Goal: Register for event/course

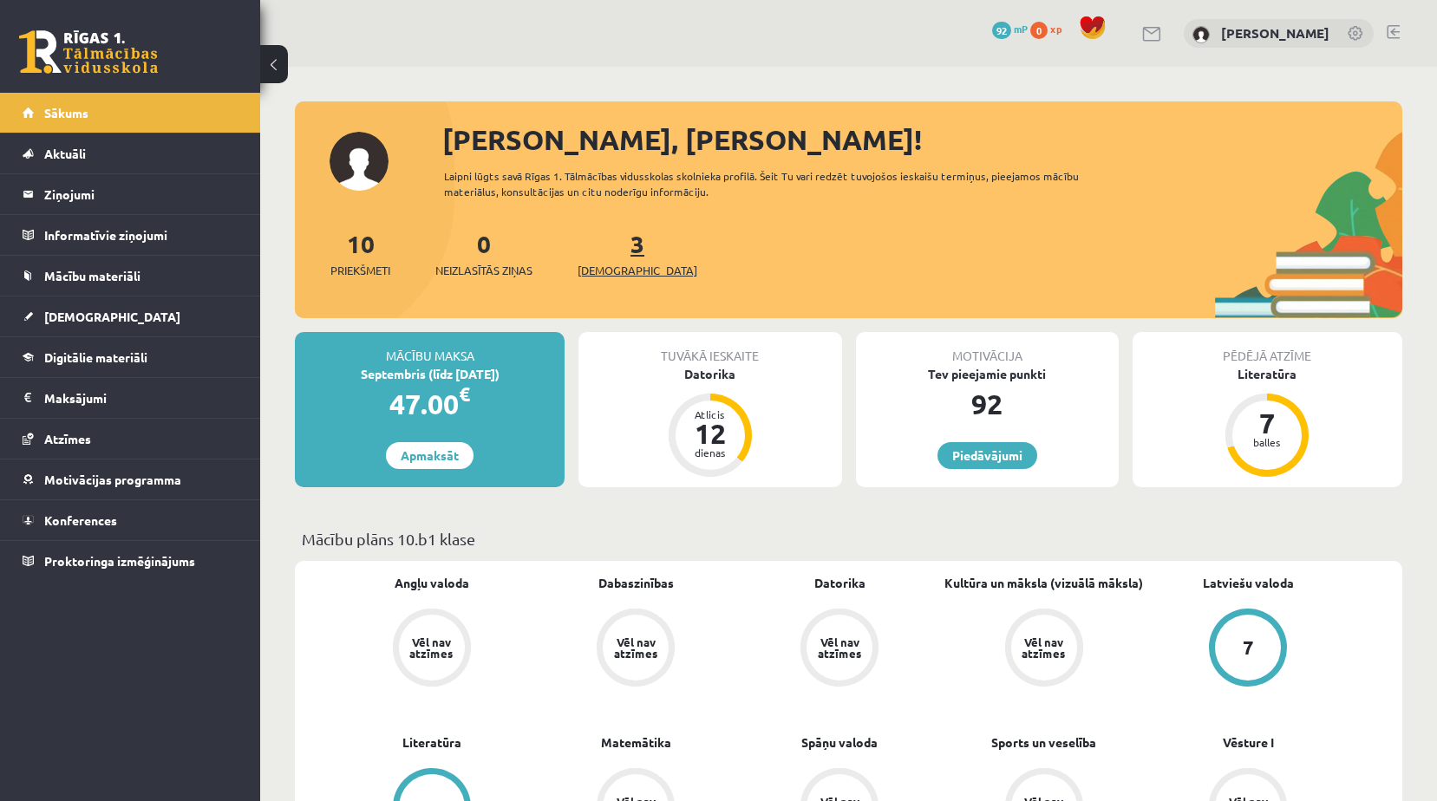
click at [607, 246] on link "3 Ieskaites" at bounding box center [638, 253] width 120 height 51
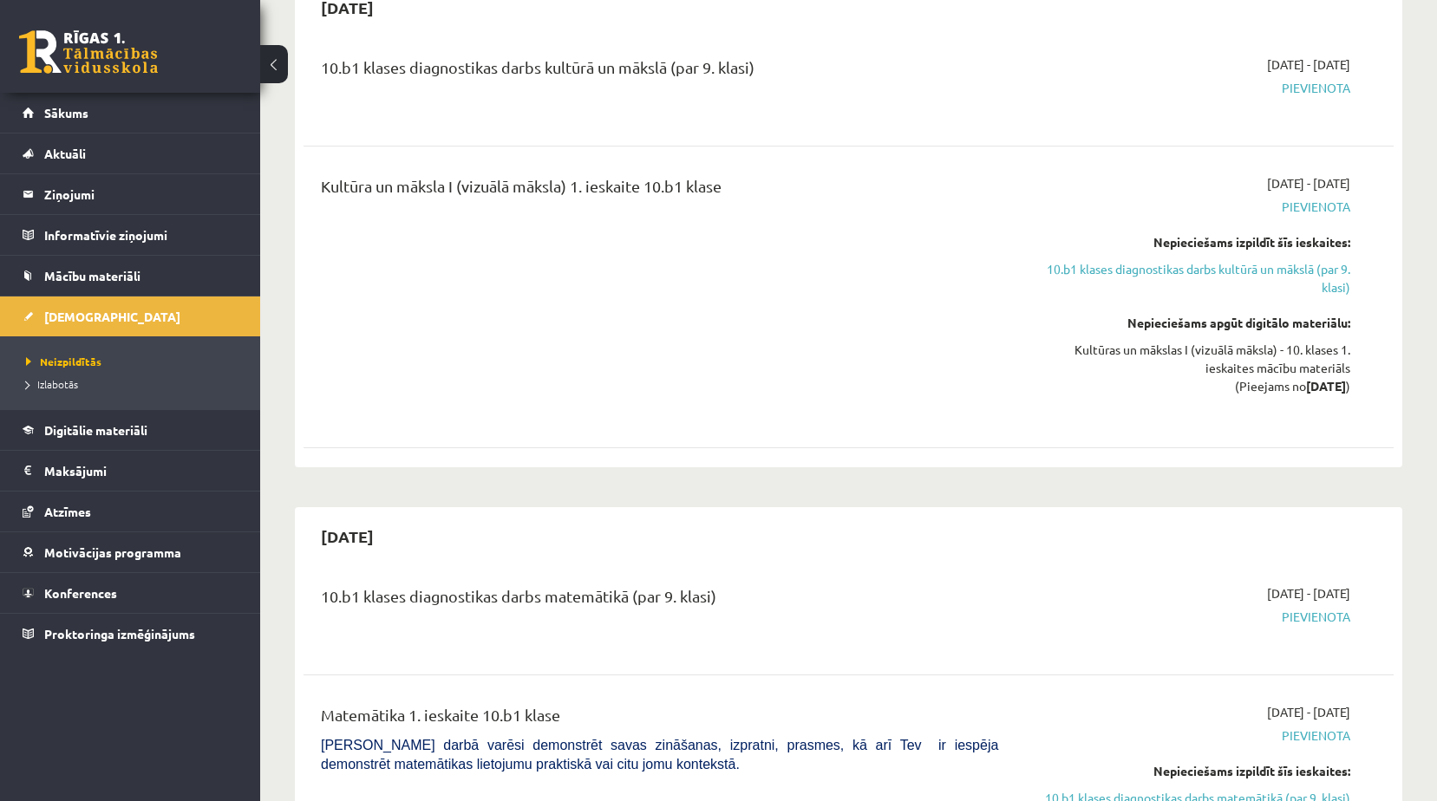
scroll to position [1041, 0]
click at [92, 601] on link "Konferences" at bounding box center [131, 593] width 216 height 40
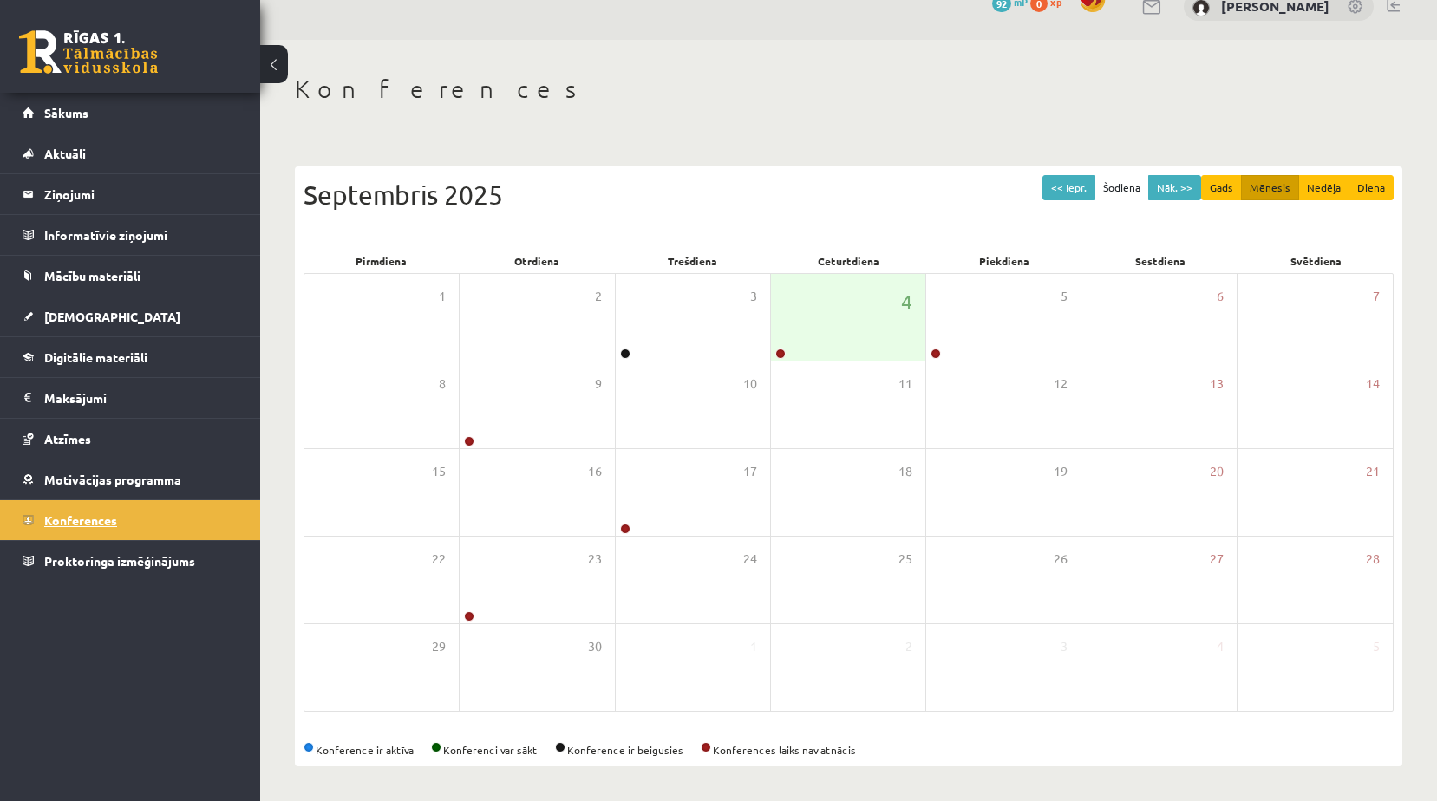
scroll to position [28, 0]
click at [784, 320] on div "4" at bounding box center [848, 317] width 154 height 87
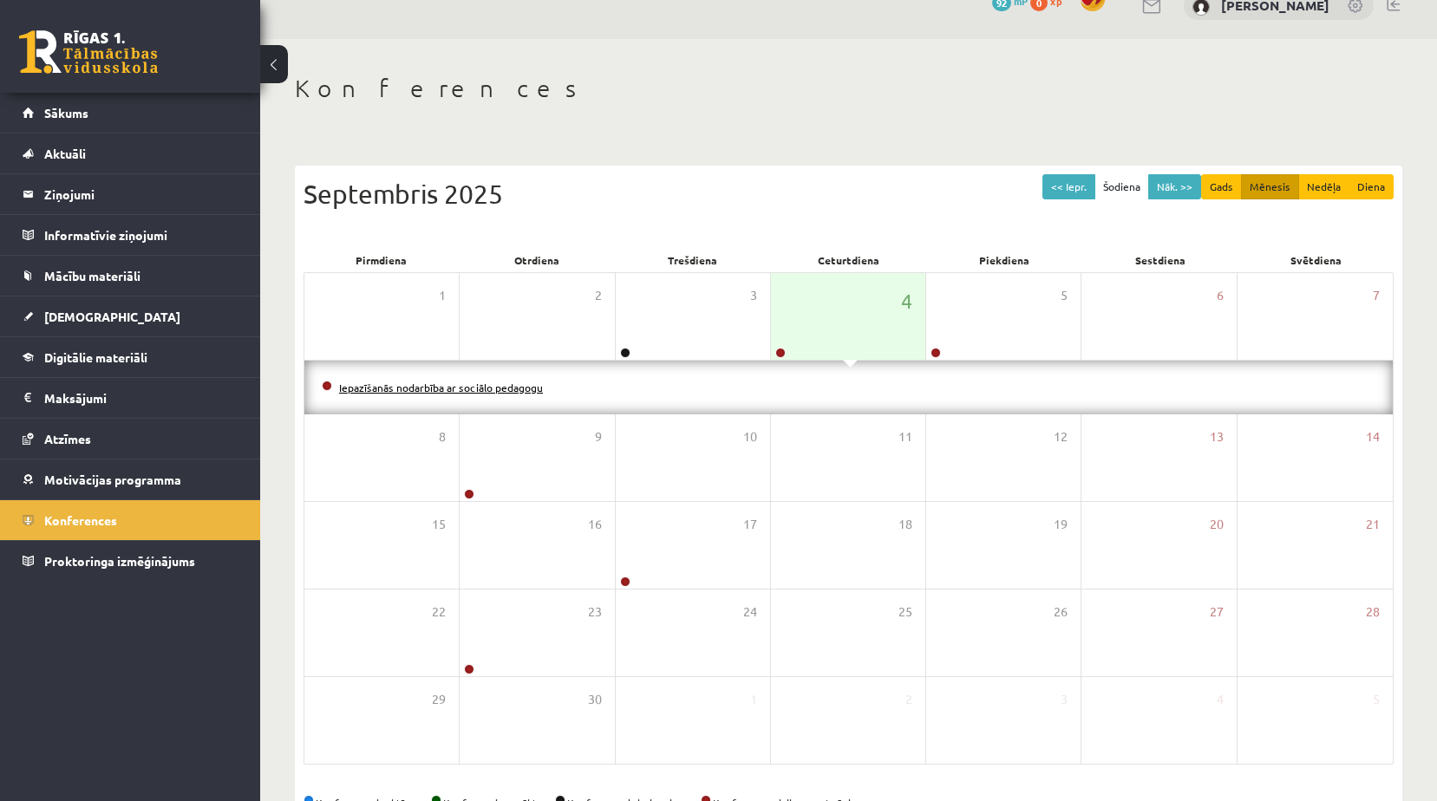
click at [525, 387] on link "Iepazīšanās nodarbība ar sociālo pedagogu" at bounding box center [441, 388] width 204 height 14
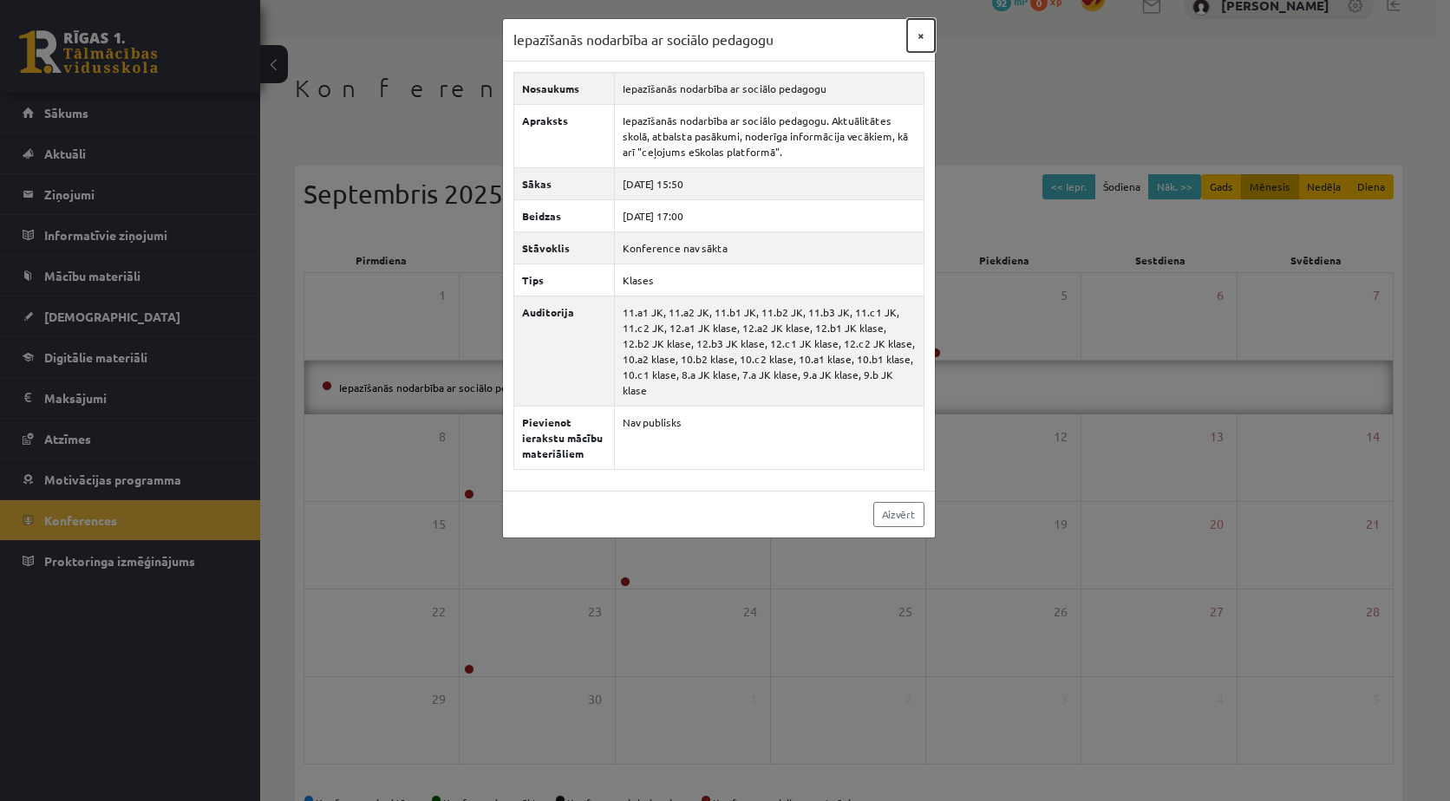
click at [915, 48] on button "×" at bounding box center [921, 35] width 28 height 33
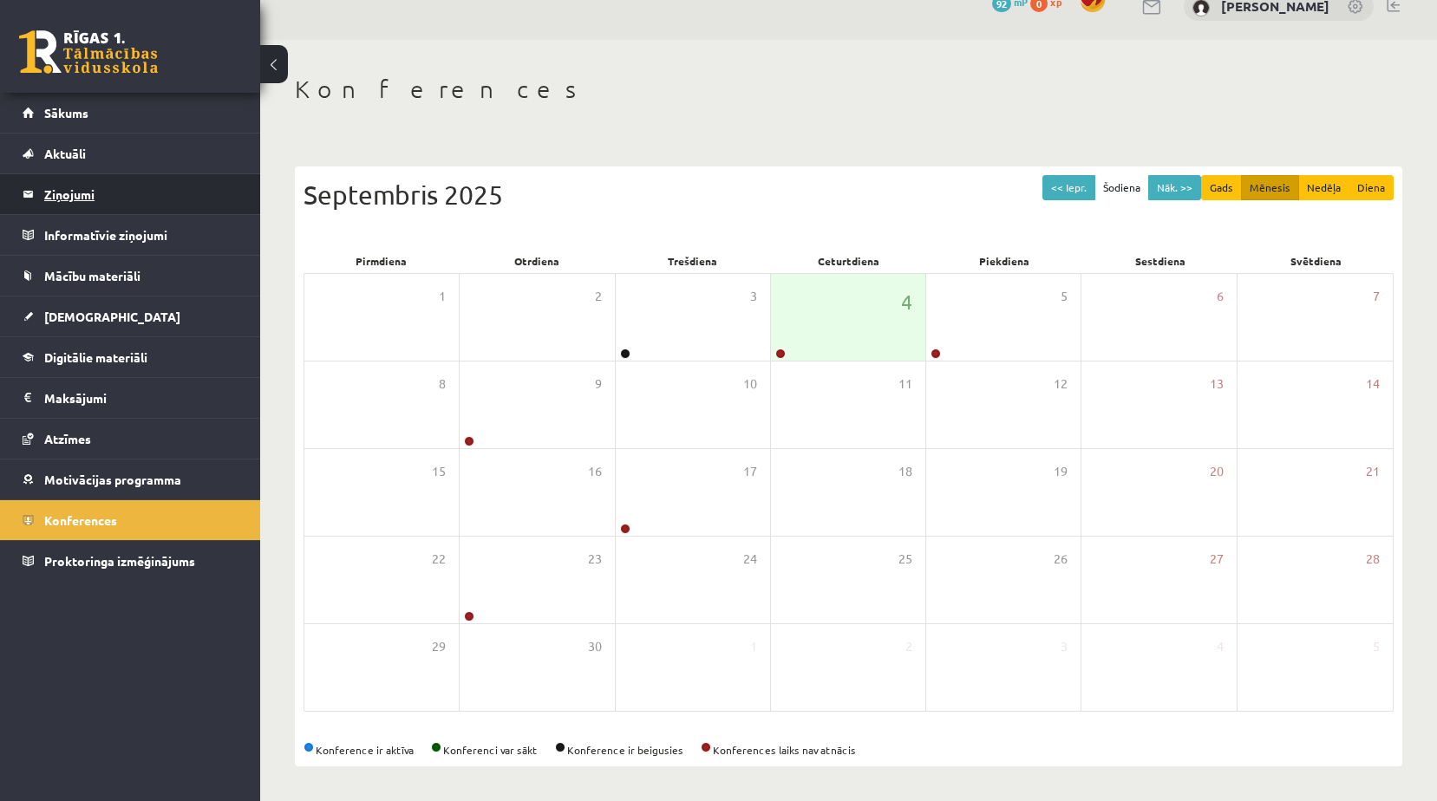
click at [105, 205] on legend "Ziņojumi 0" at bounding box center [141, 194] width 194 height 40
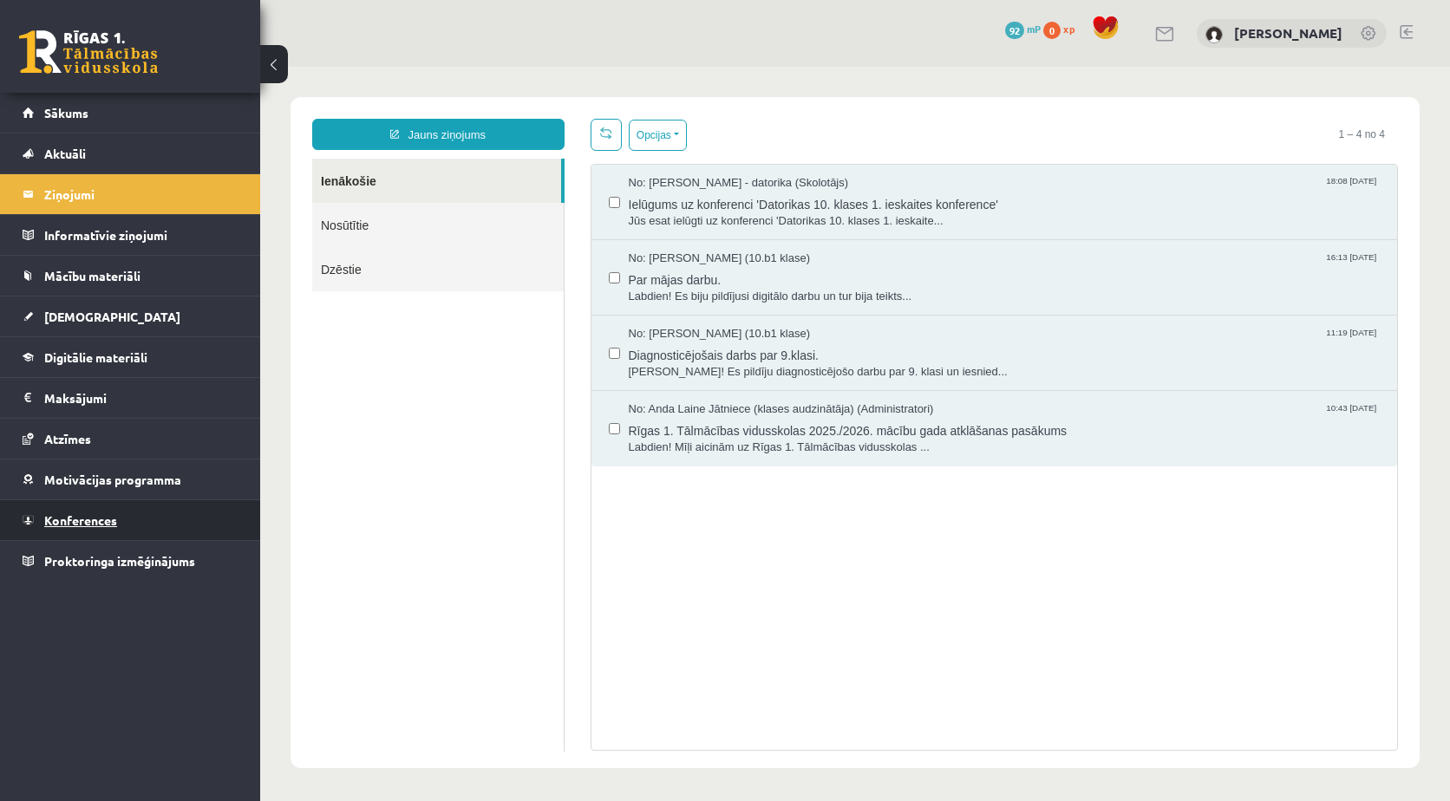
click at [103, 513] on link "Konferences" at bounding box center [131, 521] width 216 height 40
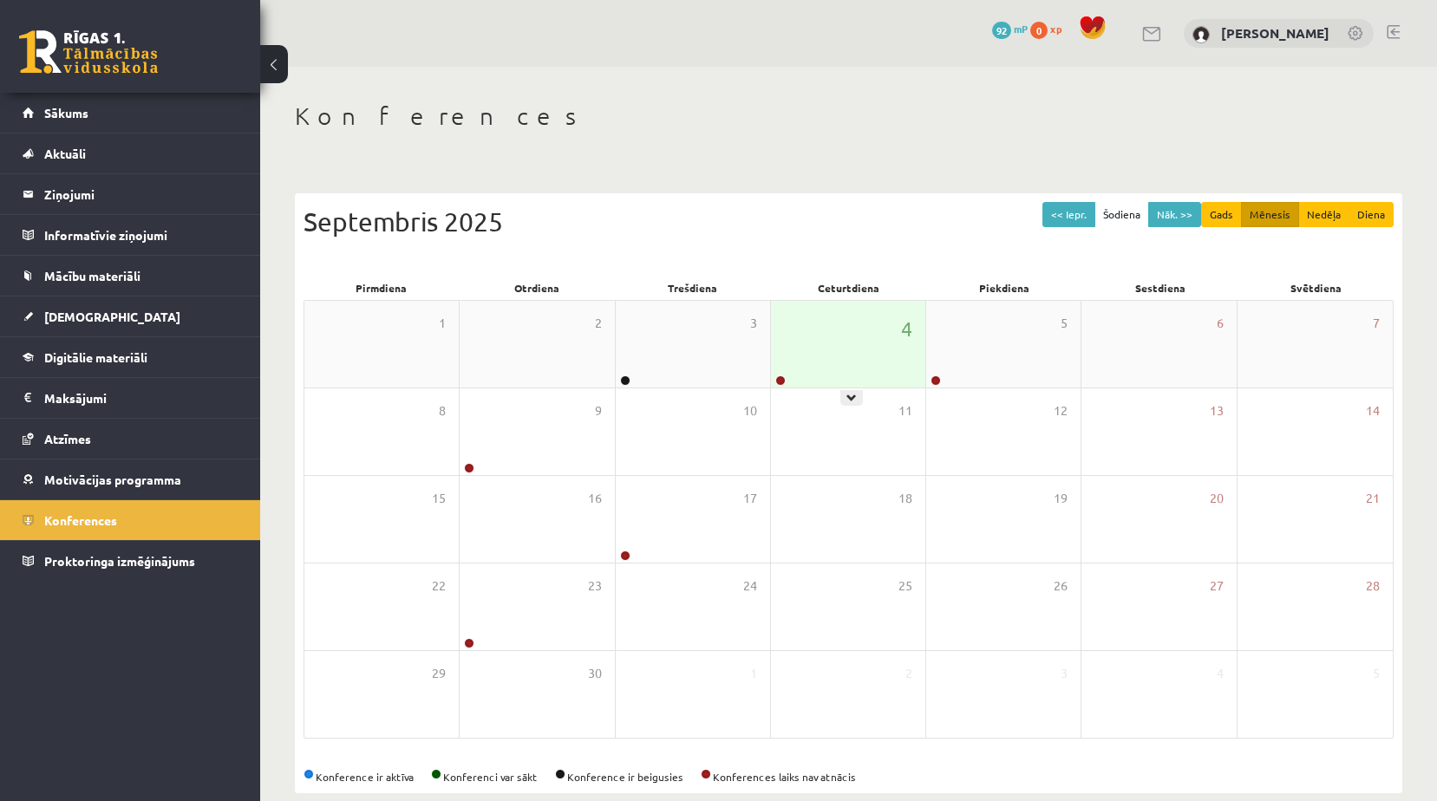
click at [872, 328] on div "4" at bounding box center [848, 344] width 154 height 87
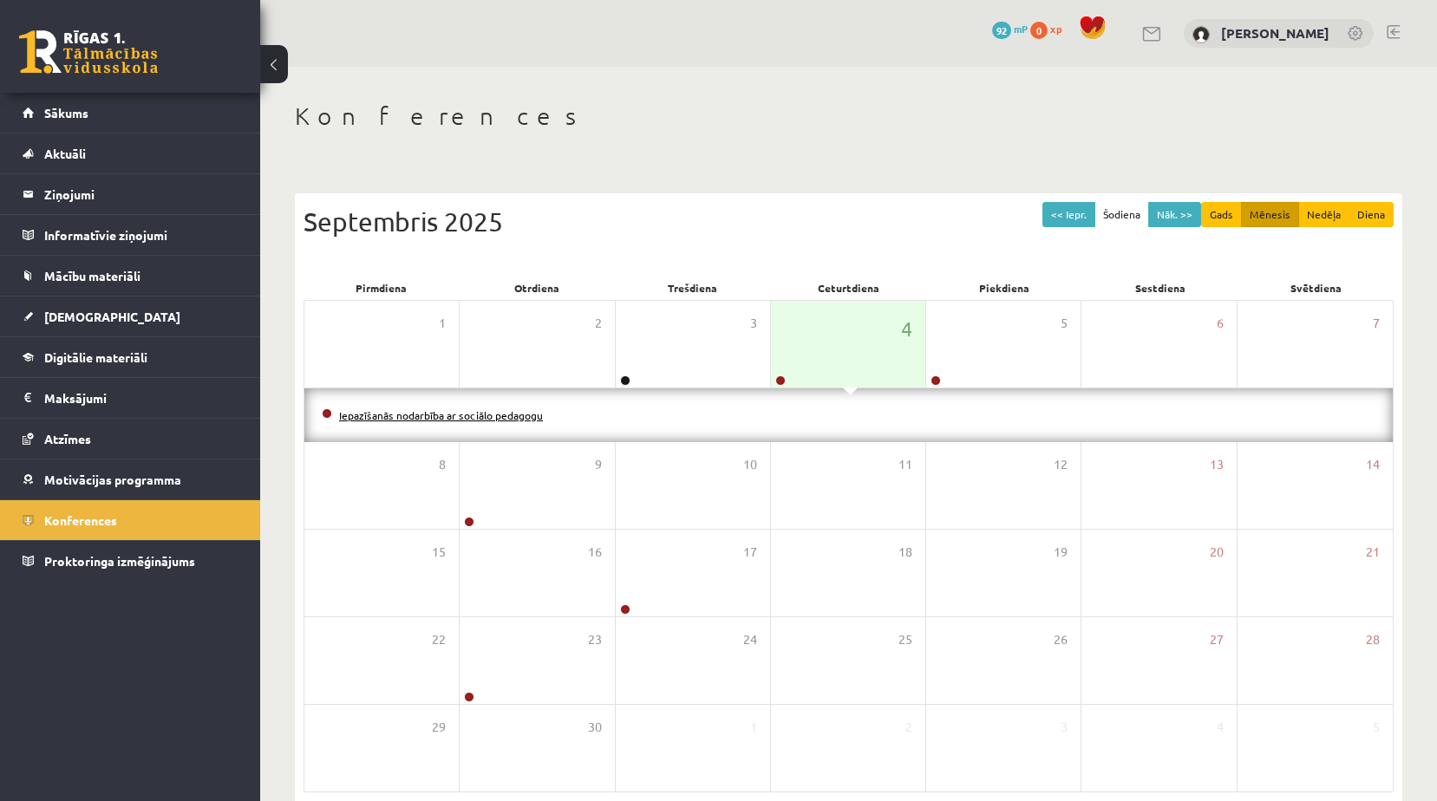
click at [455, 410] on link "Iepazīšanās nodarbība ar sociālo pedagogu" at bounding box center [441, 416] width 204 height 14
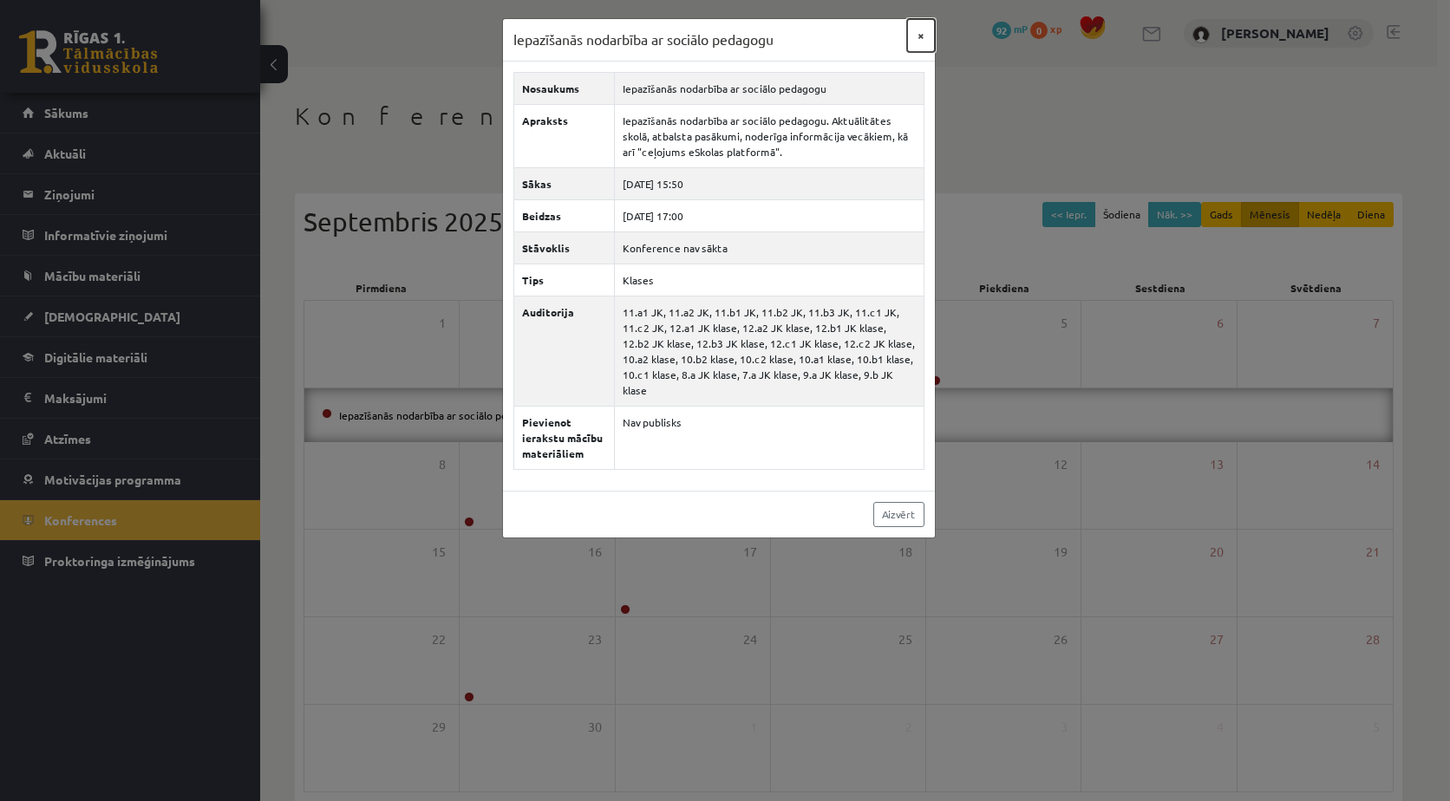
click at [917, 35] on button "×" at bounding box center [921, 35] width 28 height 33
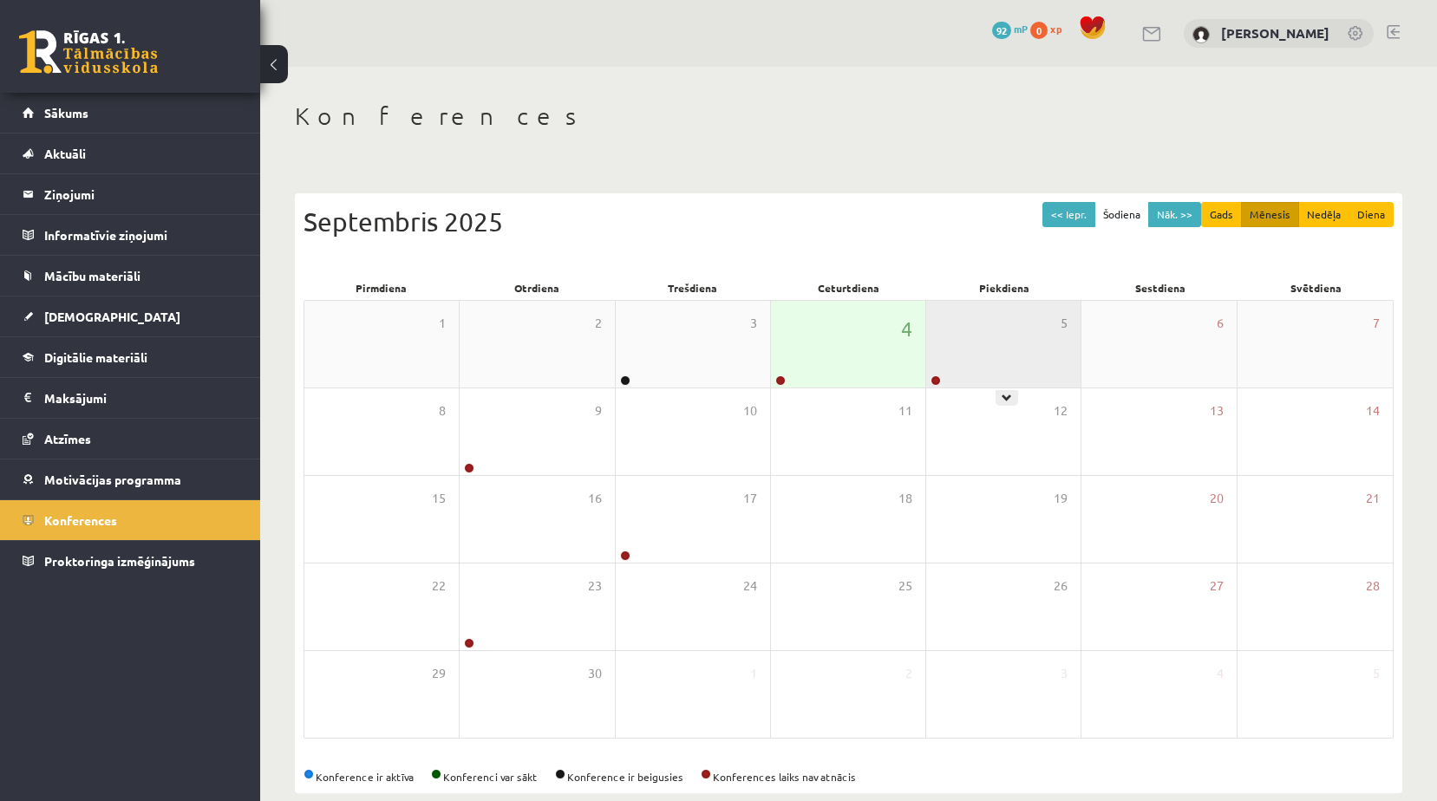
click at [949, 345] on div "5" at bounding box center [1003, 344] width 154 height 87
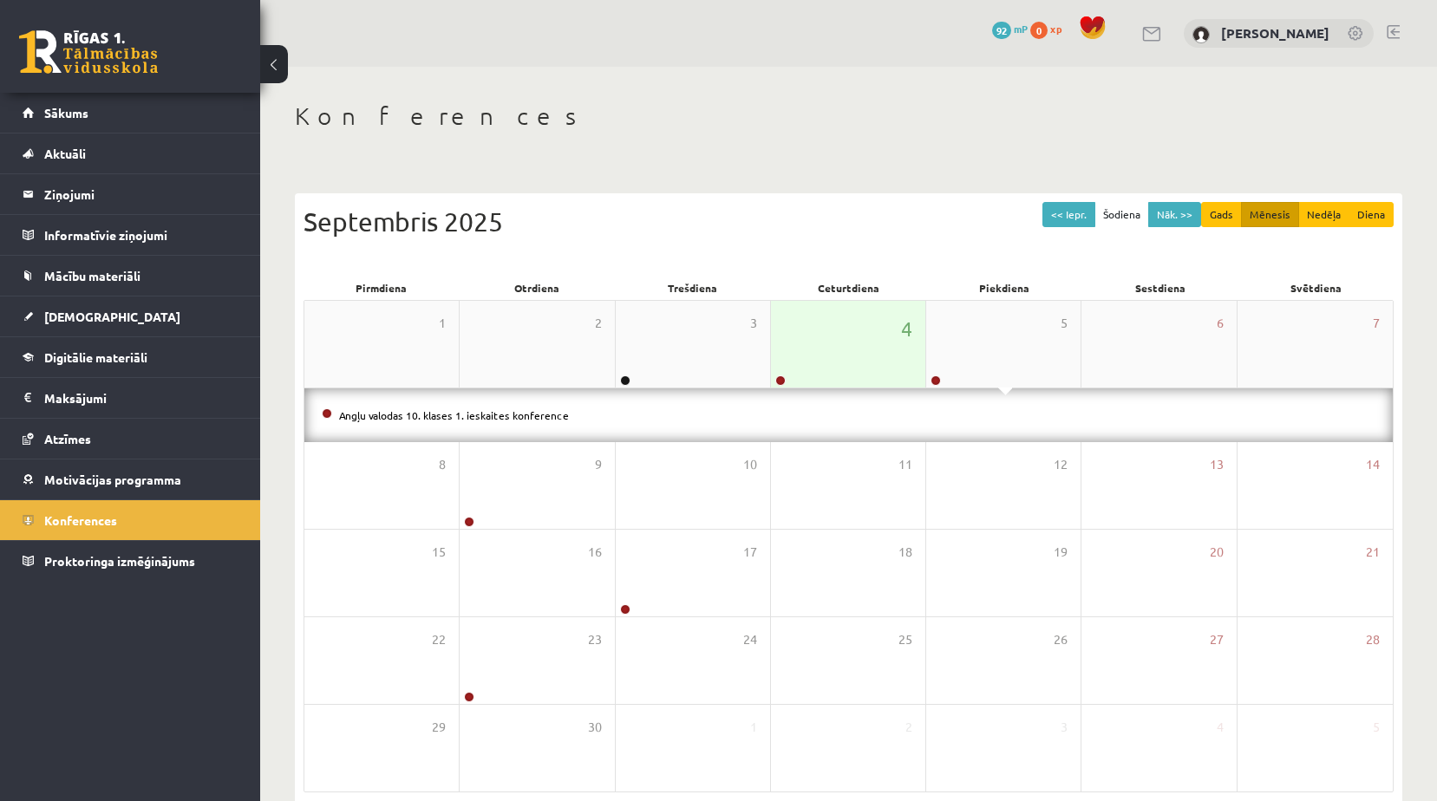
click at [888, 355] on div "4" at bounding box center [848, 344] width 154 height 87
click at [707, 353] on div "3" at bounding box center [693, 344] width 154 height 87
click at [860, 350] on div "4" at bounding box center [848, 344] width 154 height 87
click at [114, 177] on legend "Ziņojumi 0" at bounding box center [141, 194] width 194 height 40
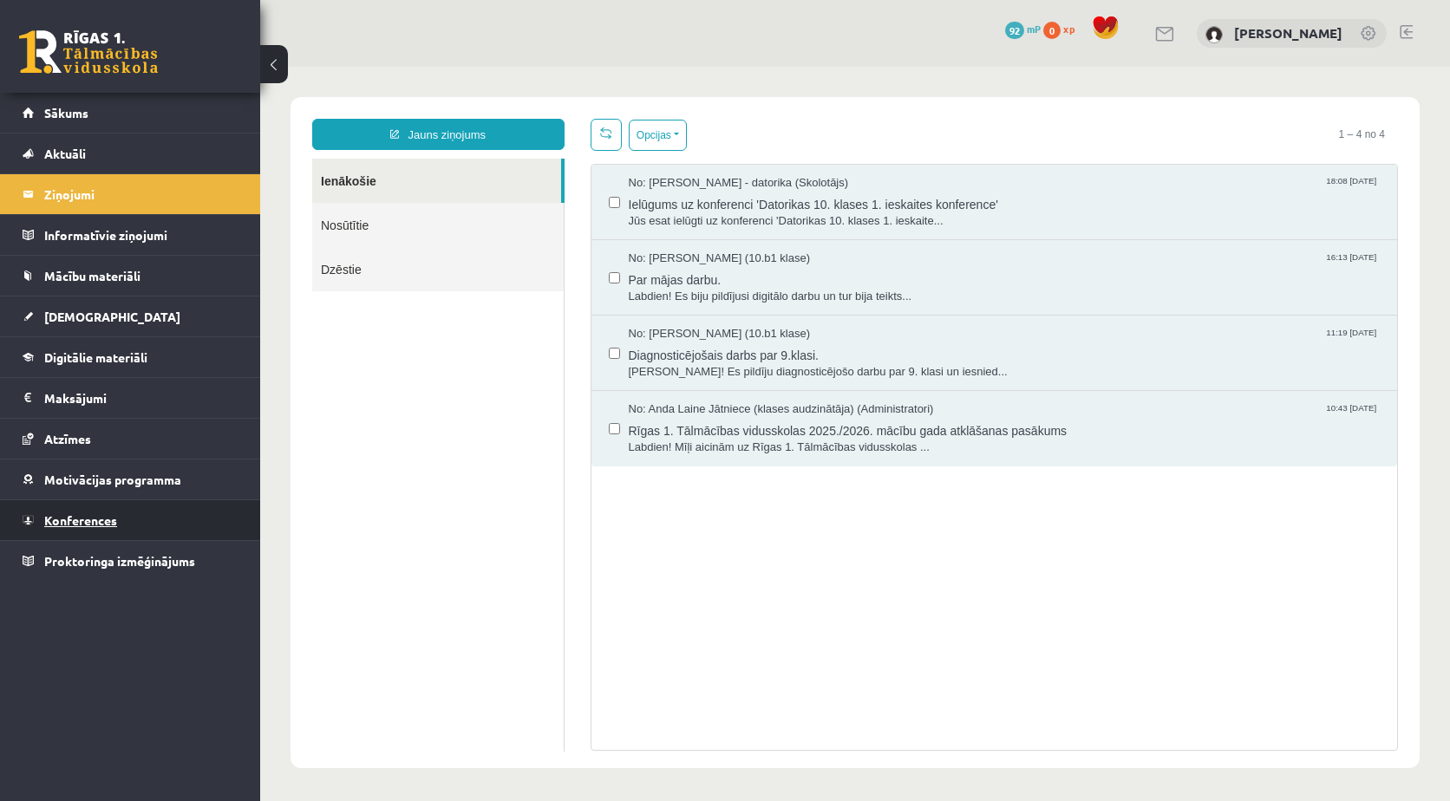
click at [101, 515] on span "Konferences" at bounding box center [80, 521] width 73 height 16
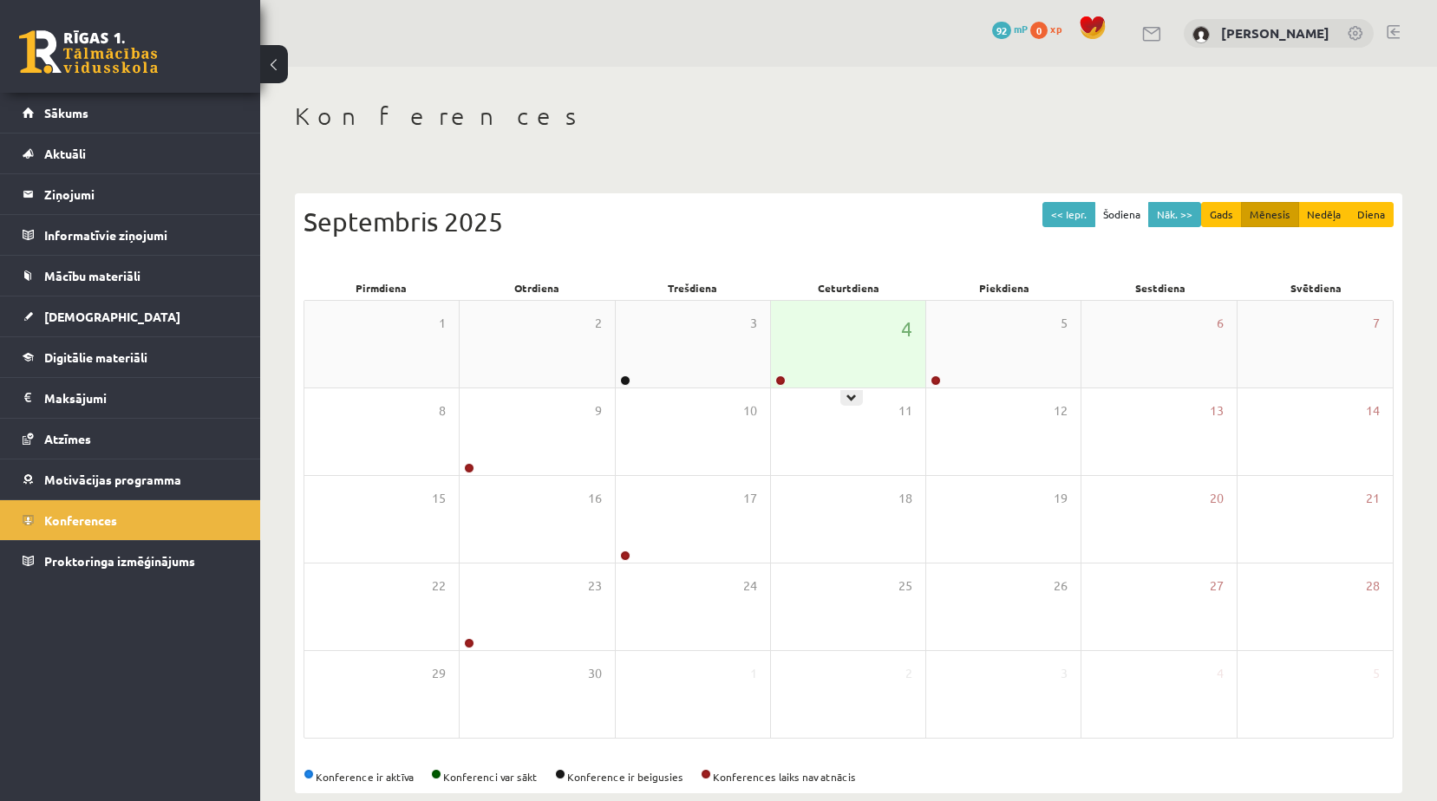
click at [865, 327] on div "4" at bounding box center [848, 344] width 154 height 87
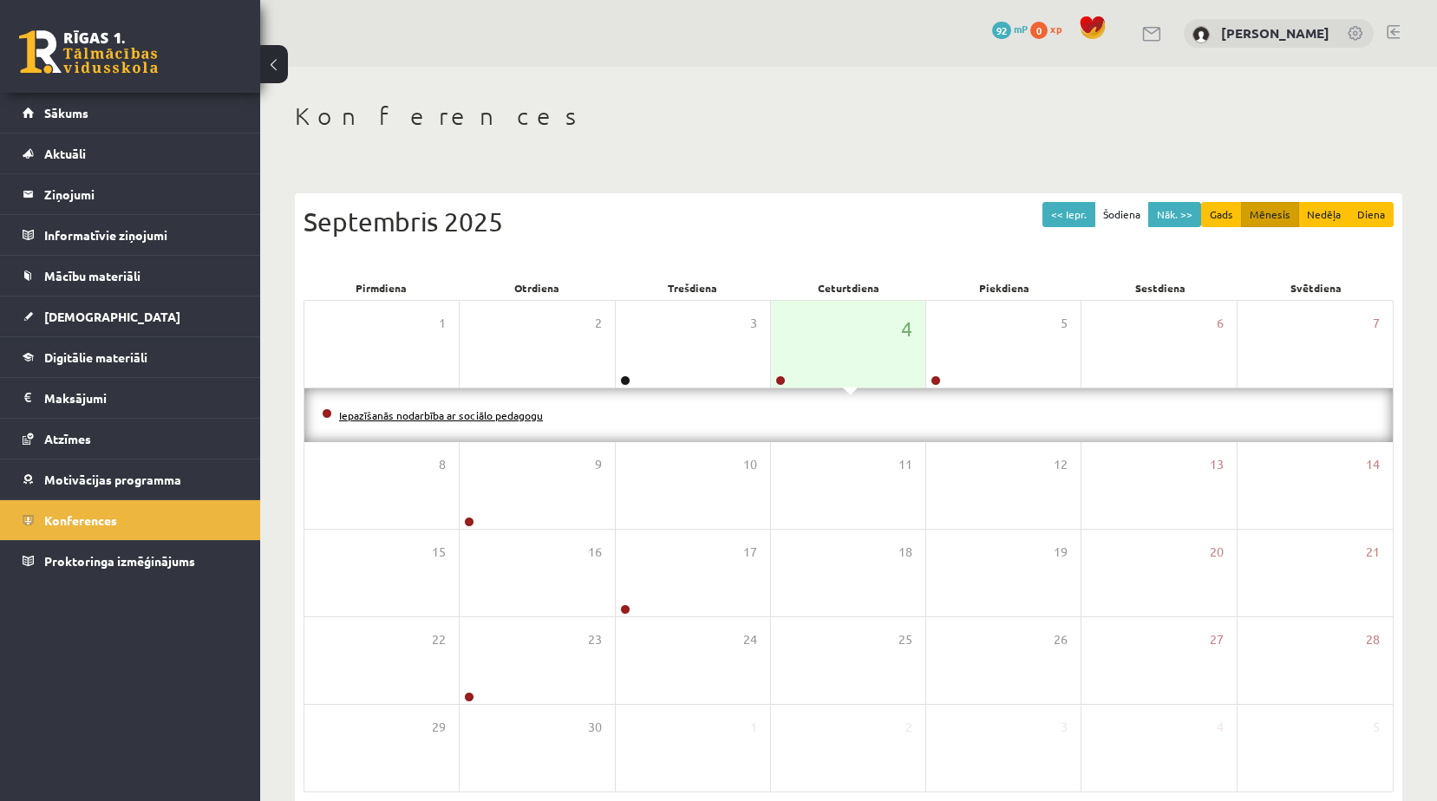
click at [501, 413] on link "Iepazīšanās nodarbība ar sociālo pedagogu" at bounding box center [441, 416] width 204 height 14
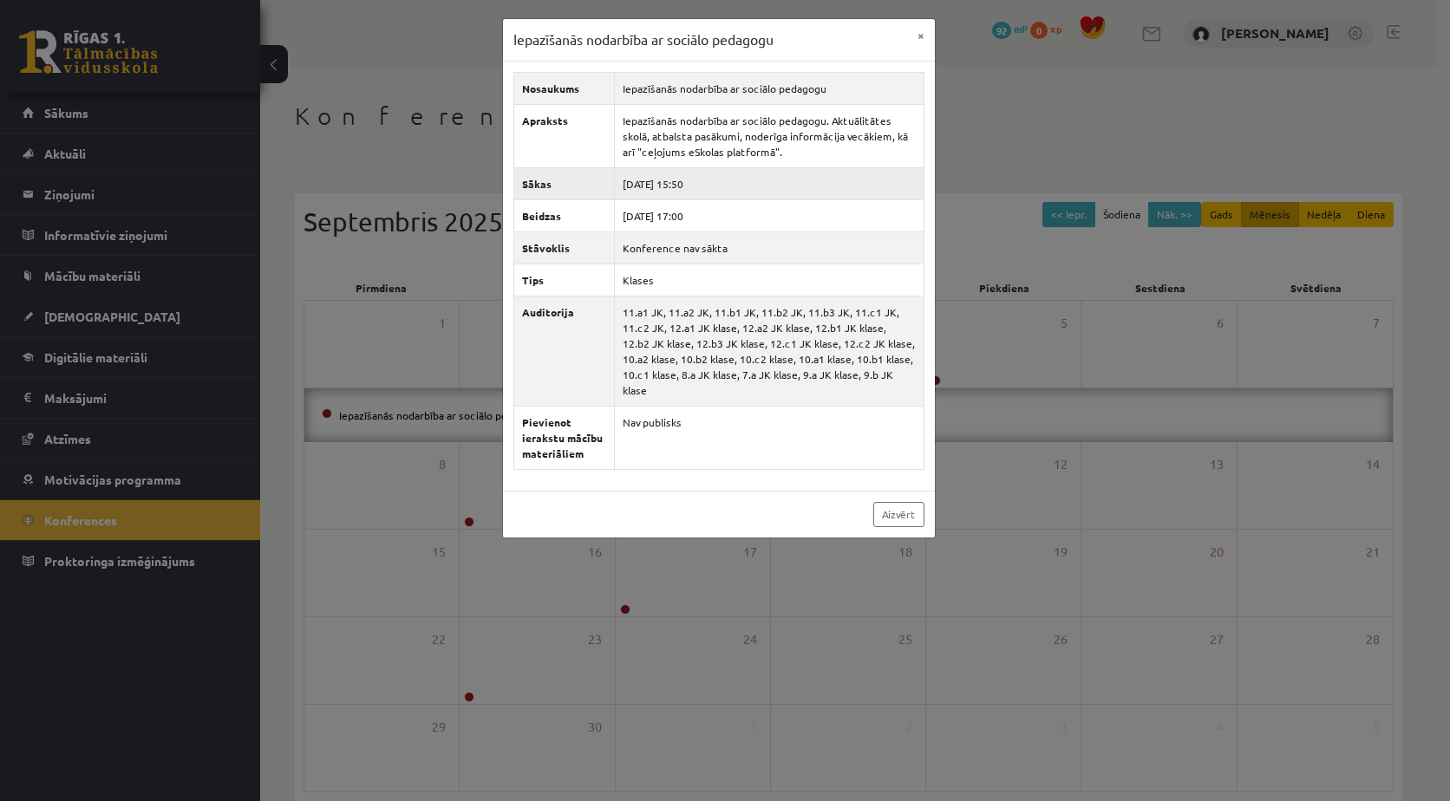
click at [706, 183] on td "2025-09-04 15:50" at bounding box center [769, 183] width 310 height 32
click at [762, 178] on td "2025-09-04 15:50" at bounding box center [769, 183] width 310 height 32
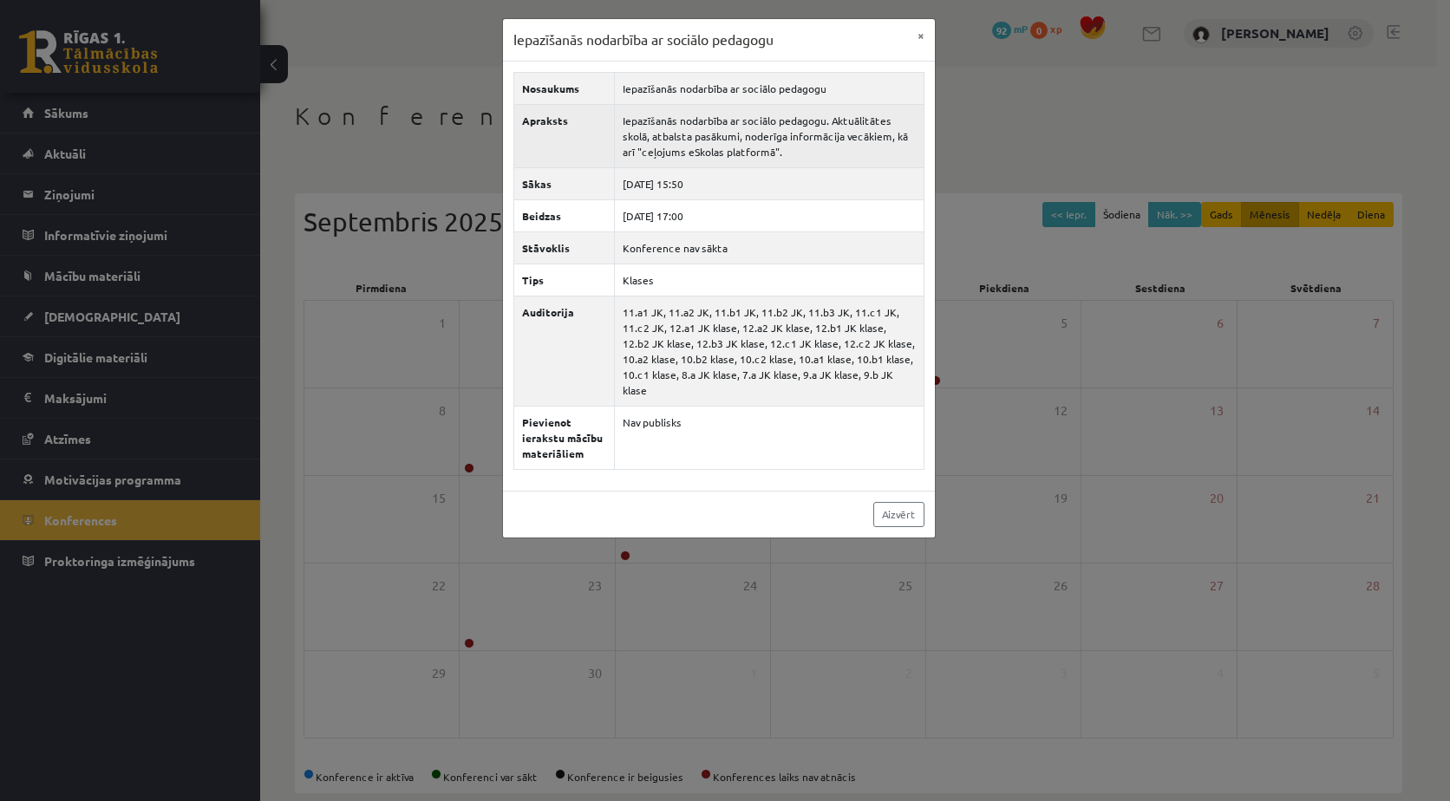
click at [728, 135] on td "Iepazīšanās nodarbība ar sociālo pedagogu. Aktuālitātes skolā, atbalsta pasākum…" at bounding box center [769, 135] width 310 height 63
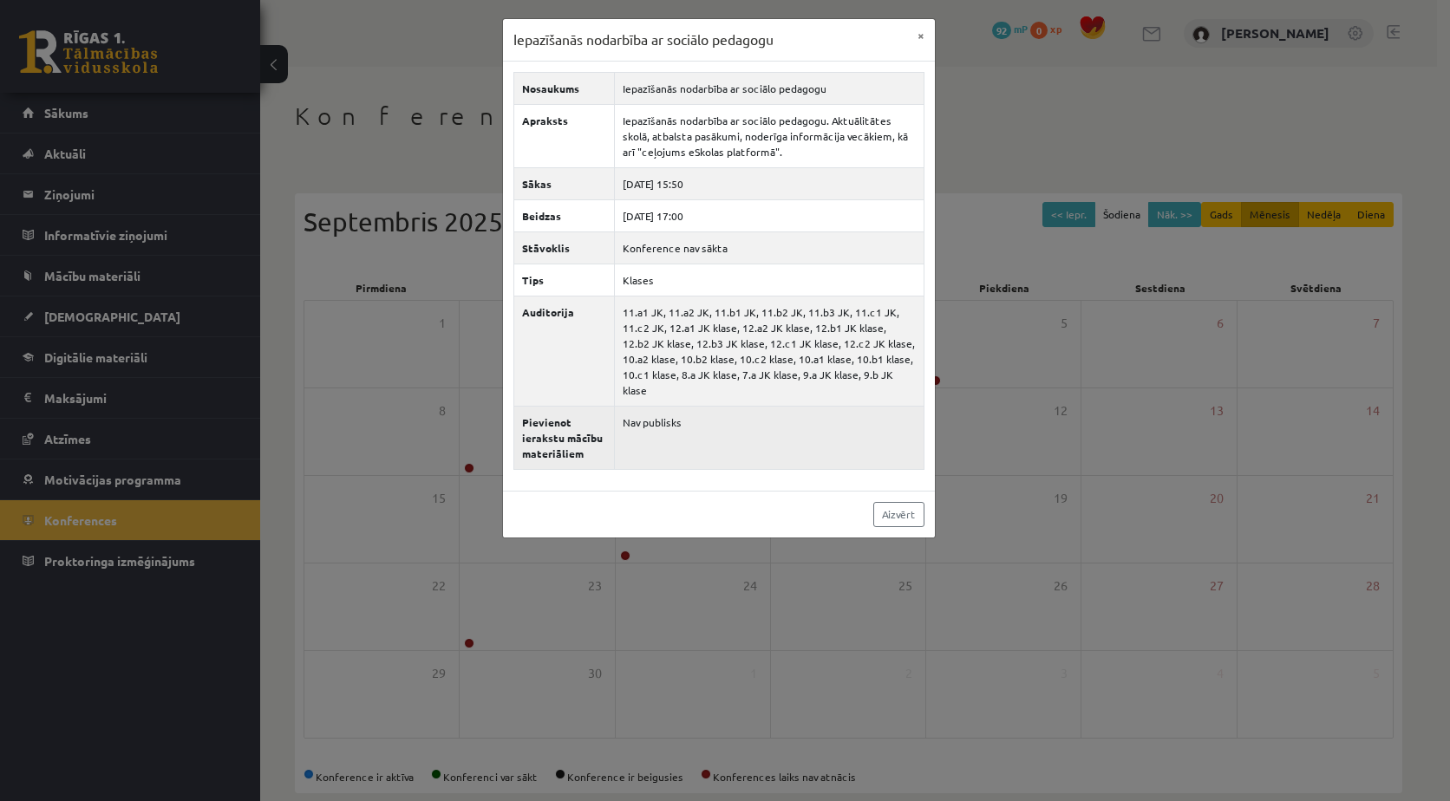
click at [728, 420] on td "Nav publisks" at bounding box center [769, 437] width 310 height 63
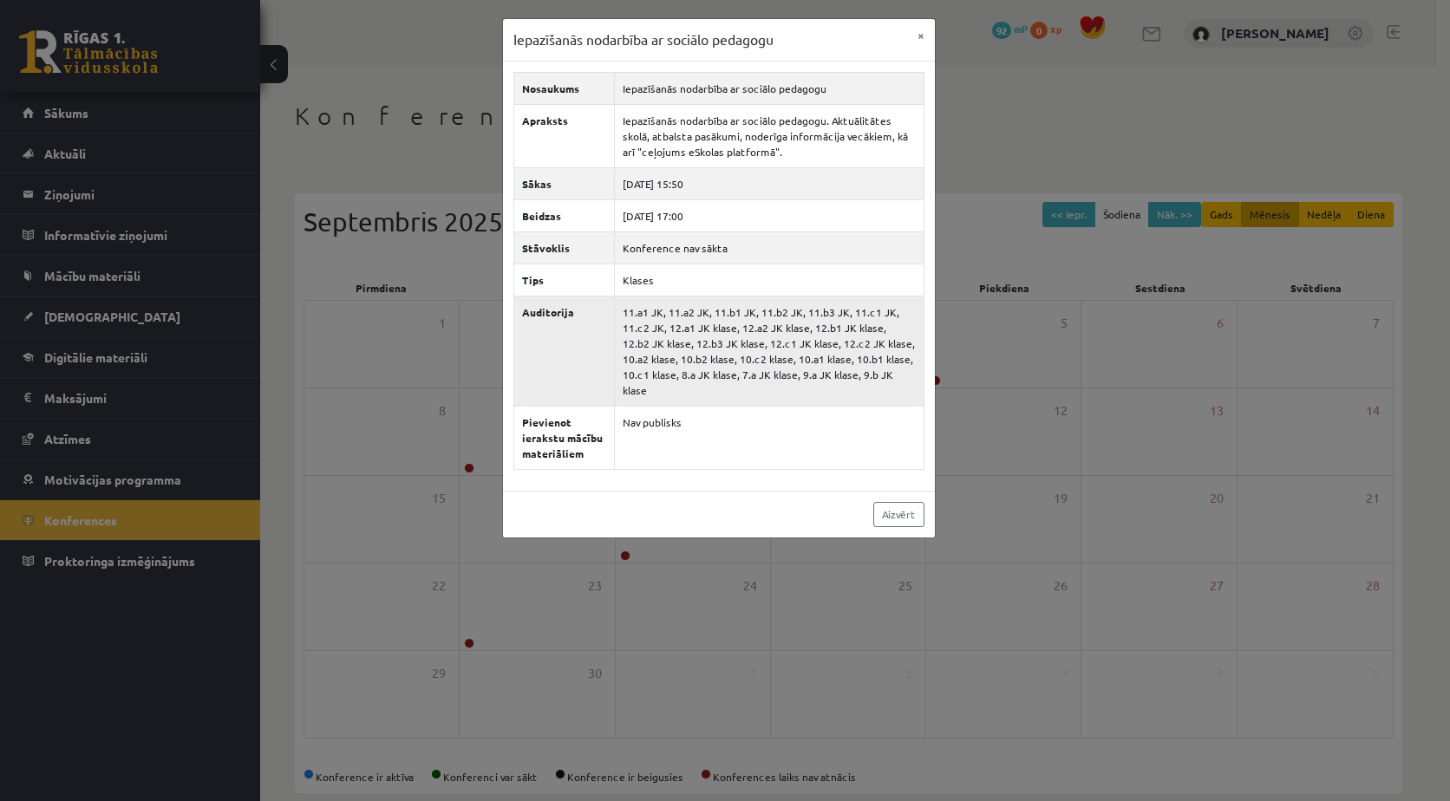
click at [787, 314] on td "11.a1 JK, 11.a2 JK, 11.b1 JK, 11.b2 JK, 11.b3 JK, 11.c1 JK, 11.c2 JK, 12.a1 JK …" at bounding box center [769, 351] width 310 height 110
click at [919, 35] on button "×" at bounding box center [921, 35] width 28 height 33
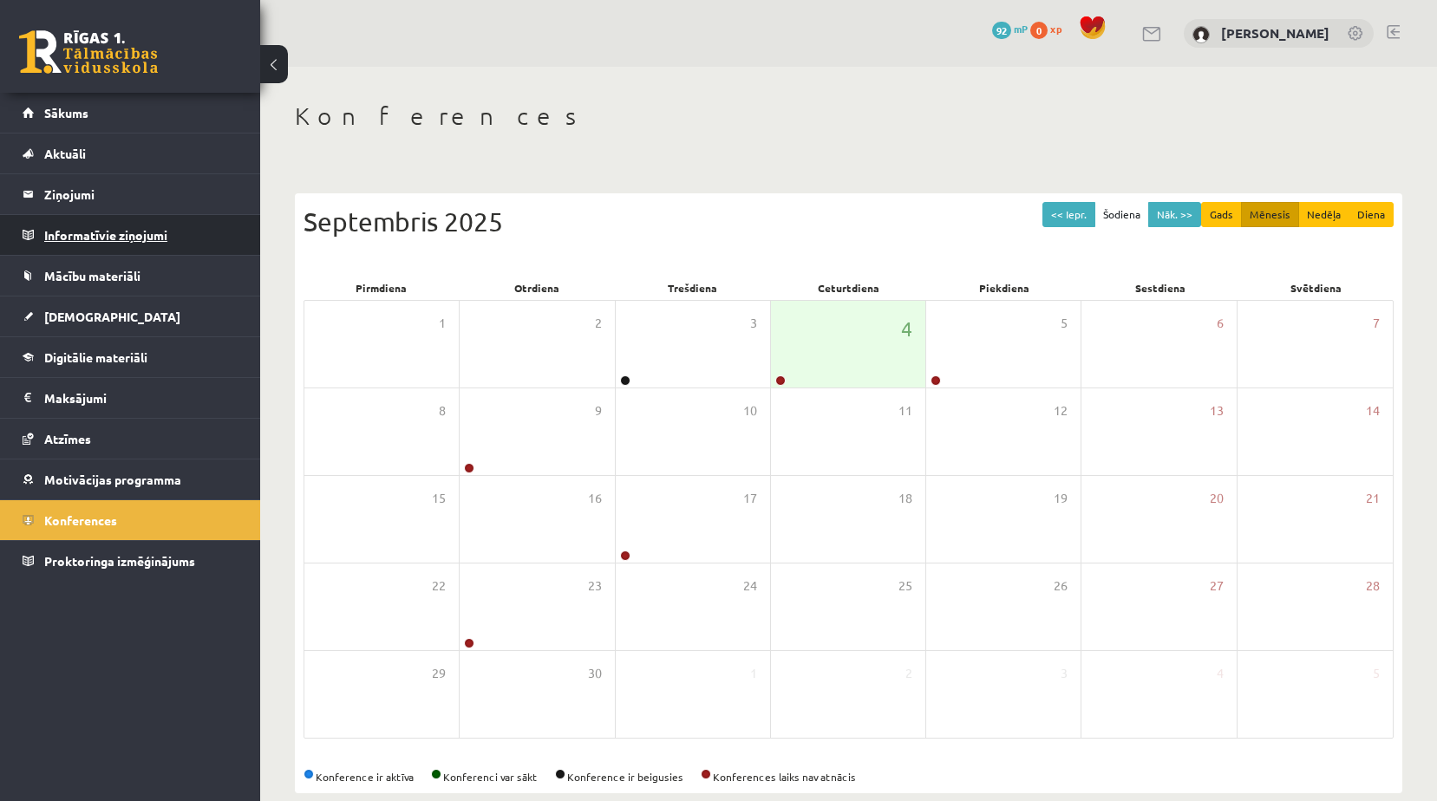
click at [119, 237] on legend "Informatīvie ziņojumi 0" at bounding box center [141, 235] width 194 height 40
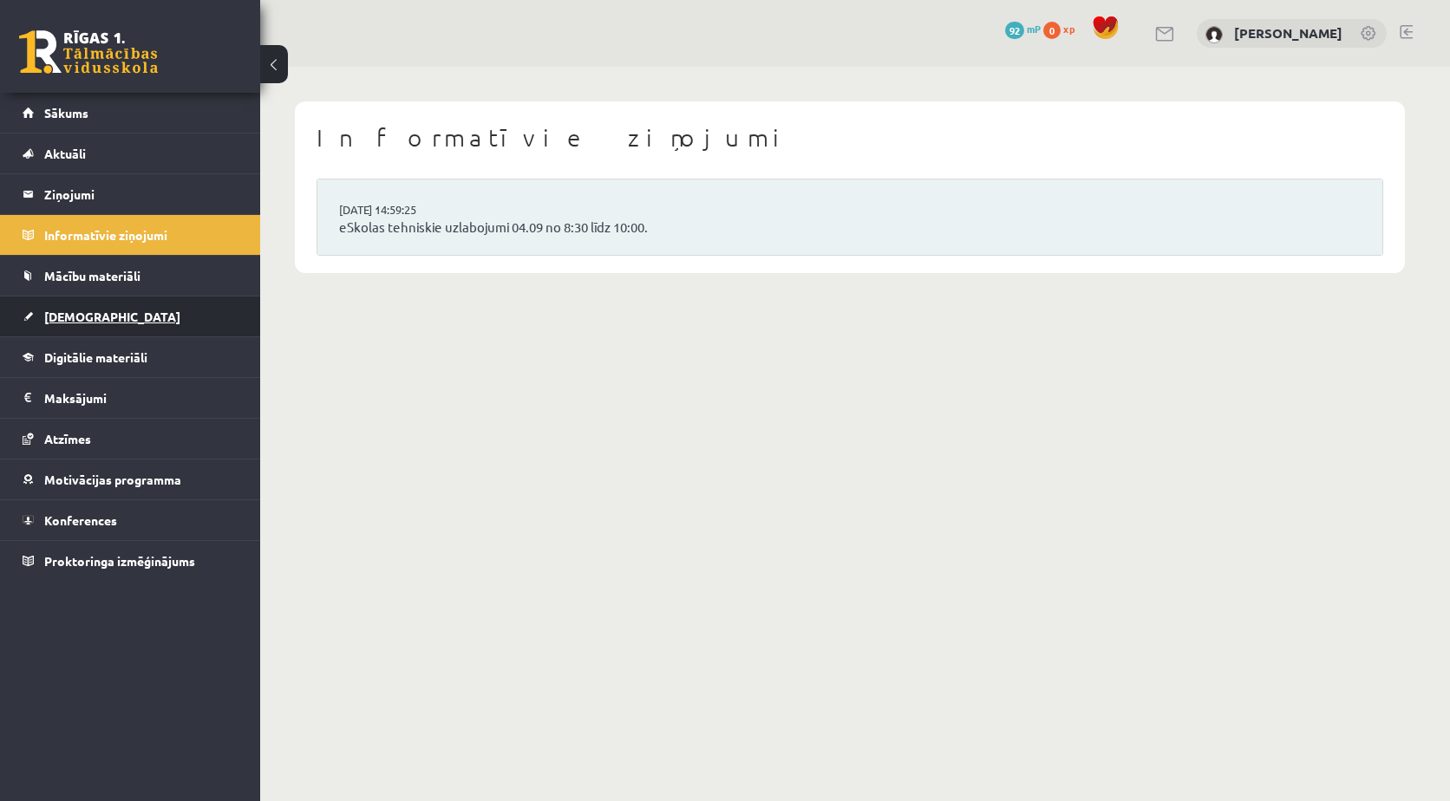
click at [82, 315] on span "[DEMOGRAPHIC_DATA]" at bounding box center [112, 317] width 136 height 16
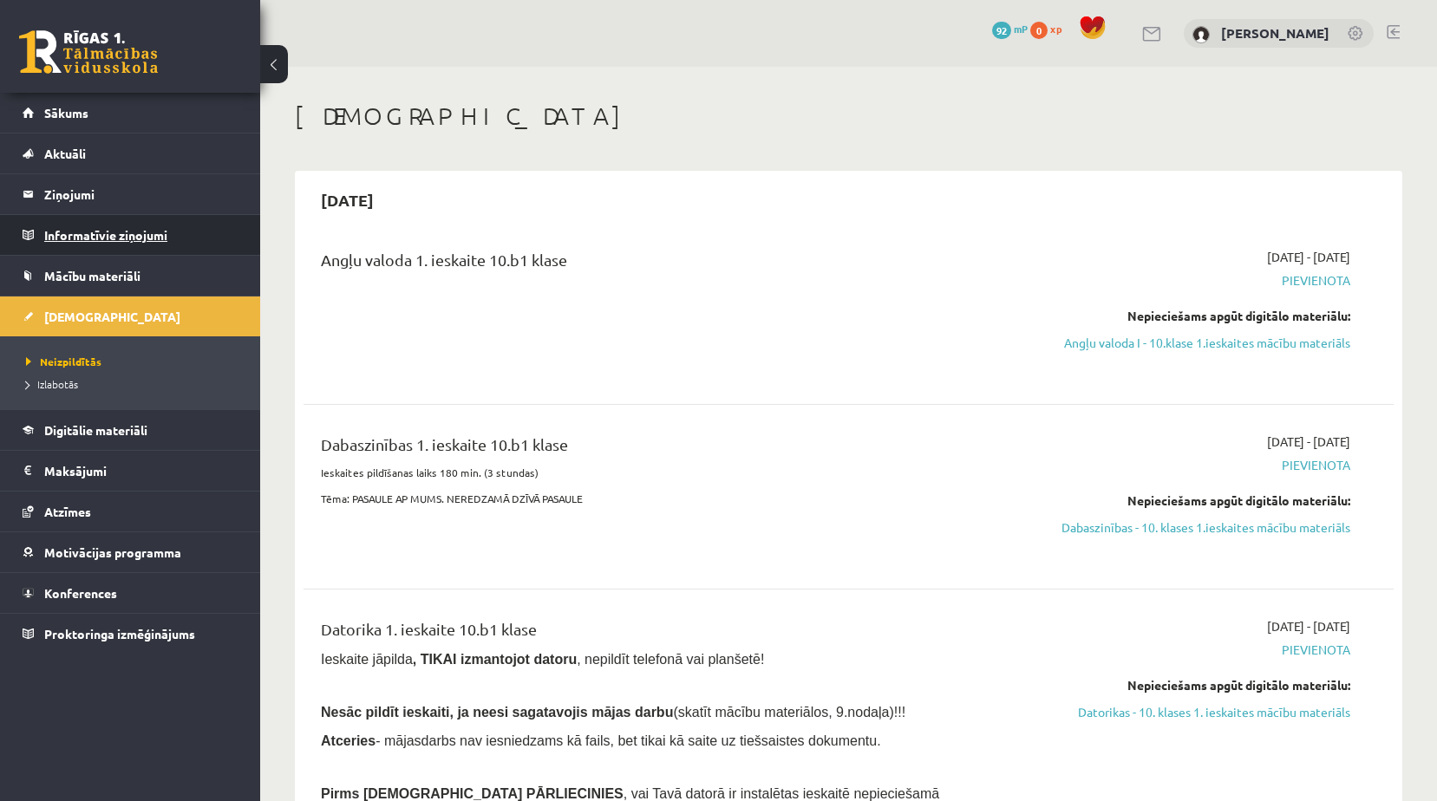
click at [87, 245] on legend "Informatīvie ziņojumi 0" at bounding box center [141, 235] width 194 height 40
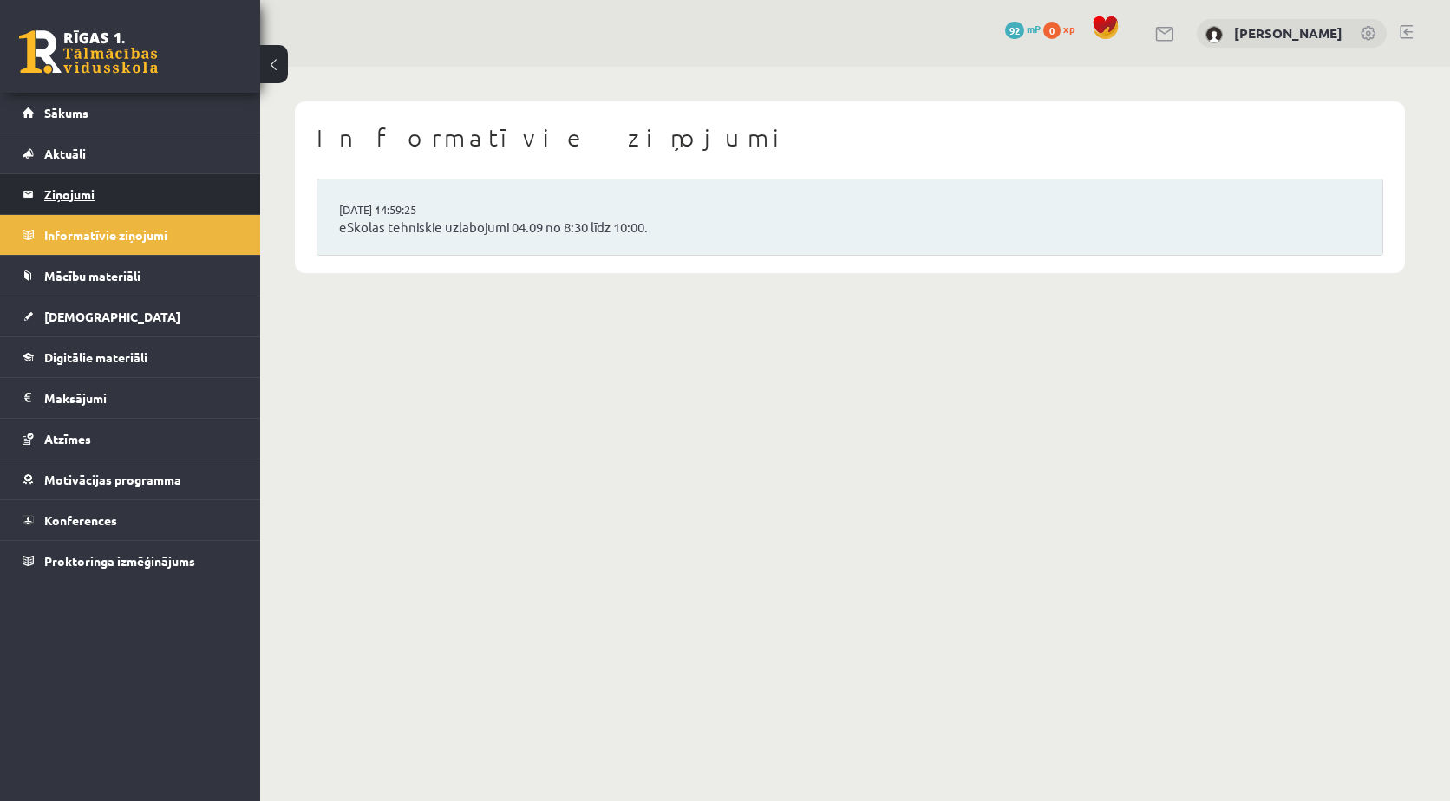
click at [92, 201] on legend "Ziņojumi 0" at bounding box center [141, 194] width 194 height 40
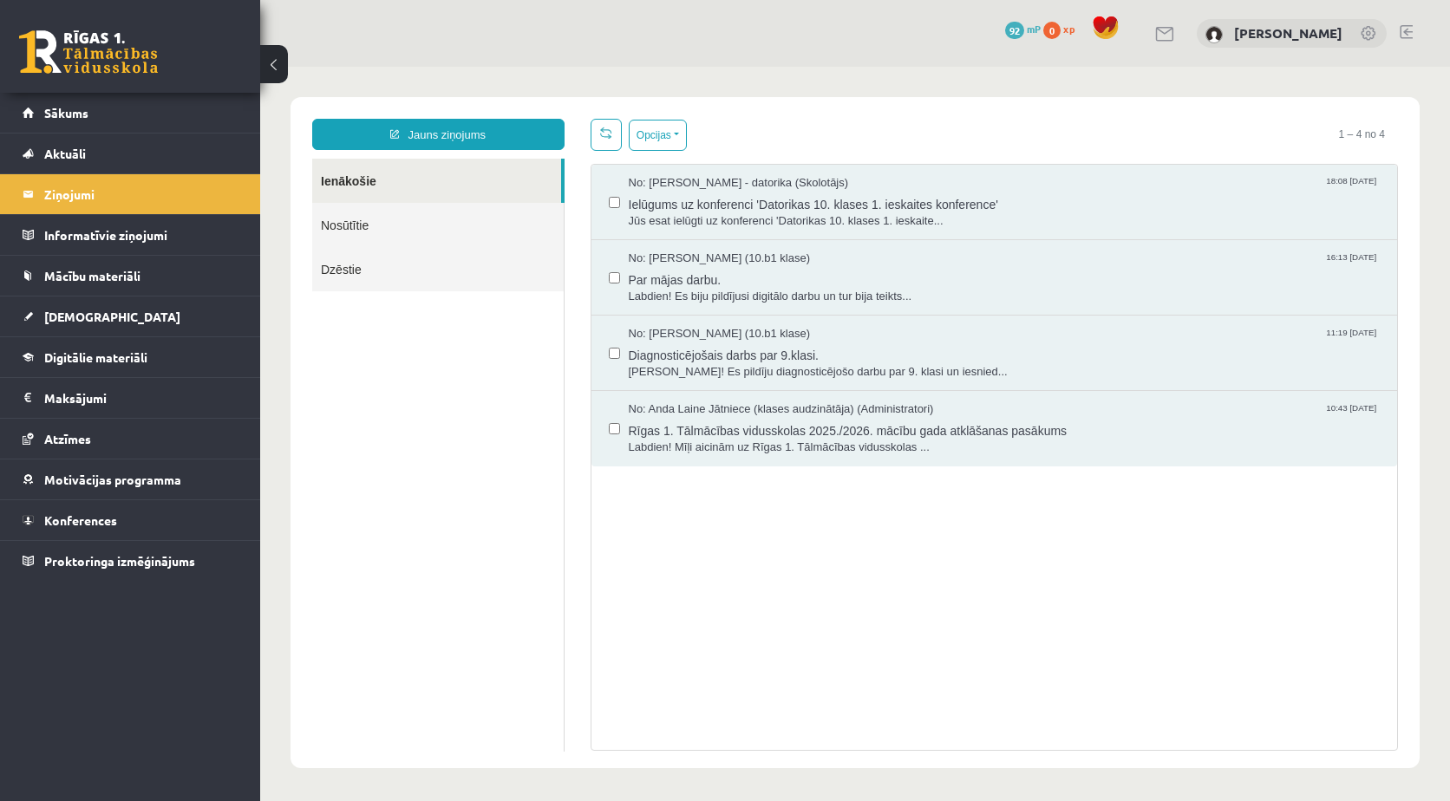
click at [434, 227] on link "Nosūtītie" at bounding box center [438, 225] width 252 height 44
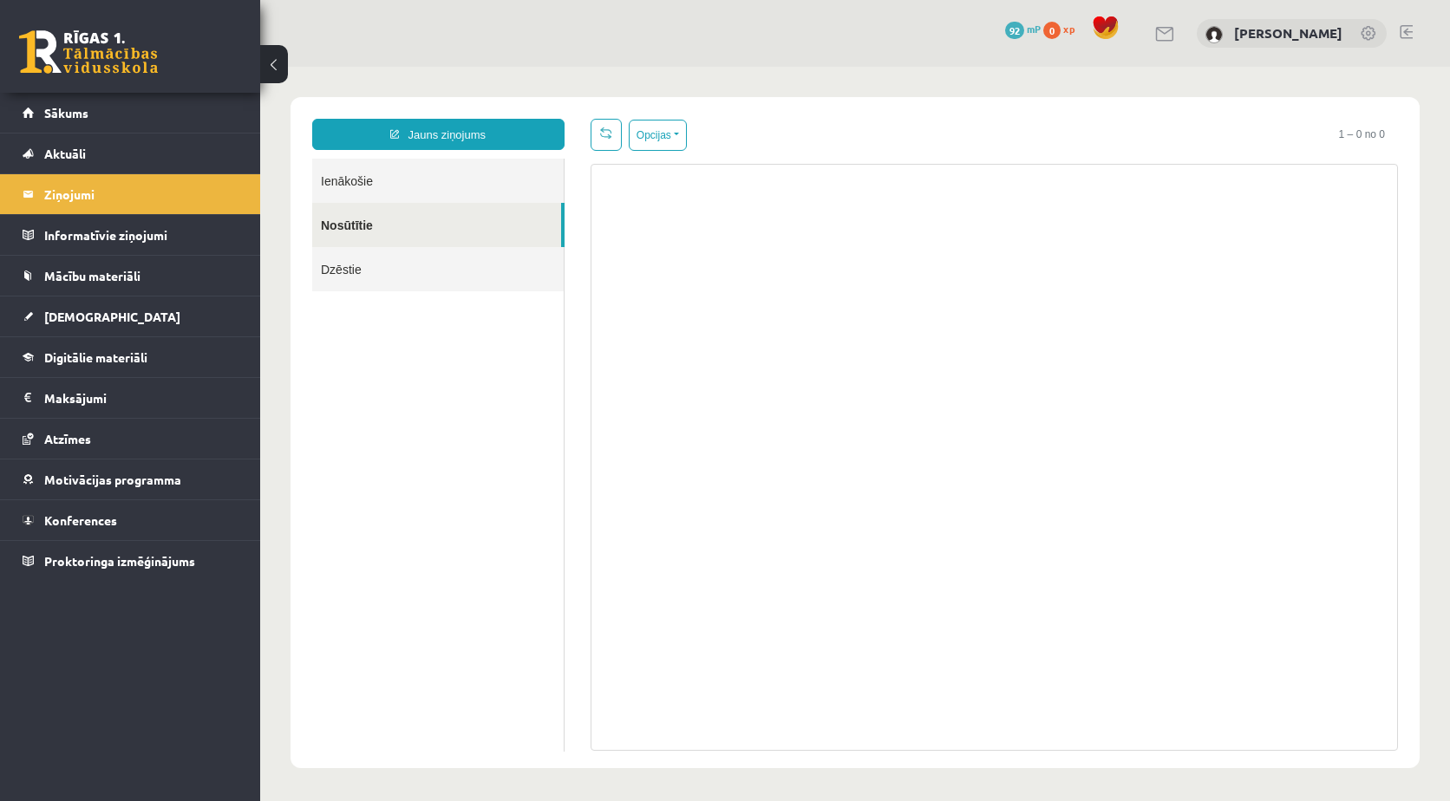
click at [435, 175] on link "Ienākošie" at bounding box center [438, 181] width 252 height 44
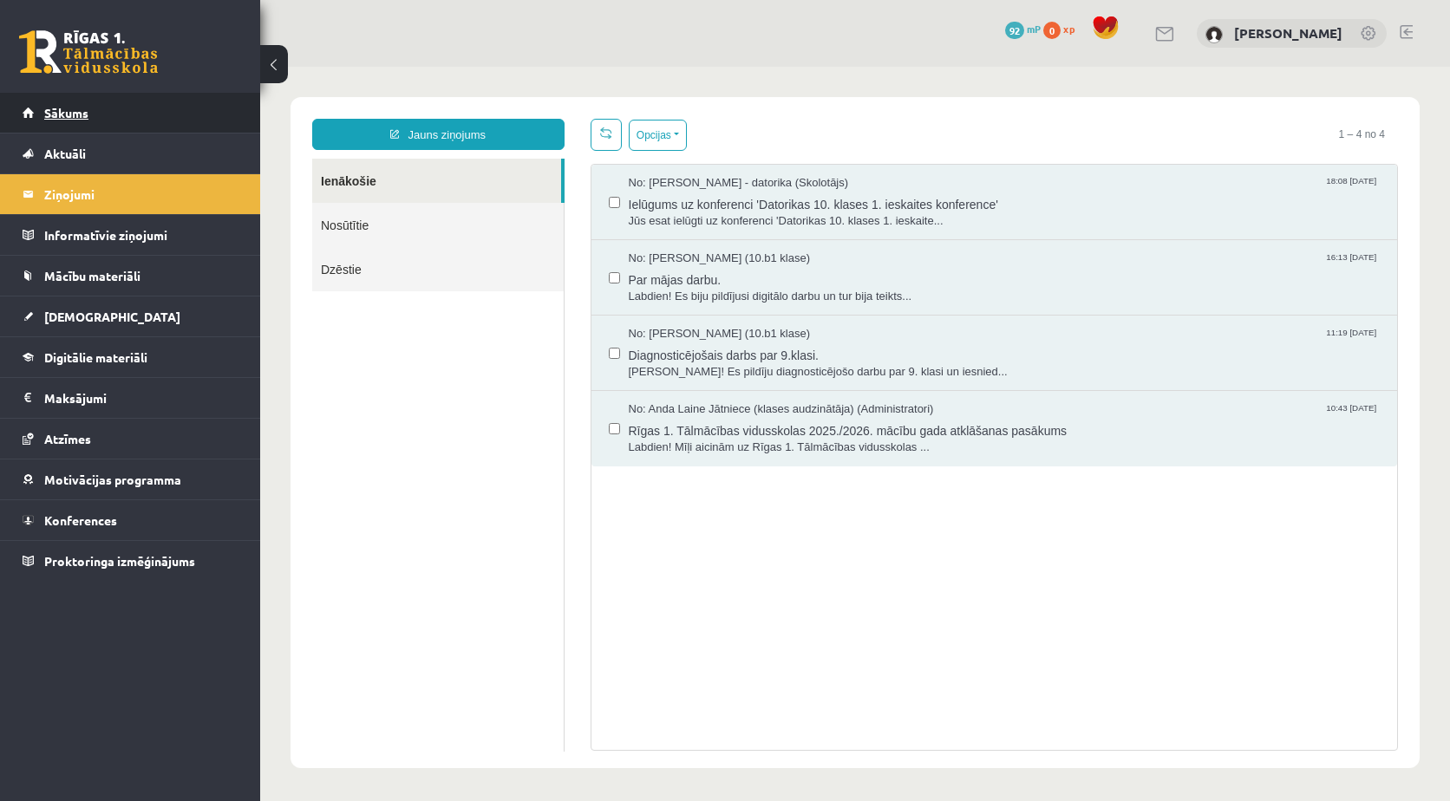
click at [75, 116] on span "Sākums" at bounding box center [66, 113] width 44 height 16
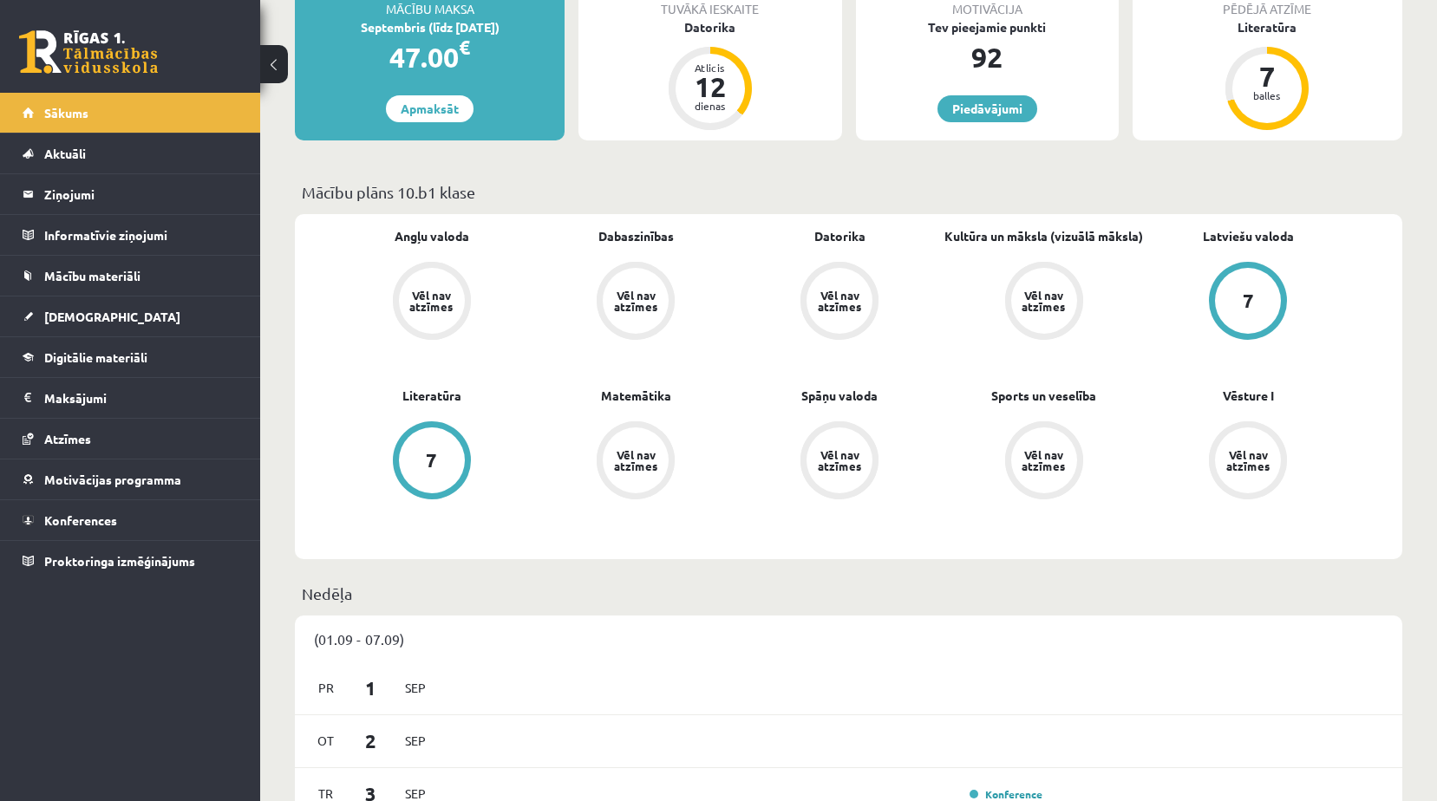
scroll to position [607, 0]
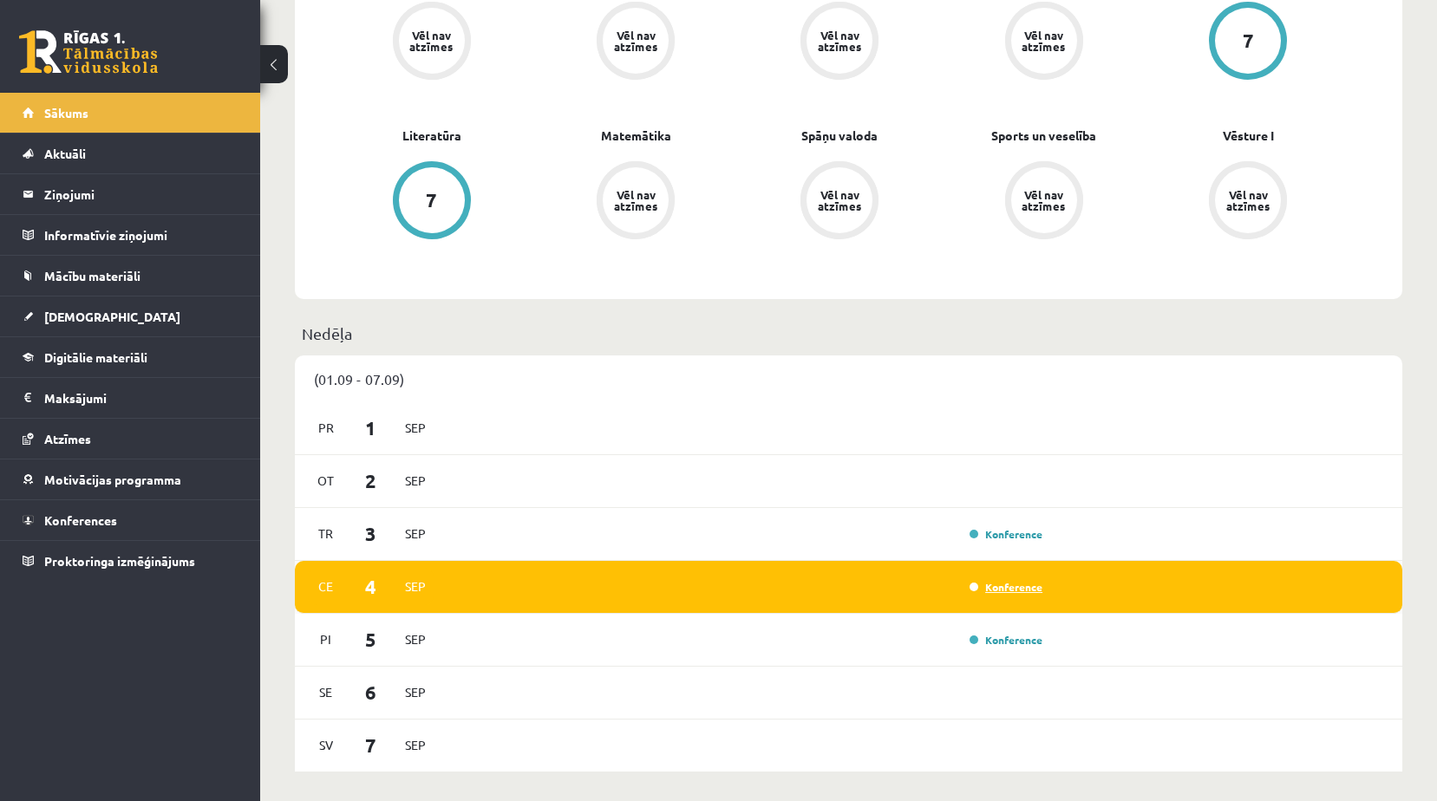
click at [1024, 592] on link "Konference" at bounding box center [1006, 587] width 73 height 14
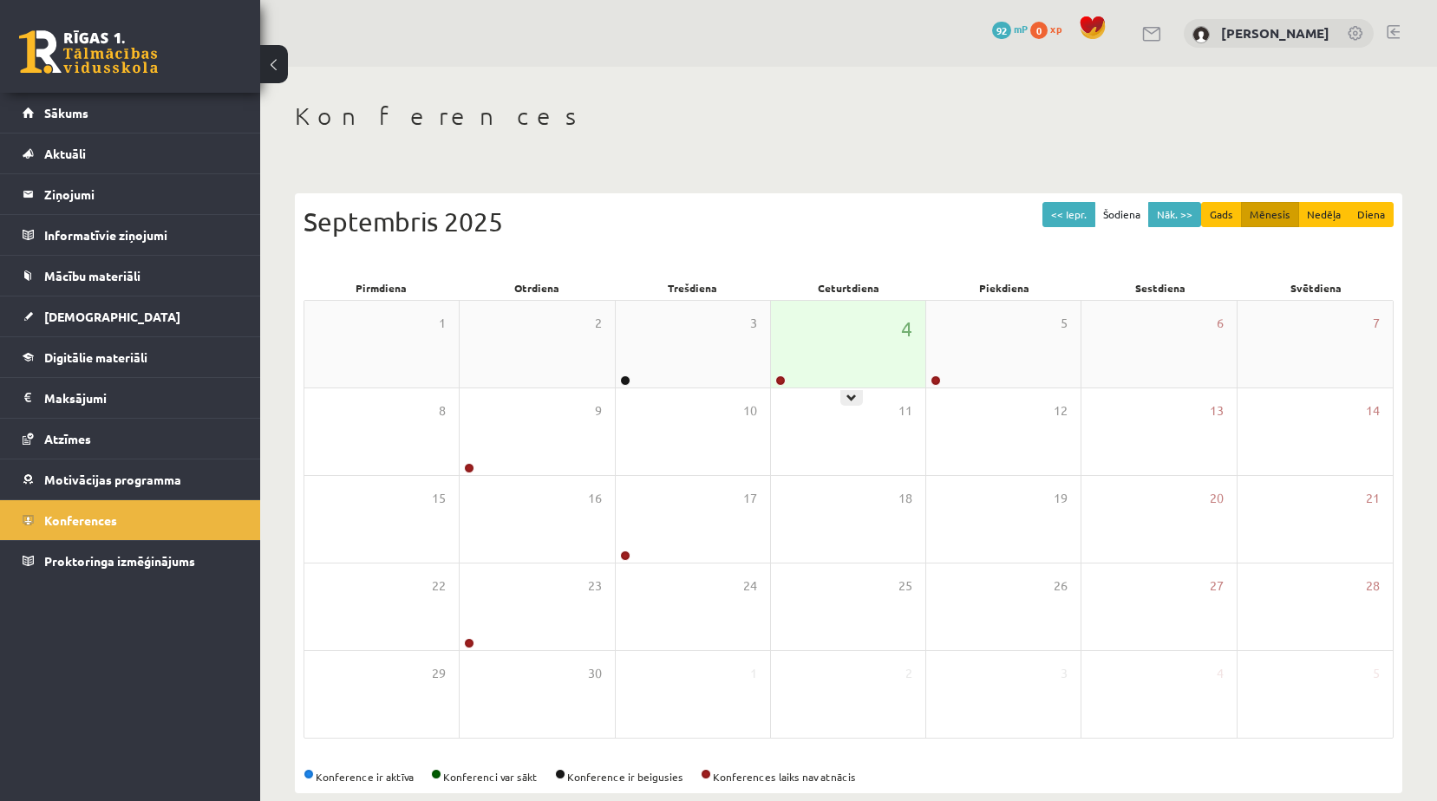
click at [841, 305] on div "4" at bounding box center [848, 344] width 154 height 87
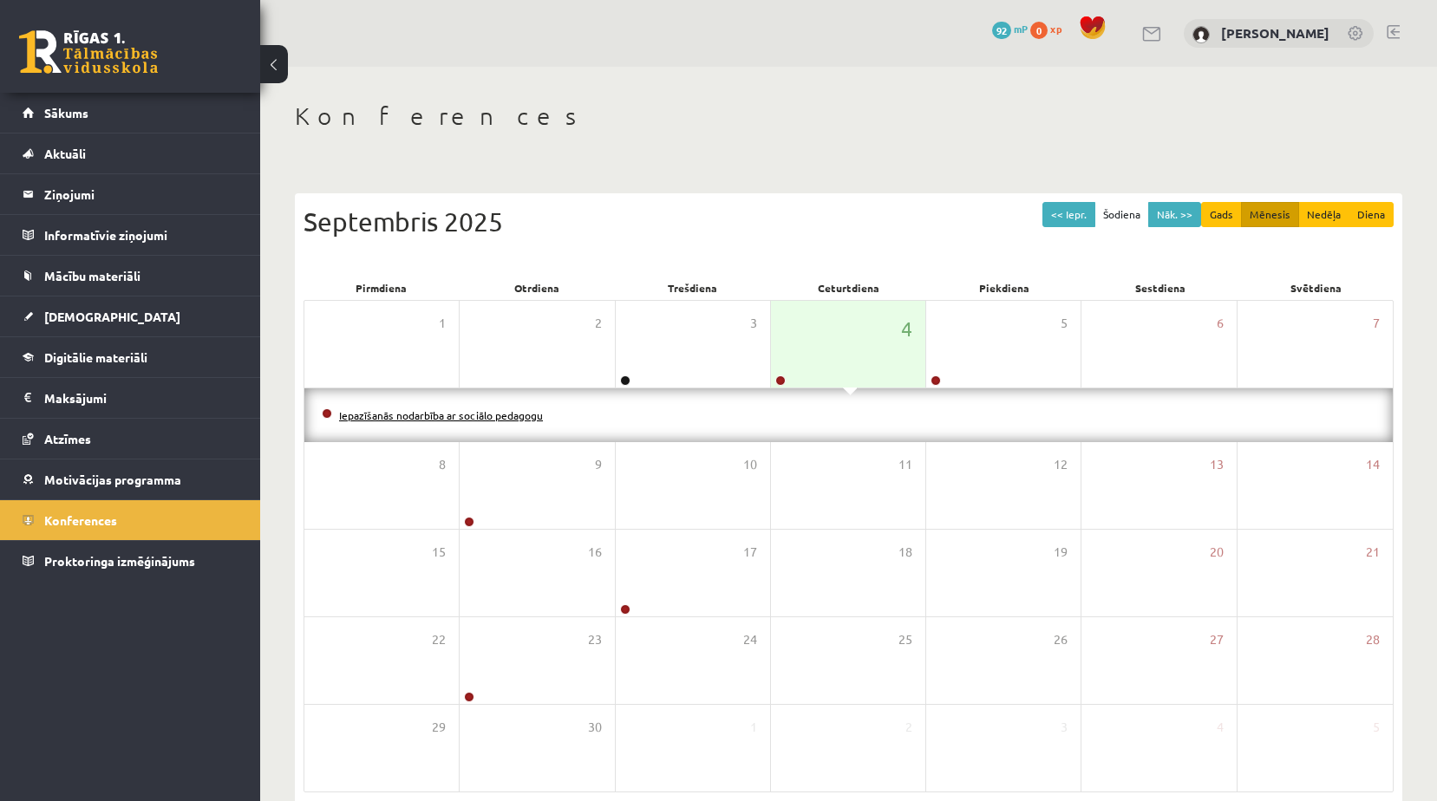
click at [505, 418] on link "Iepazīšanās nodarbība ar sociālo pedagogu" at bounding box center [441, 416] width 204 height 14
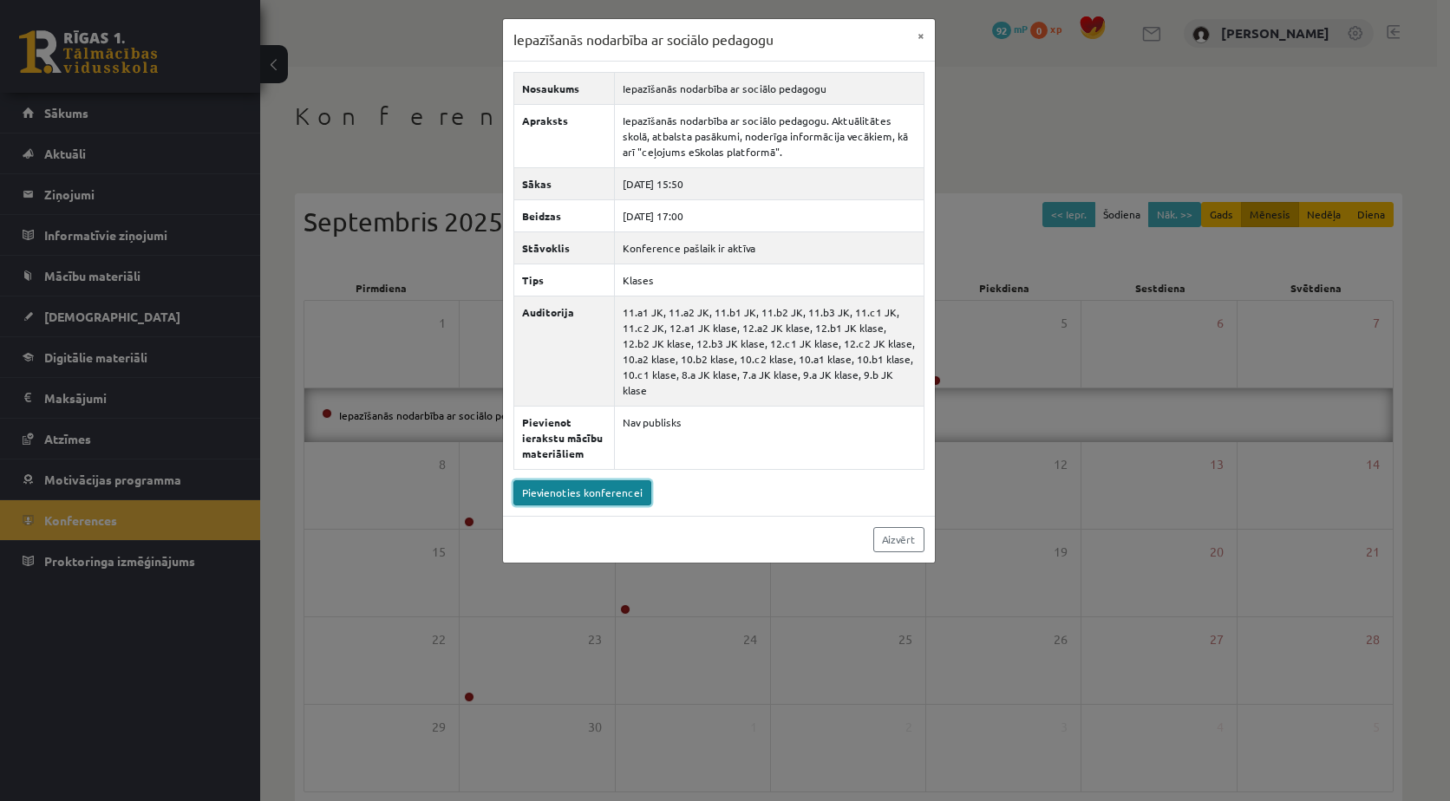
click at [605, 481] on link "Pievienoties konferencei" at bounding box center [583, 493] width 138 height 25
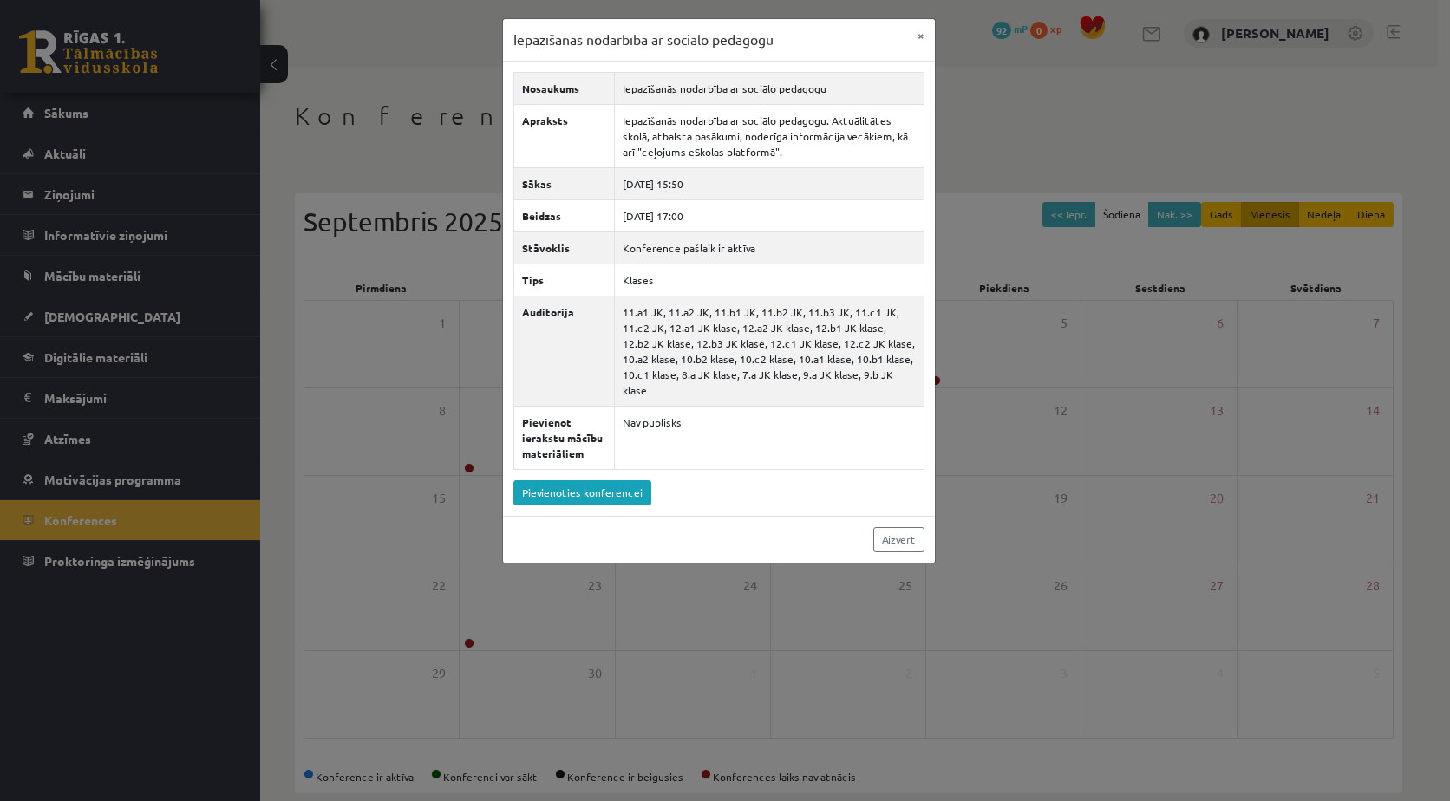
click at [229, 218] on div "Iepazīšanās nodarbība ar sociālo pedagogu × Nosaukums Iepazīšanās nodarbība ar …" at bounding box center [725, 400] width 1450 height 801
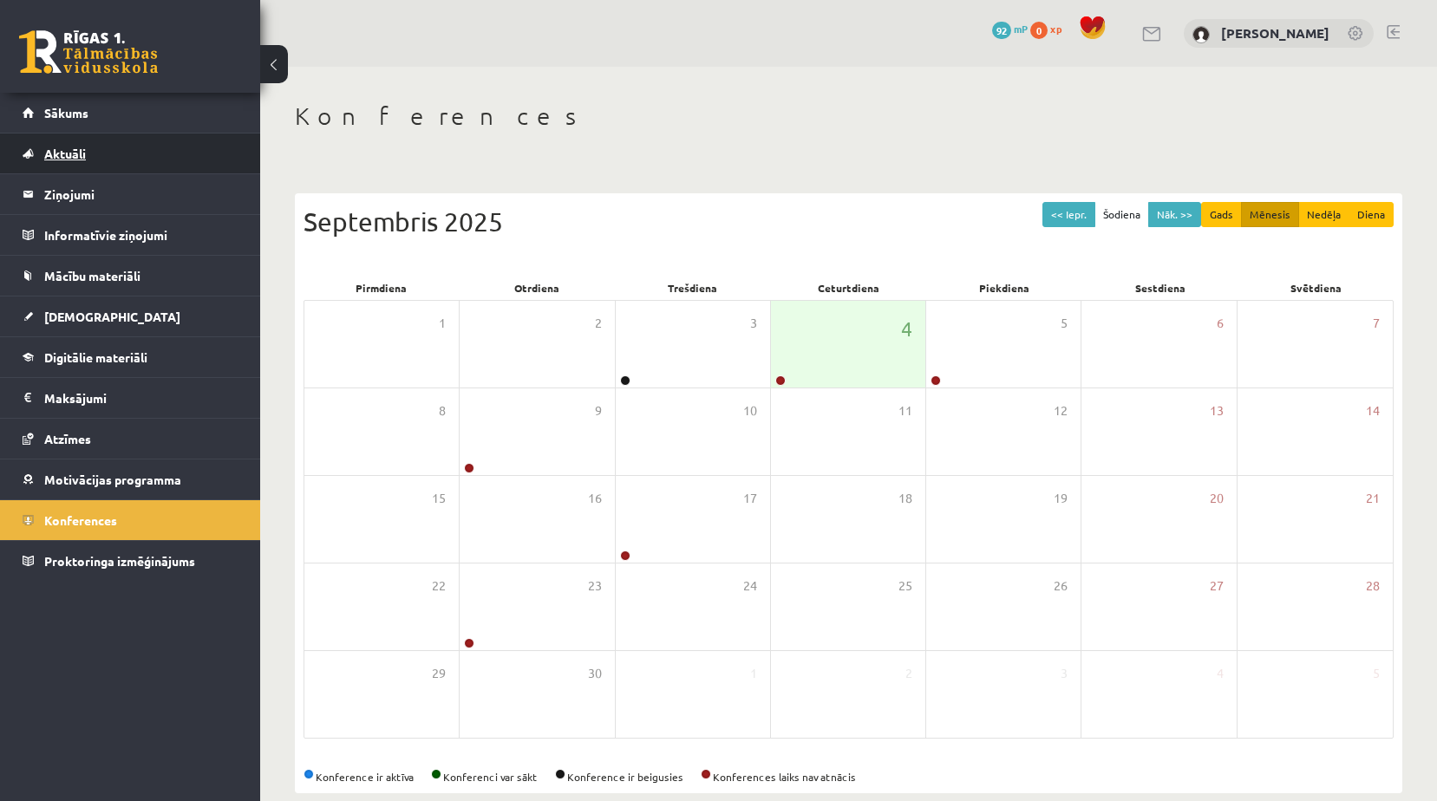
click at [81, 155] on span "Aktuāli" at bounding box center [65, 154] width 42 height 16
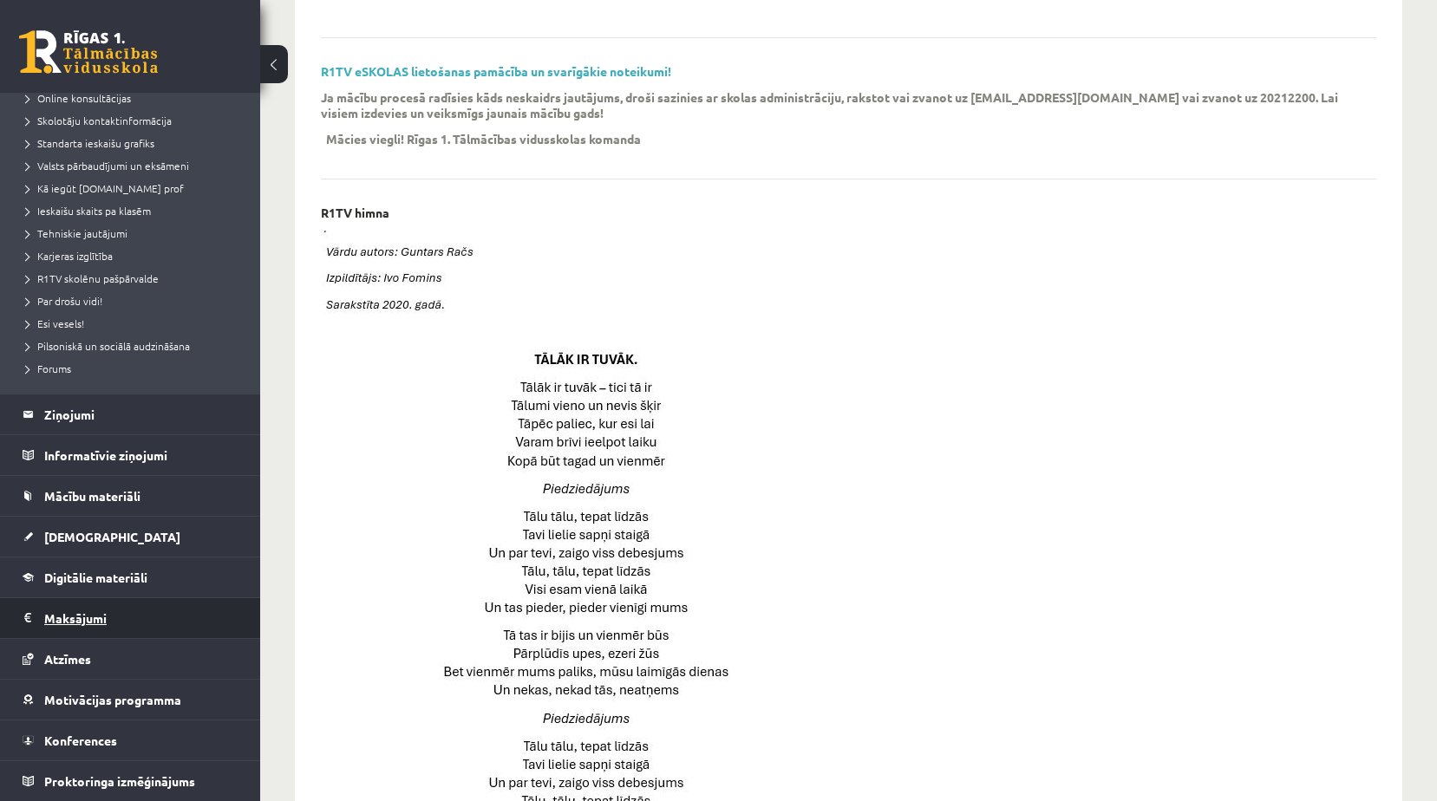
scroll to position [694, 0]
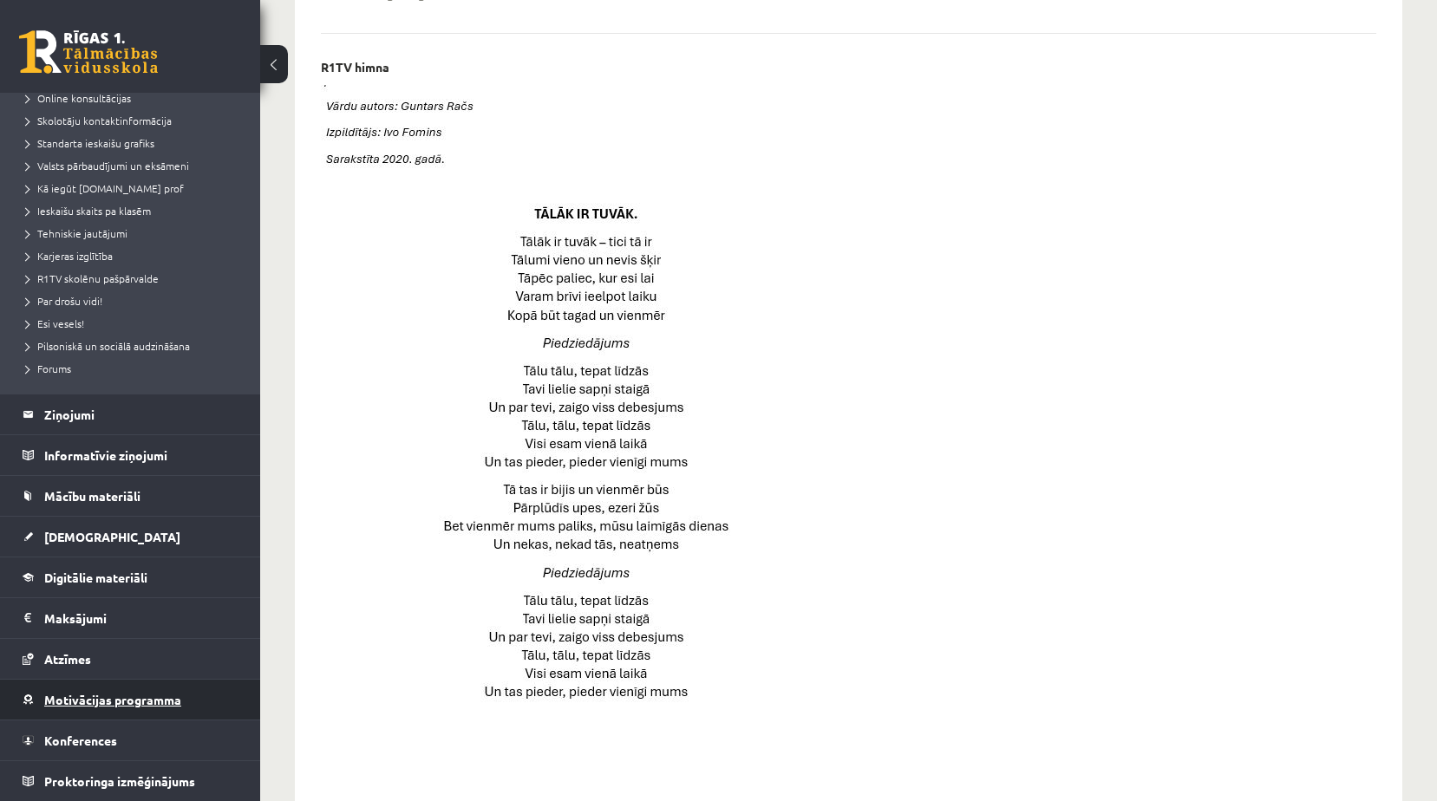
click at [166, 709] on link "Motivācijas programma" at bounding box center [131, 700] width 216 height 40
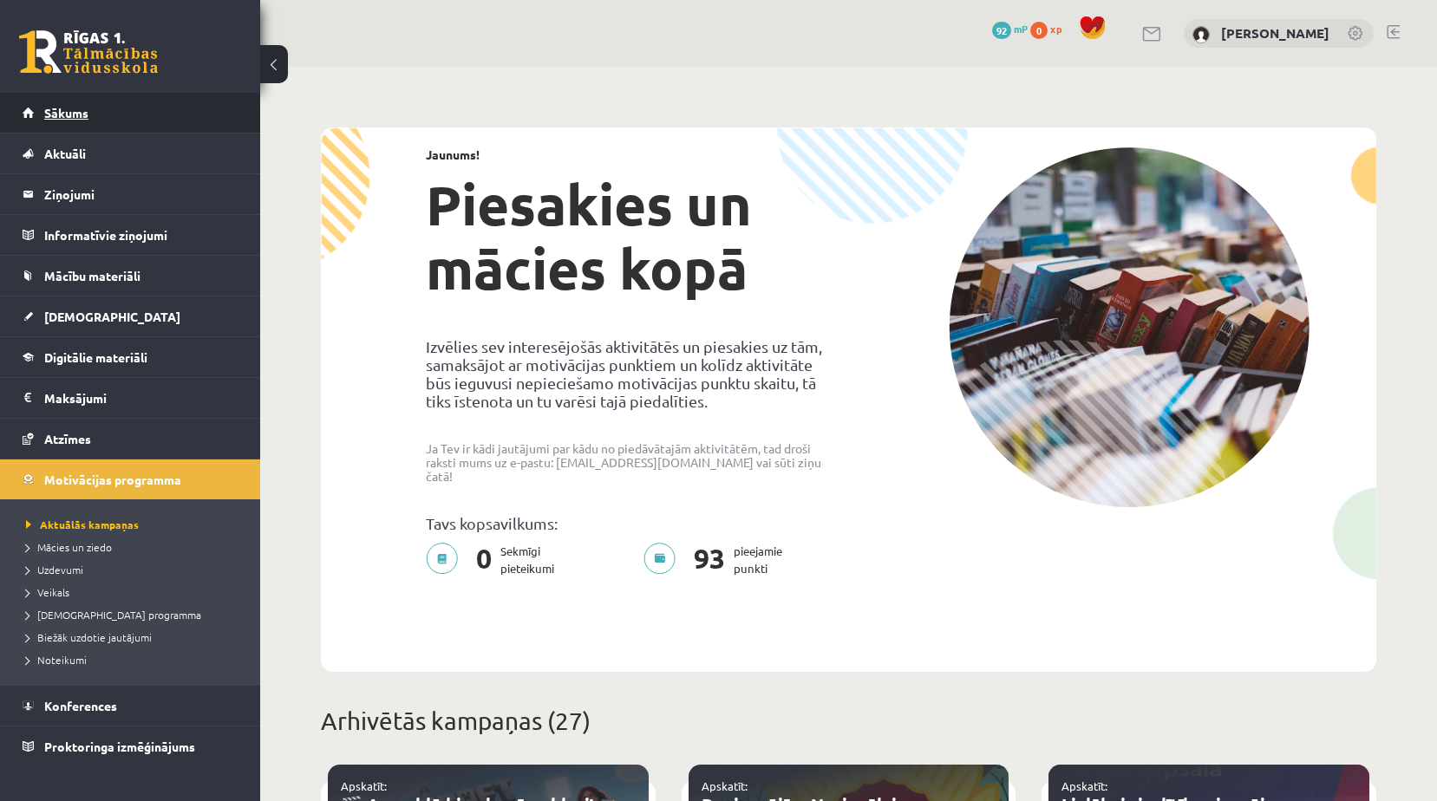
click at [87, 103] on link "Sākums" at bounding box center [131, 113] width 216 height 40
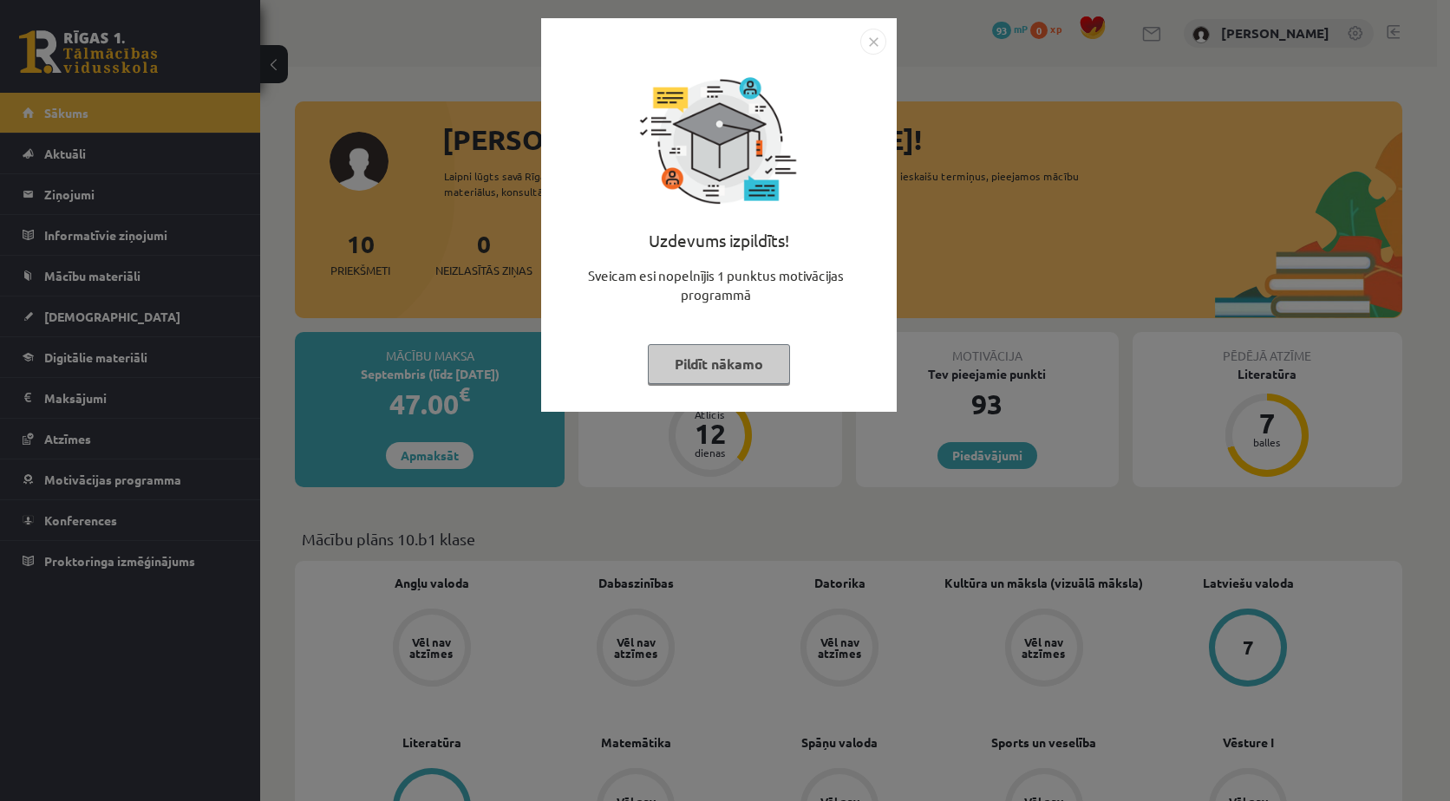
click at [880, 37] on img "Close" at bounding box center [873, 42] width 26 height 26
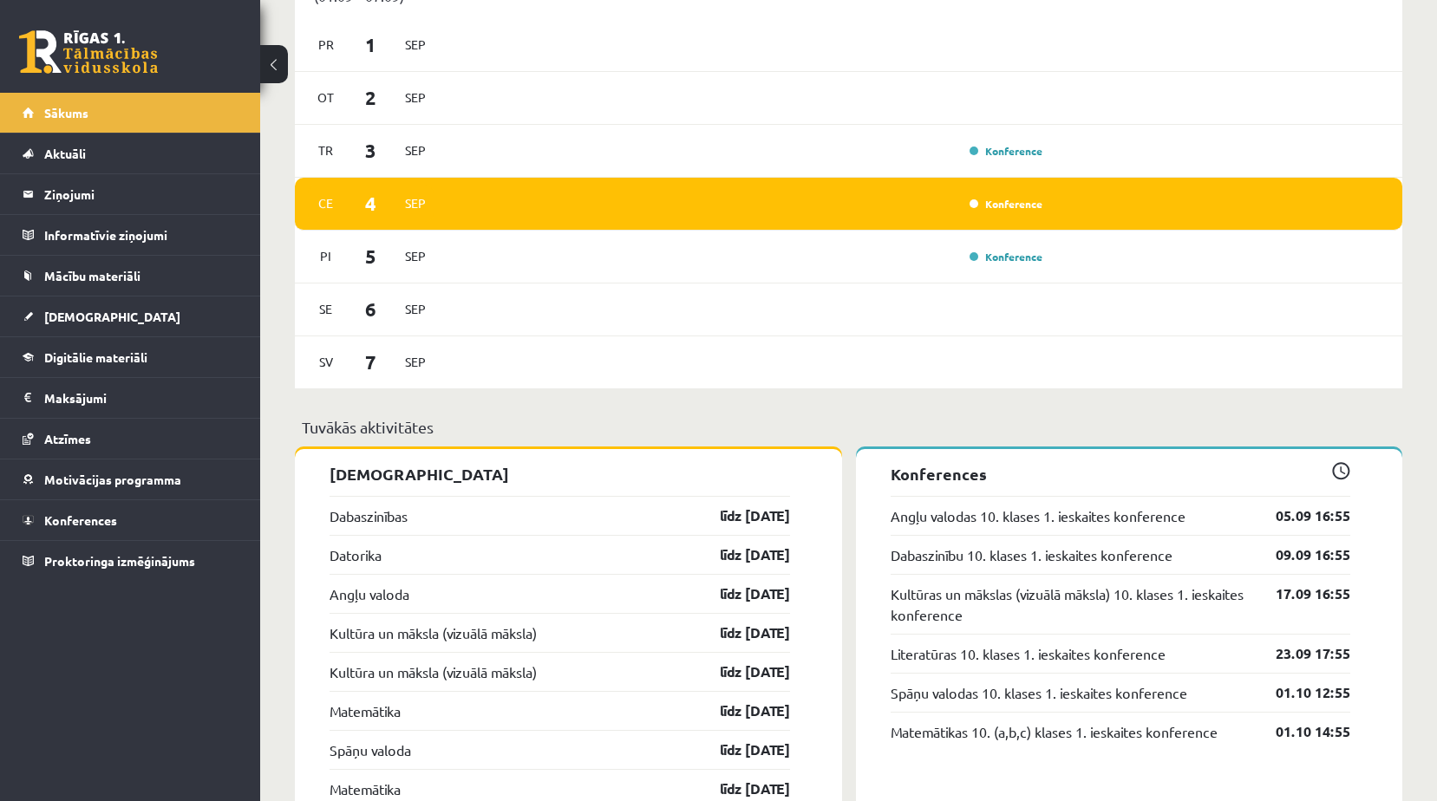
scroll to position [1128, 0]
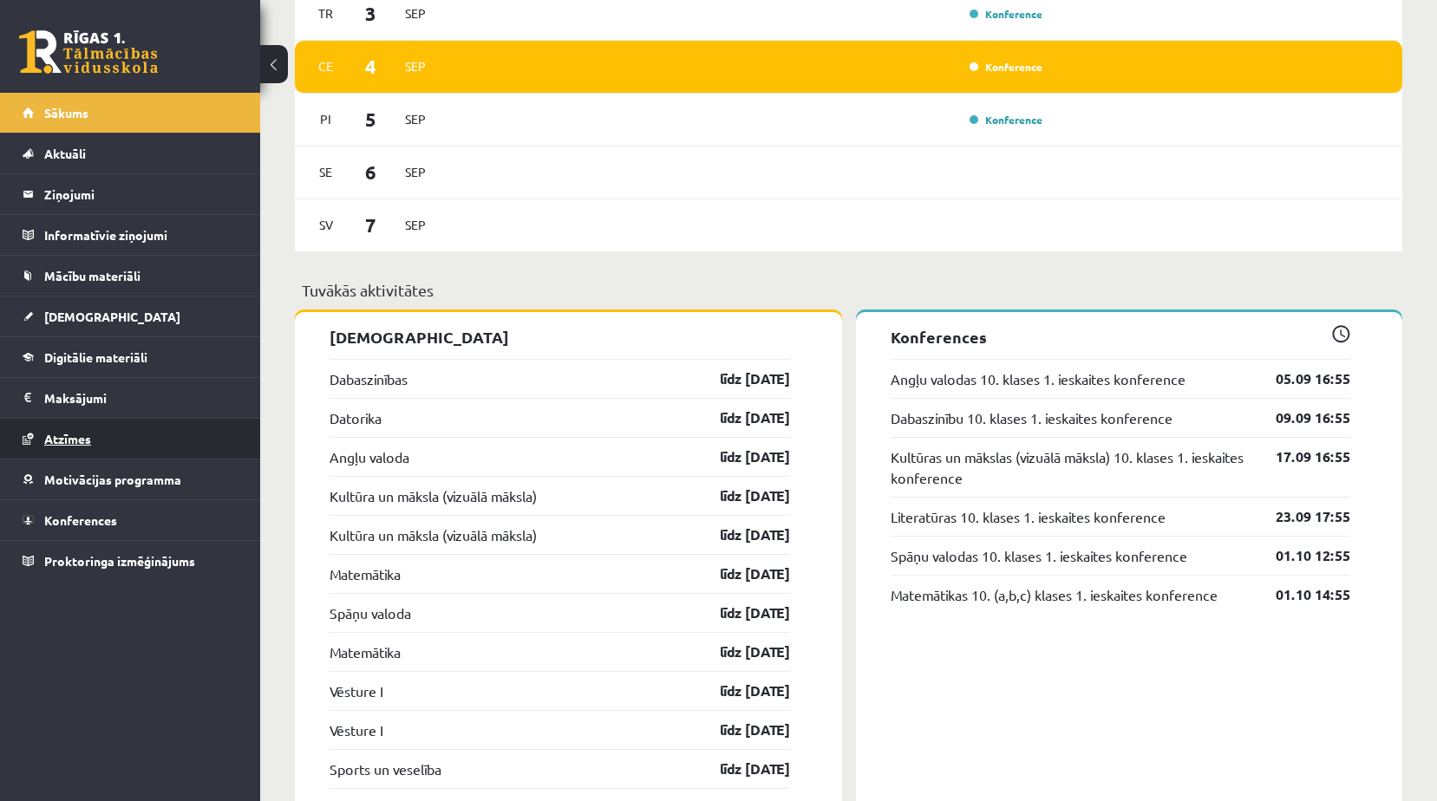
click at [103, 436] on link "Atzīmes" at bounding box center [131, 439] width 216 height 40
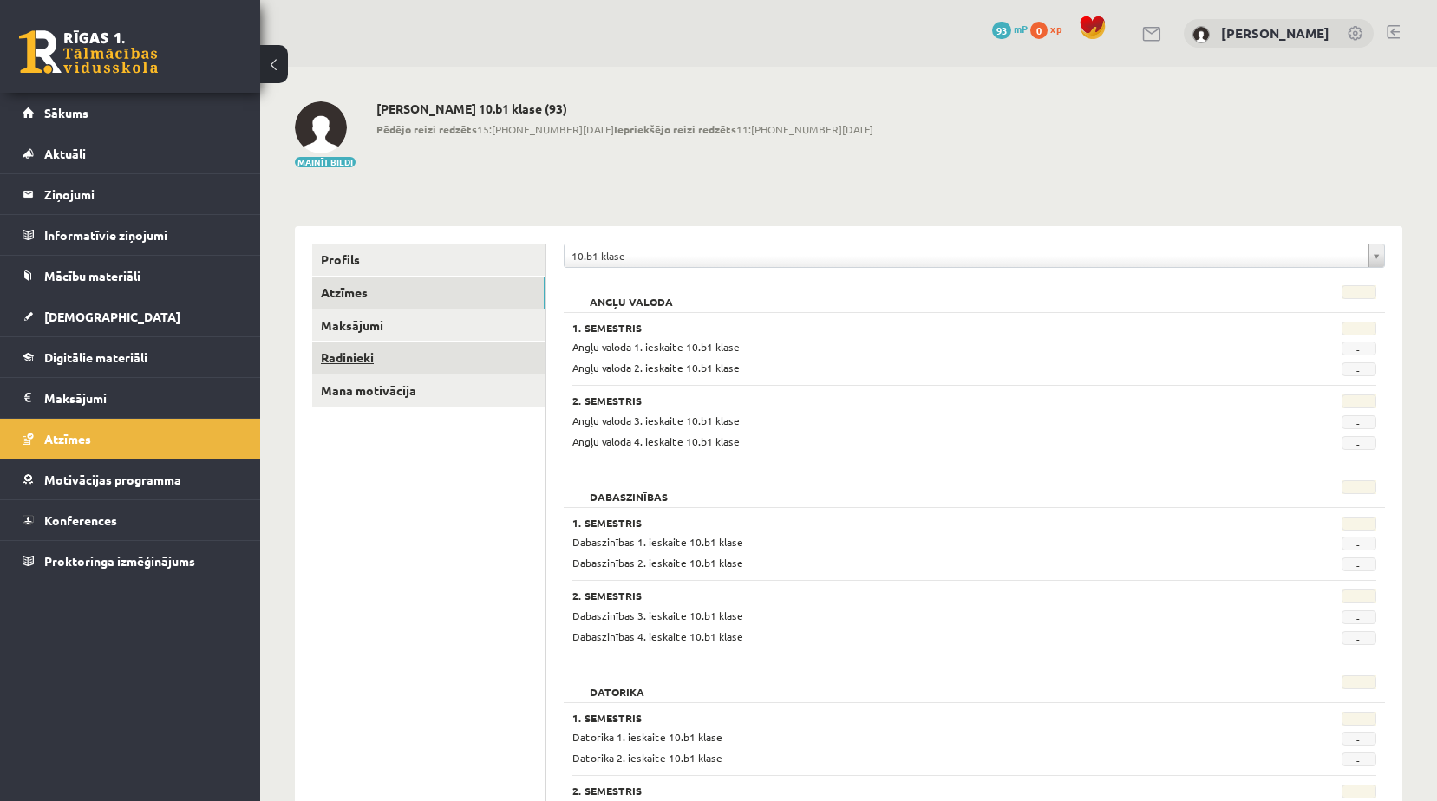
click at [371, 356] on link "Radinieki" at bounding box center [428, 358] width 233 height 32
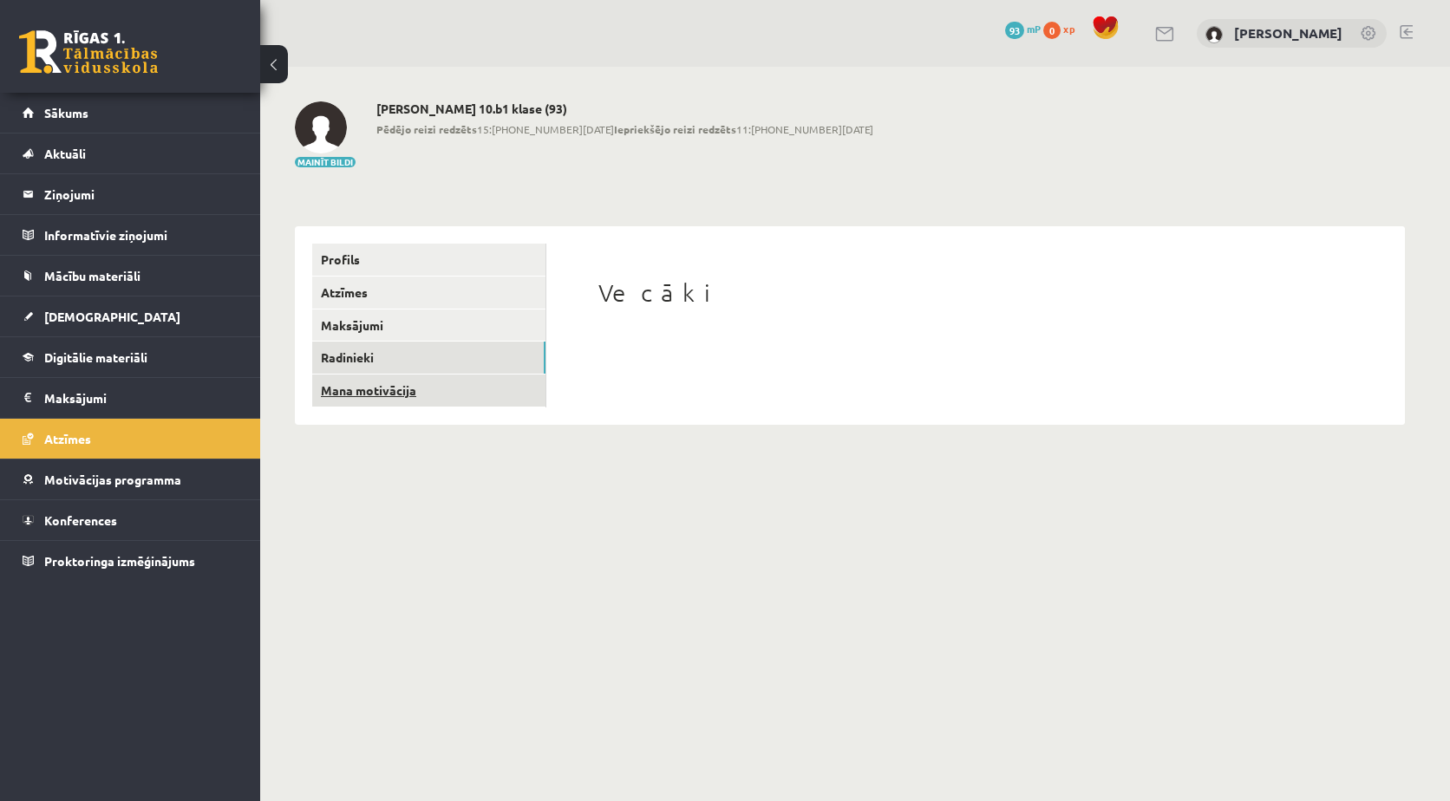
click at [377, 391] on link "Mana motivācija" at bounding box center [428, 391] width 233 height 32
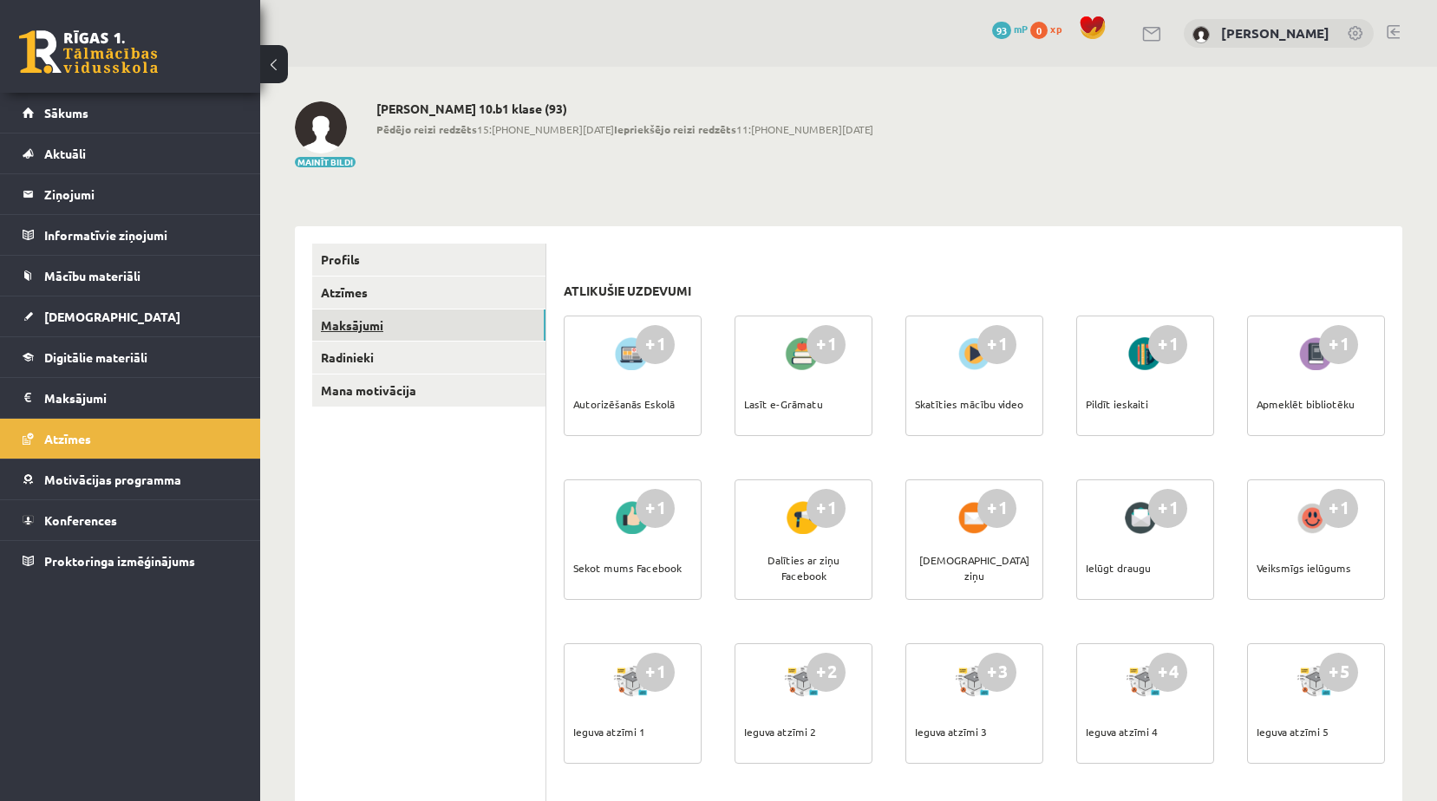
click at [370, 336] on link "Maksājumi" at bounding box center [428, 326] width 233 height 32
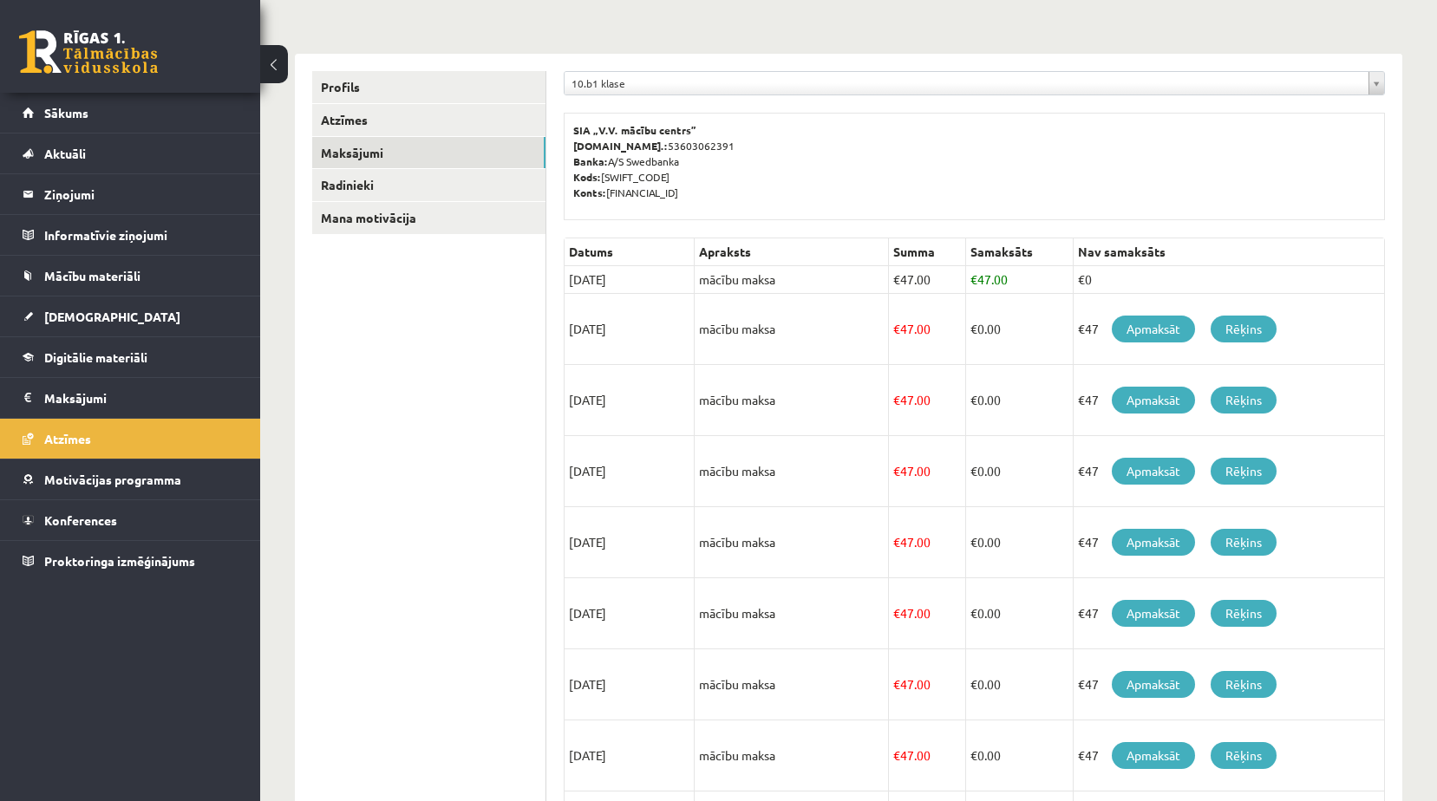
scroll to position [173, 0]
click at [98, 520] on span "Konferences" at bounding box center [80, 521] width 73 height 16
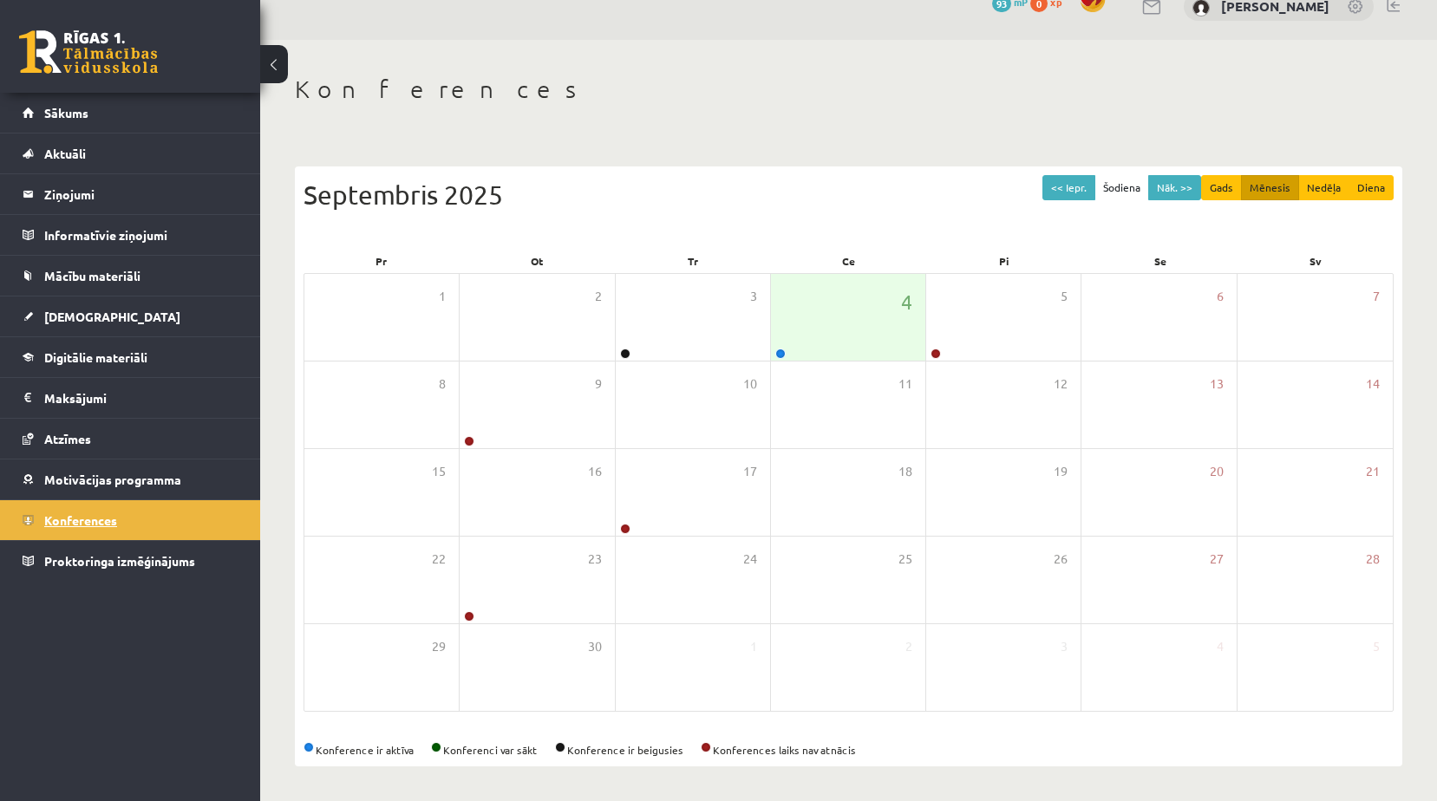
scroll to position [28, 0]
click at [102, 160] on link "Aktuāli" at bounding box center [131, 154] width 216 height 40
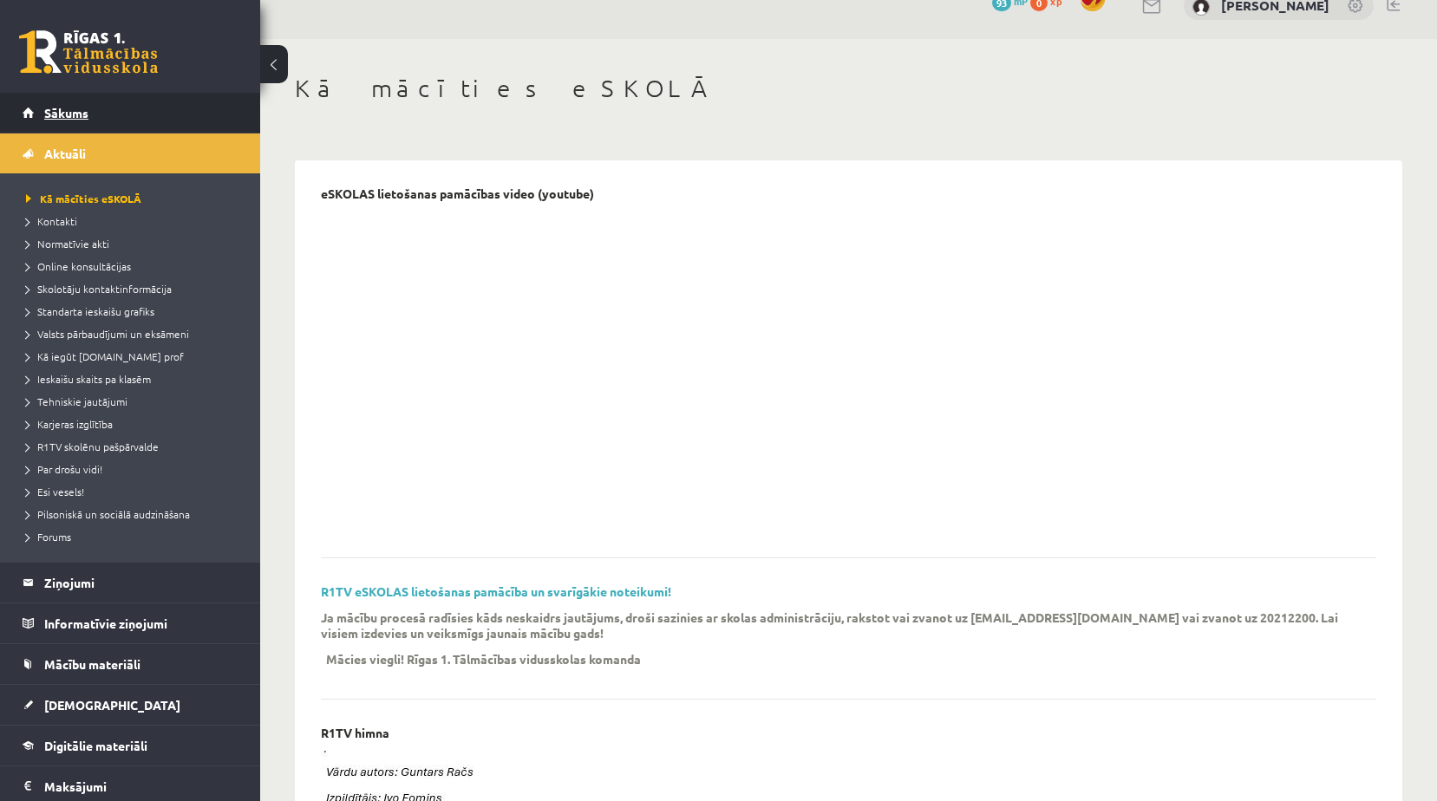
click at [102, 120] on link "Sākums" at bounding box center [131, 113] width 216 height 40
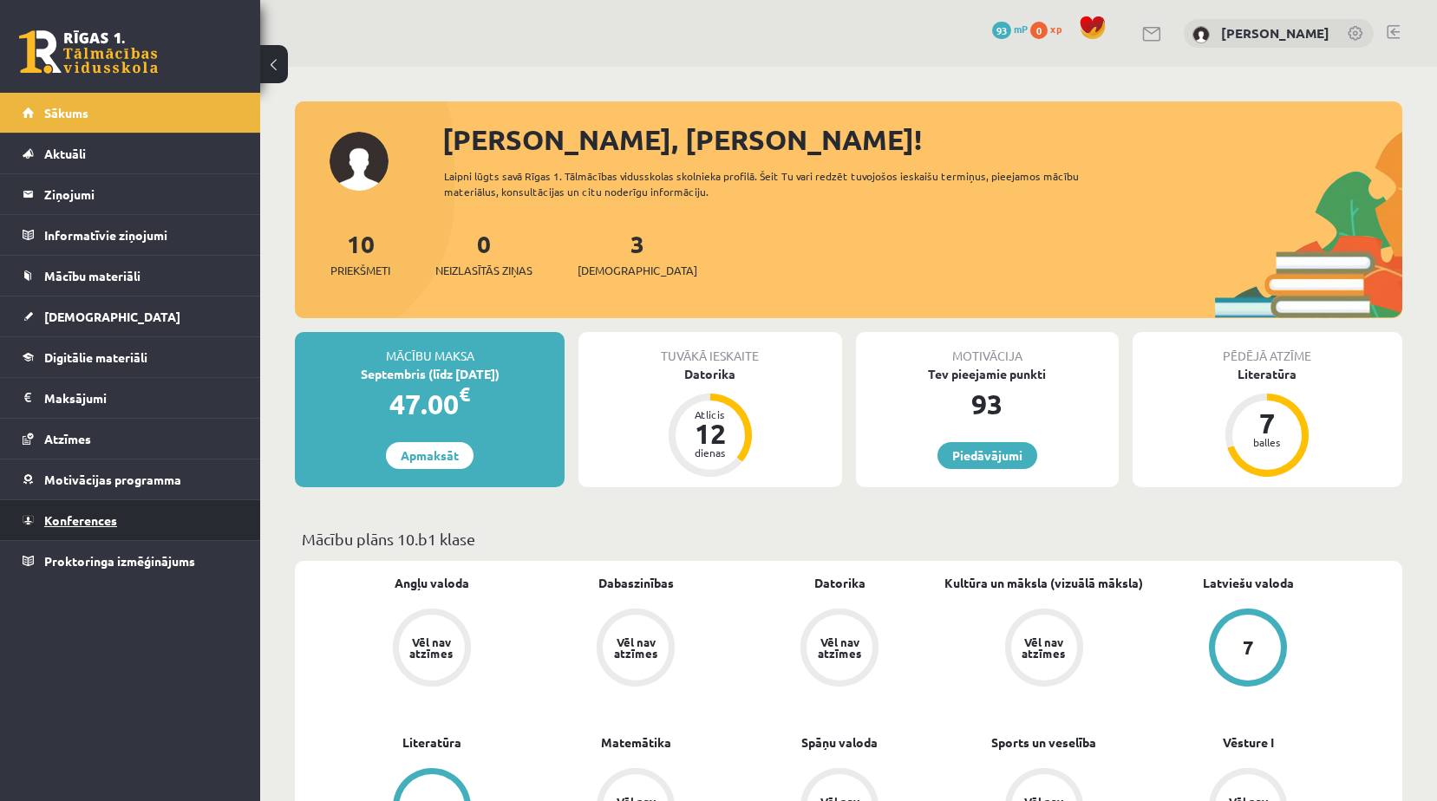
click at [100, 511] on link "Konferences" at bounding box center [131, 521] width 216 height 40
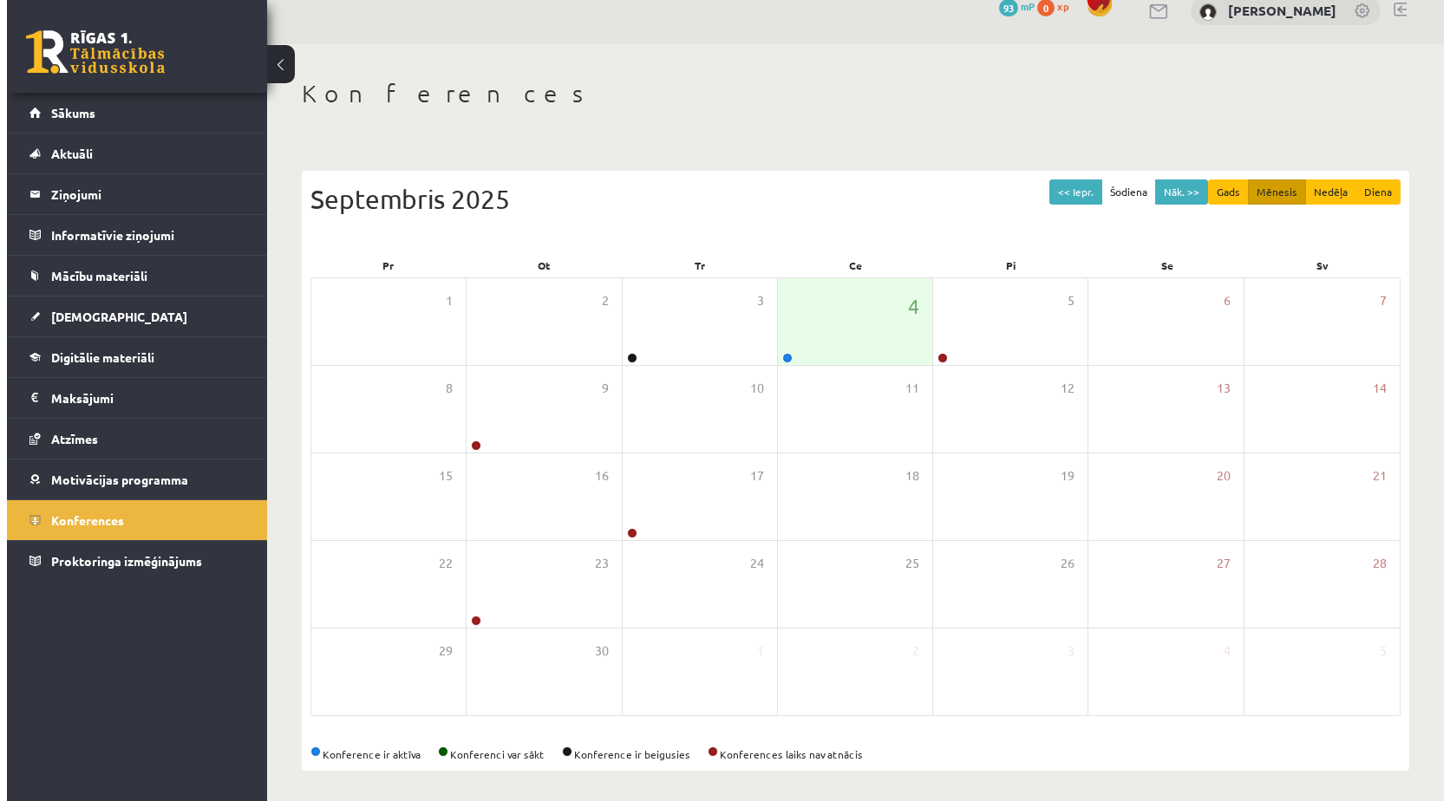
scroll to position [28, 0]
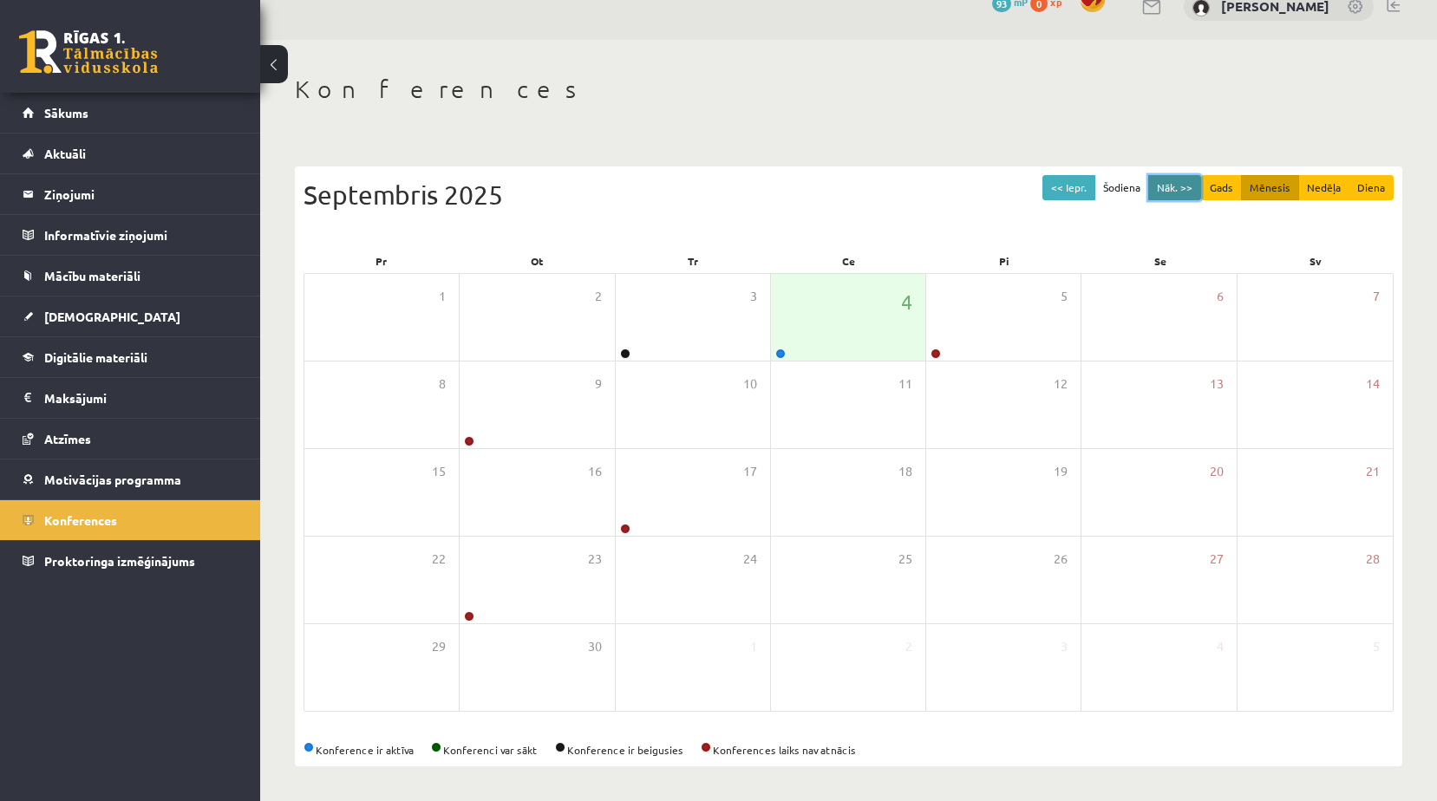
click at [1190, 190] on button "Nāk. >>" at bounding box center [1174, 187] width 53 height 25
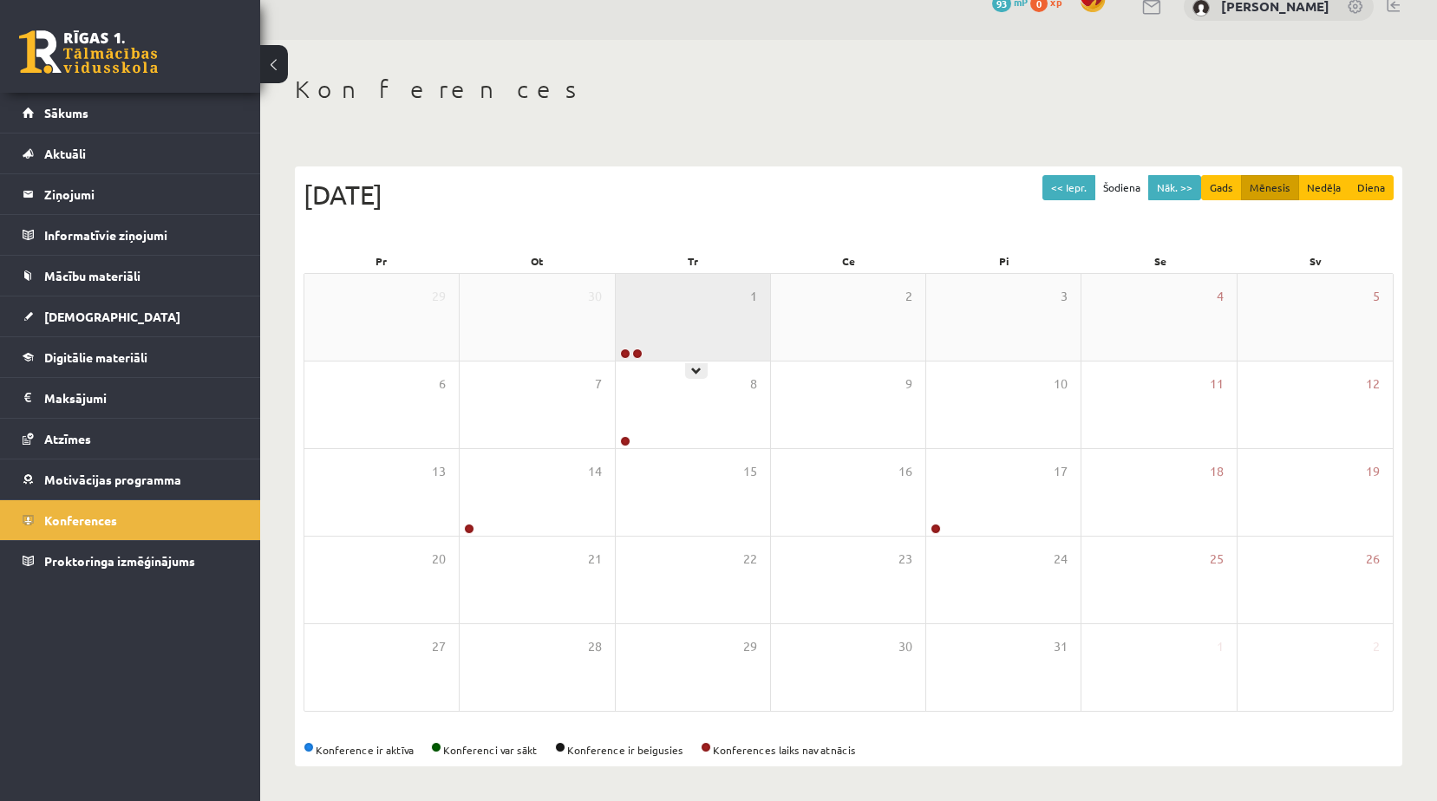
click at [627, 336] on div "1" at bounding box center [693, 317] width 154 height 87
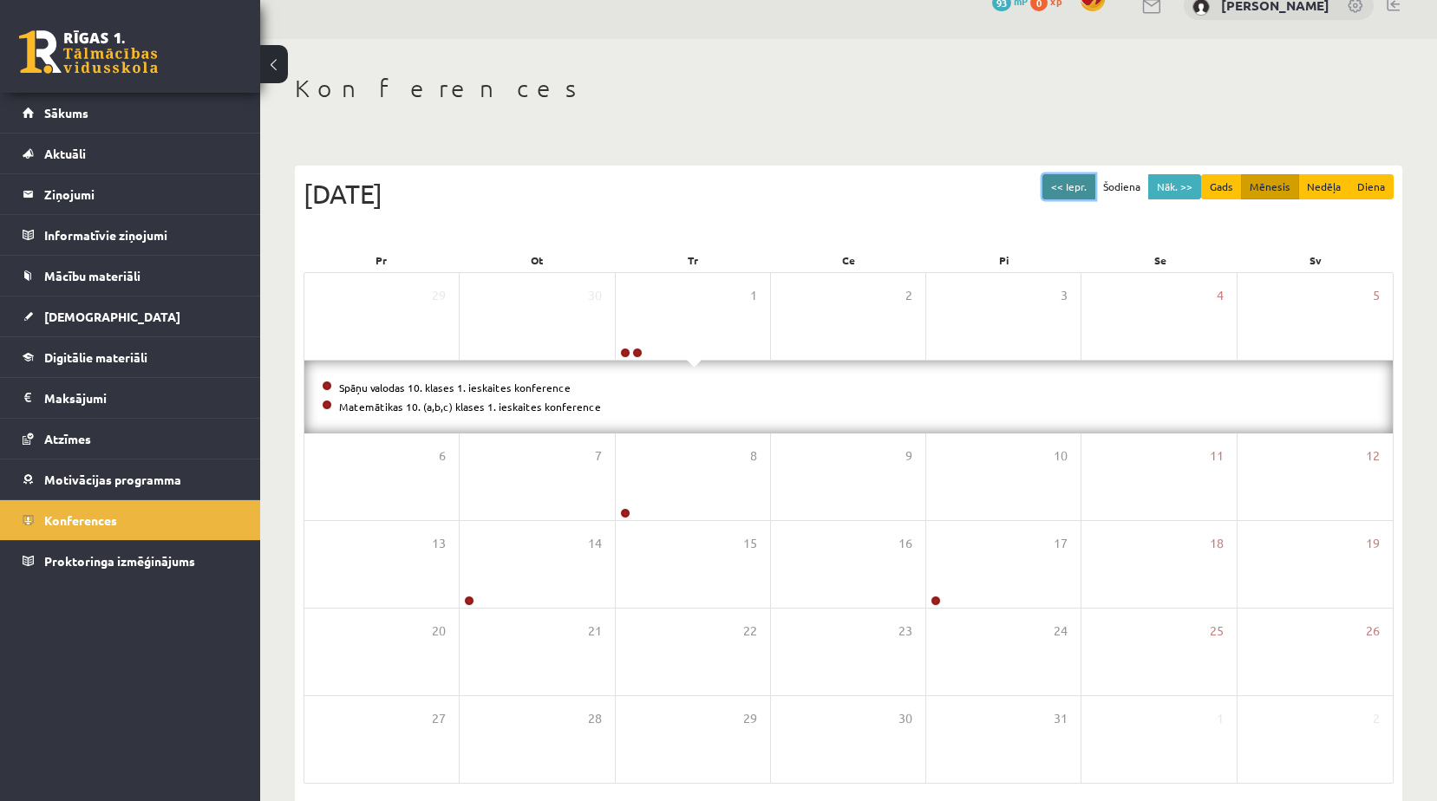
click at [1083, 188] on button "<< Iepr." at bounding box center [1069, 186] width 53 height 25
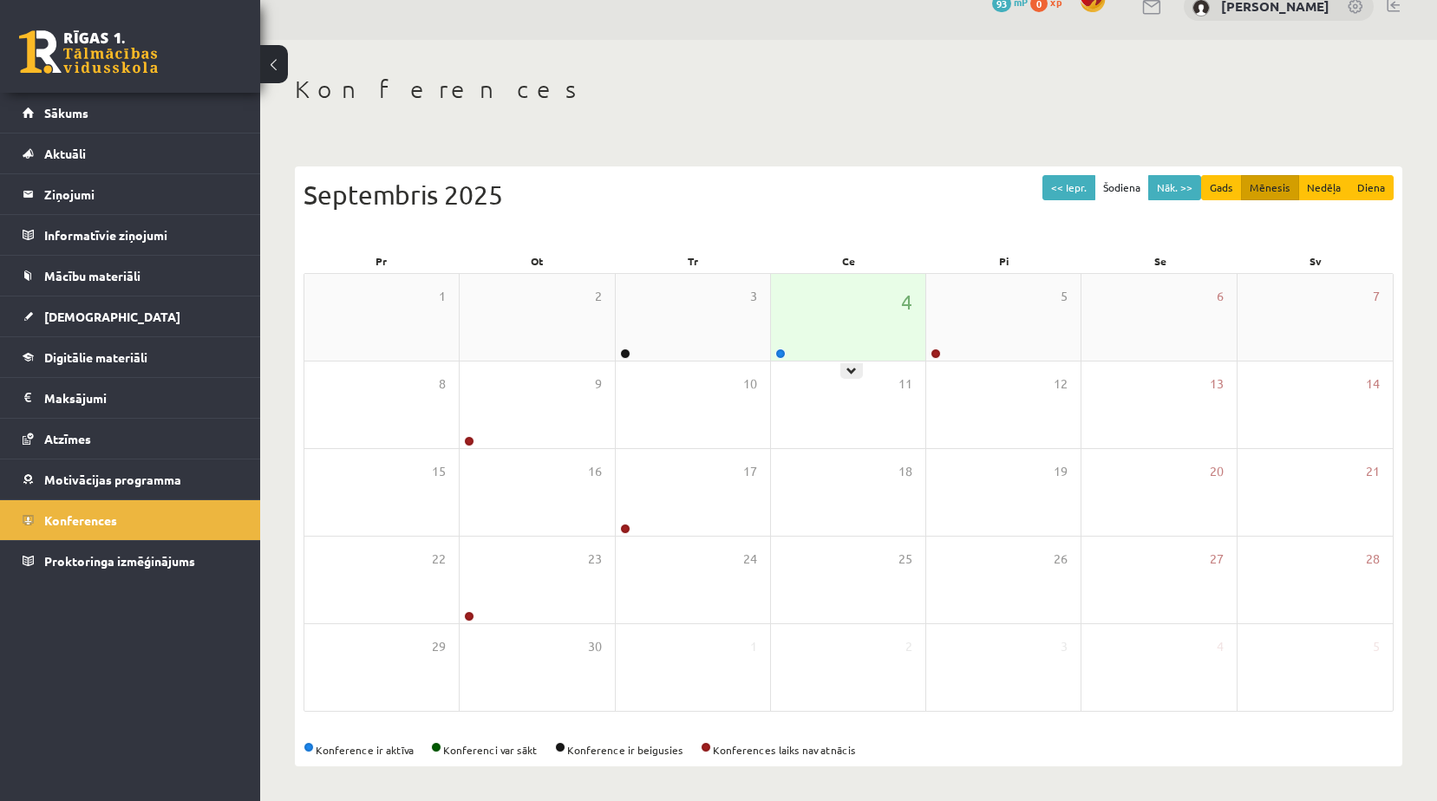
click at [885, 330] on div "4" at bounding box center [848, 317] width 154 height 87
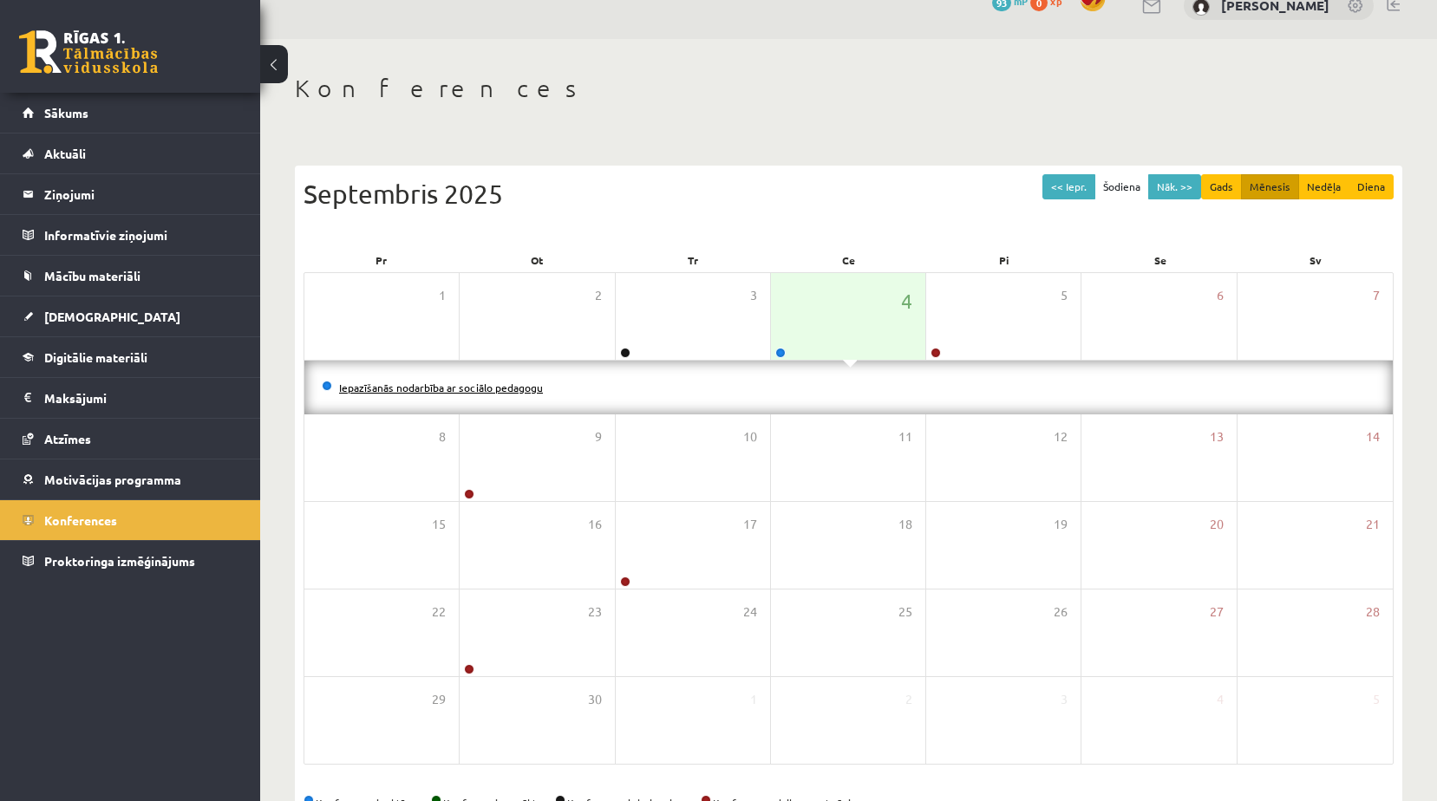
click at [485, 391] on link "Iepazīšanās nodarbība ar sociālo pedagogu" at bounding box center [441, 388] width 204 height 14
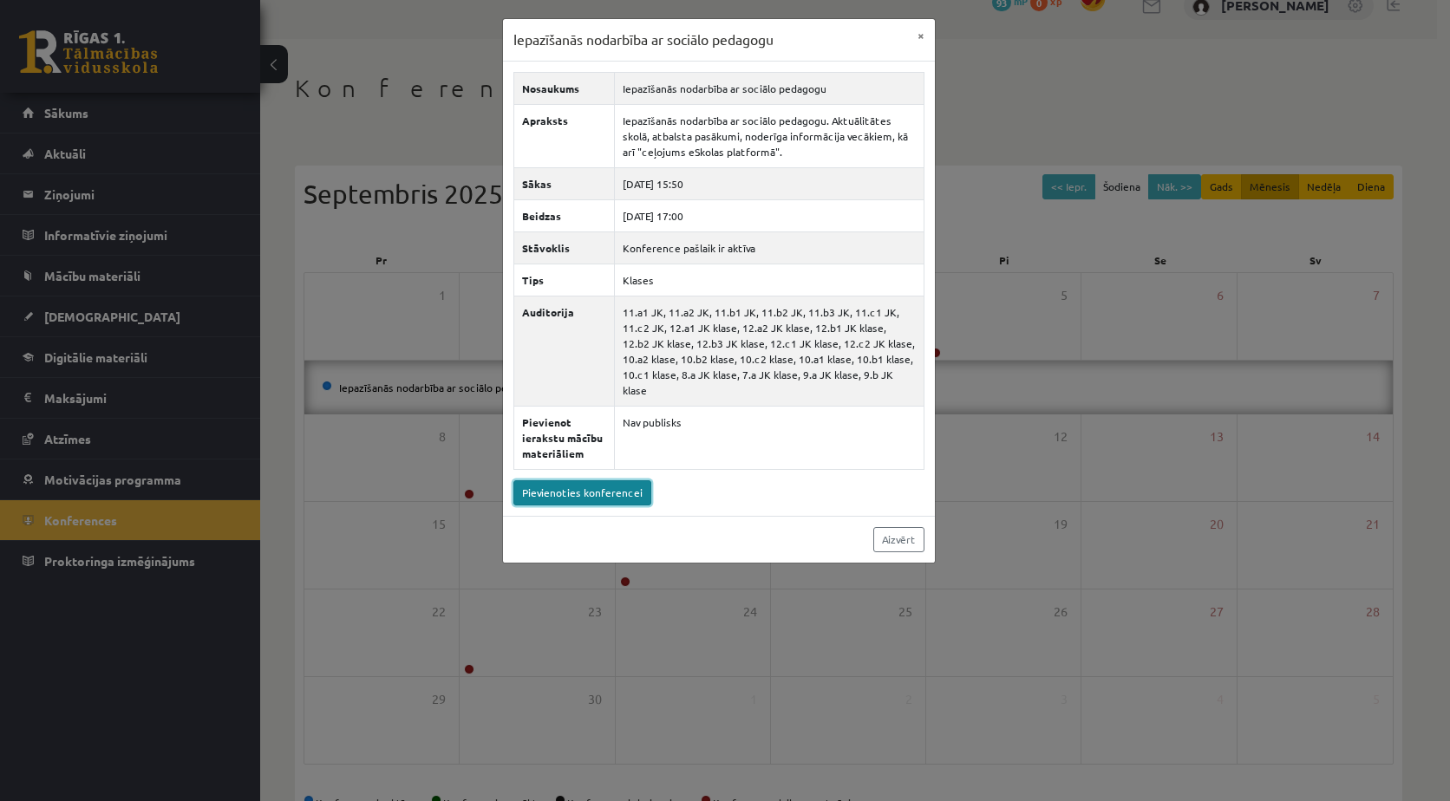
click at [623, 481] on link "Pievienoties konferencei" at bounding box center [583, 493] width 138 height 25
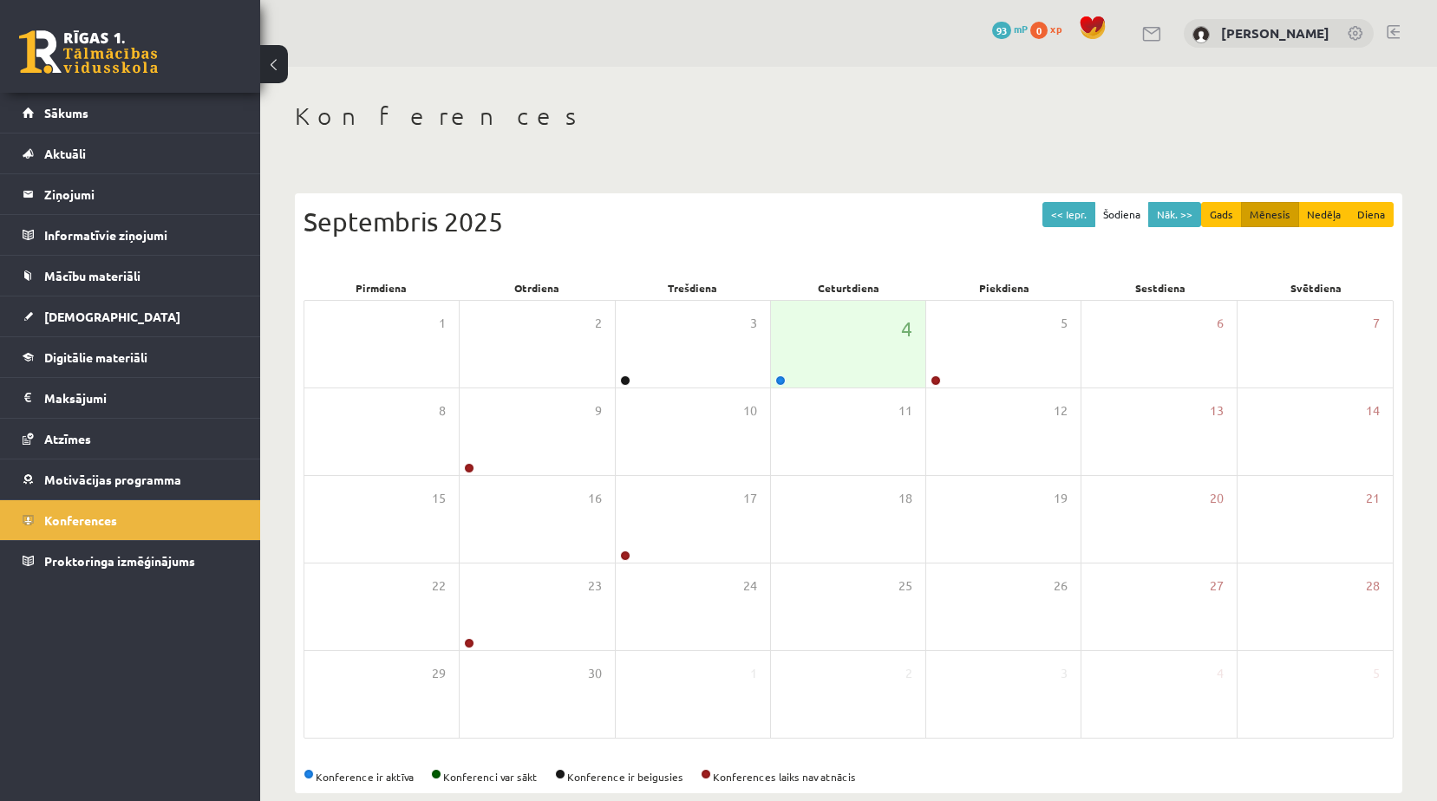
scroll to position [24, 0]
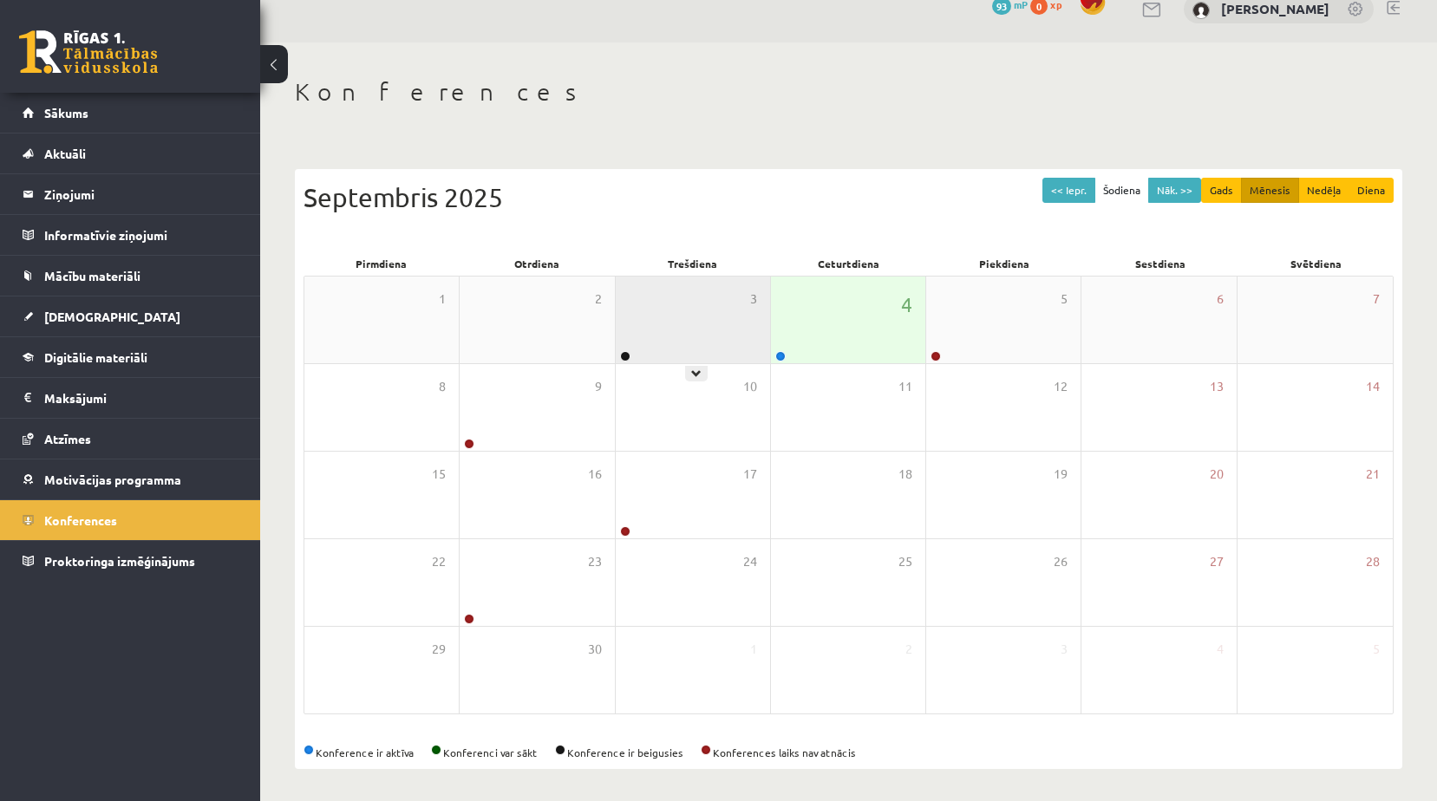
click at [678, 312] on div "3" at bounding box center [693, 320] width 154 height 87
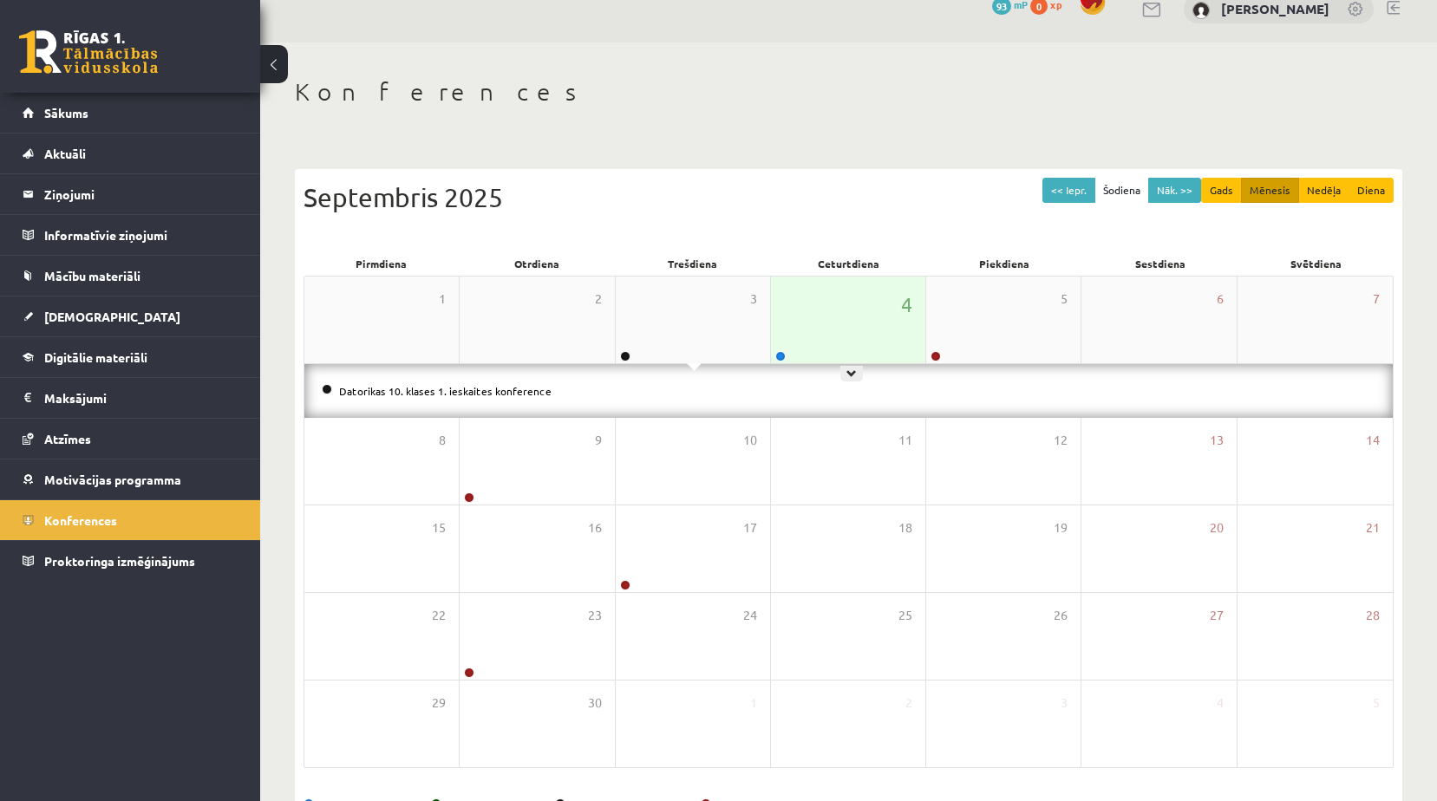
click at [860, 312] on div "4" at bounding box center [848, 320] width 154 height 87
click at [468, 390] on link "Iepazīšanās nodarbība ar sociālo pedagogu" at bounding box center [441, 391] width 204 height 14
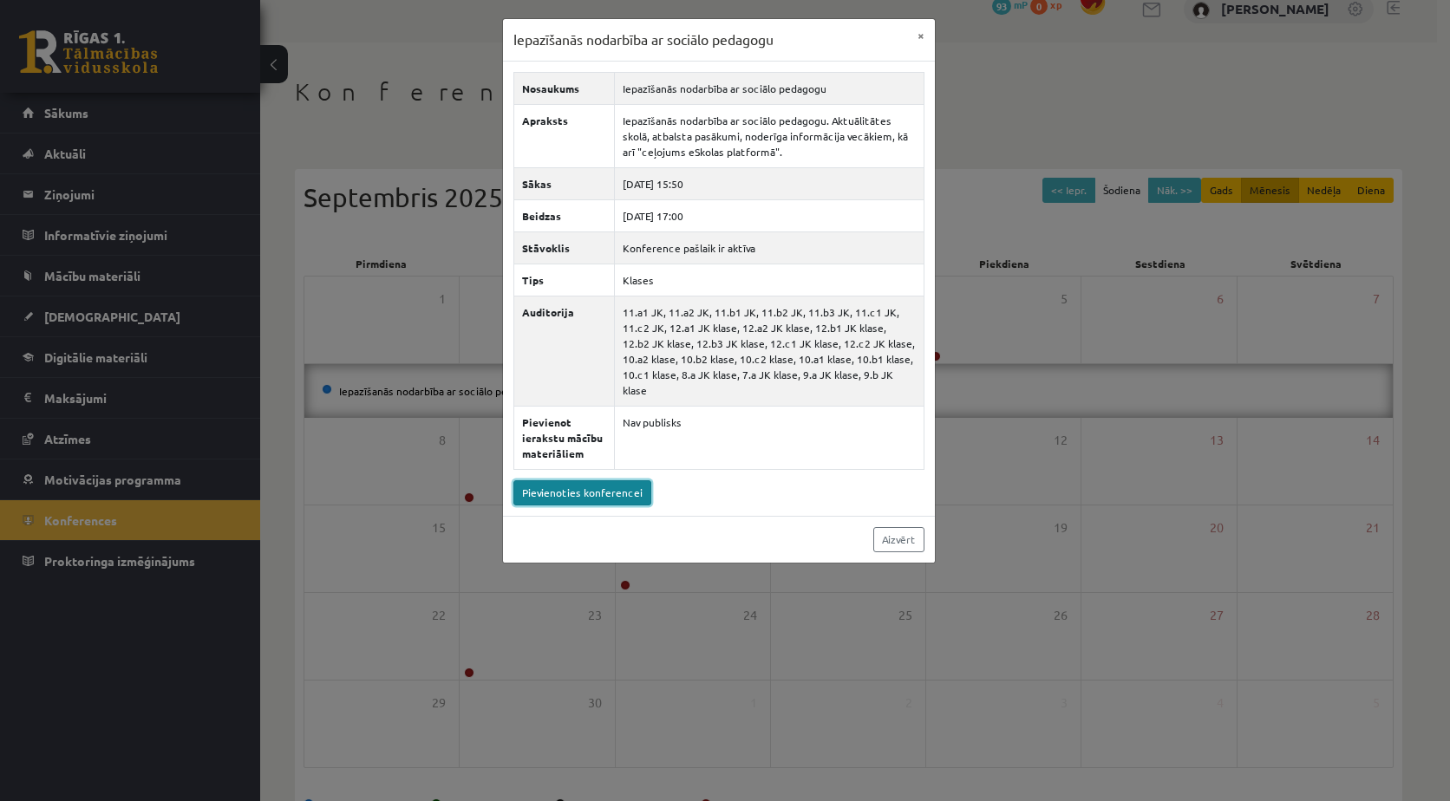
click at [605, 481] on link "Pievienoties konferencei" at bounding box center [583, 493] width 138 height 25
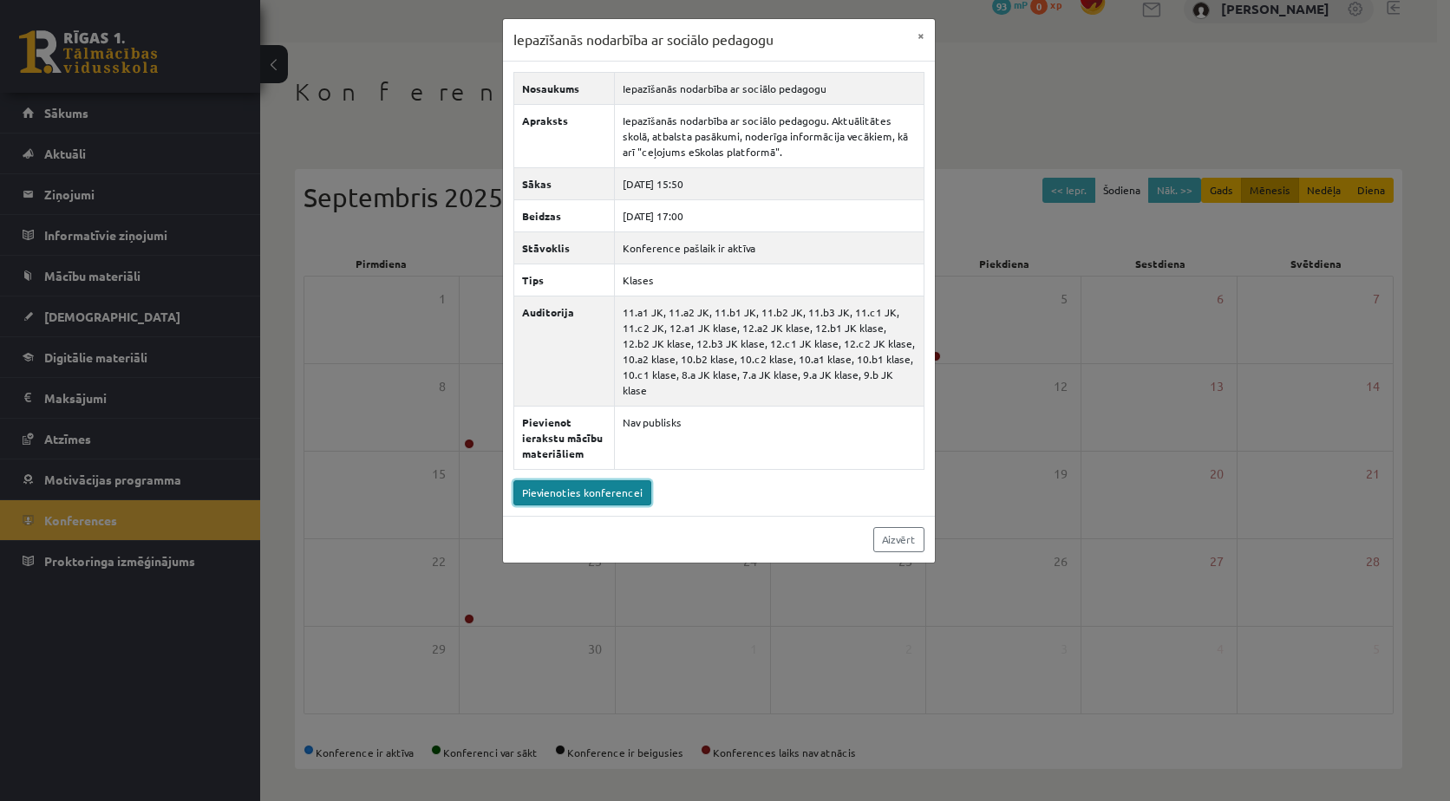
click at [632, 481] on link "Pievienoties konferencei" at bounding box center [583, 493] width 138 height 25
click at [200, 204] on div "Iepazīšanās nodarbība ar sociālo pedagogu × Nosaukums Iepazīšanās nodarbība ar …" at bounding box center [725, 400] width 1450 height 801
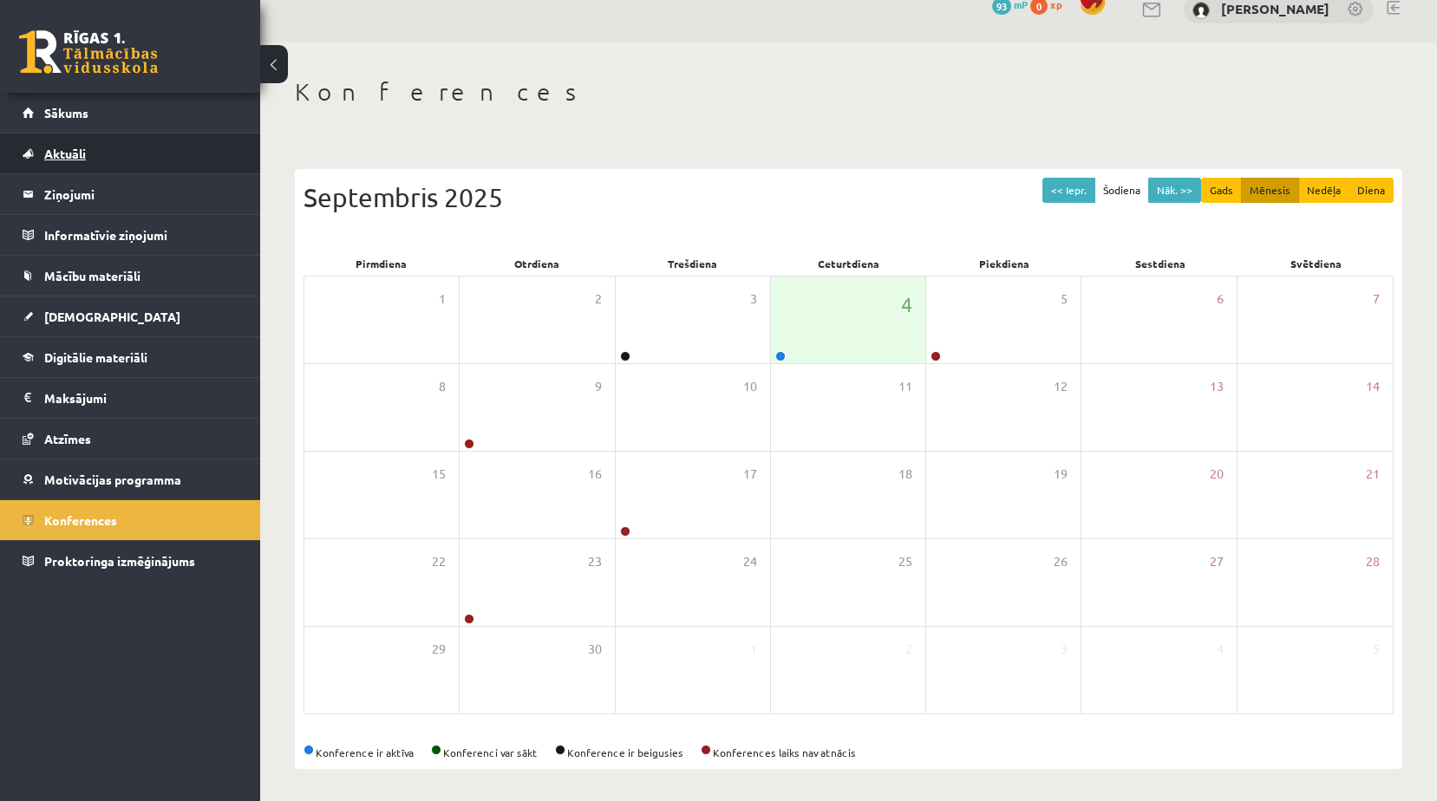
click at [88, 166] on link "Aktuāli" at bounding box center [131, 154] width 216 height 40
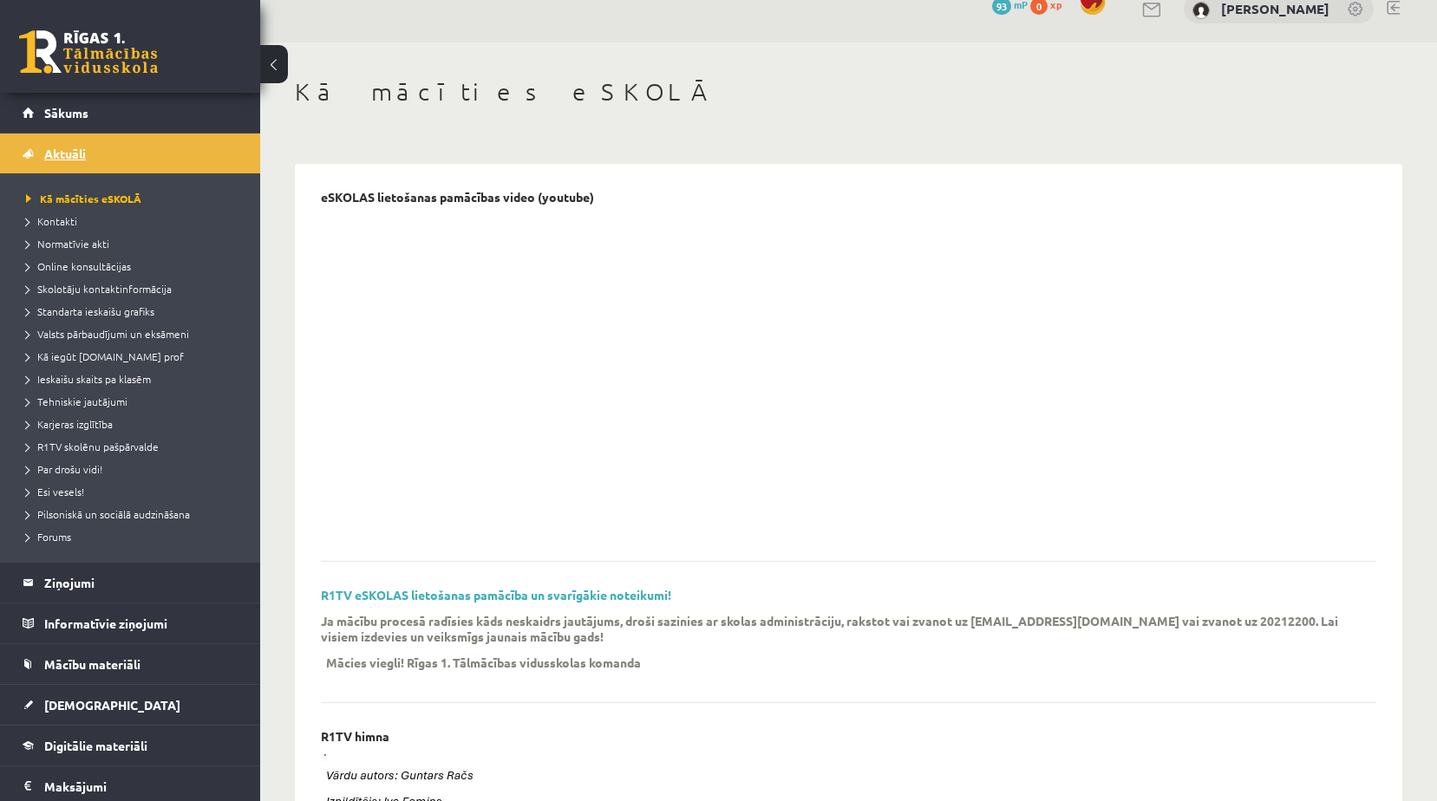
click at [98, 169] on link "Aktuāli" at bounding box center [131, 154] width 216 height 40
click at [106, 107] on link "Sākums" at bounding box center [131, 113] width 216 height 40
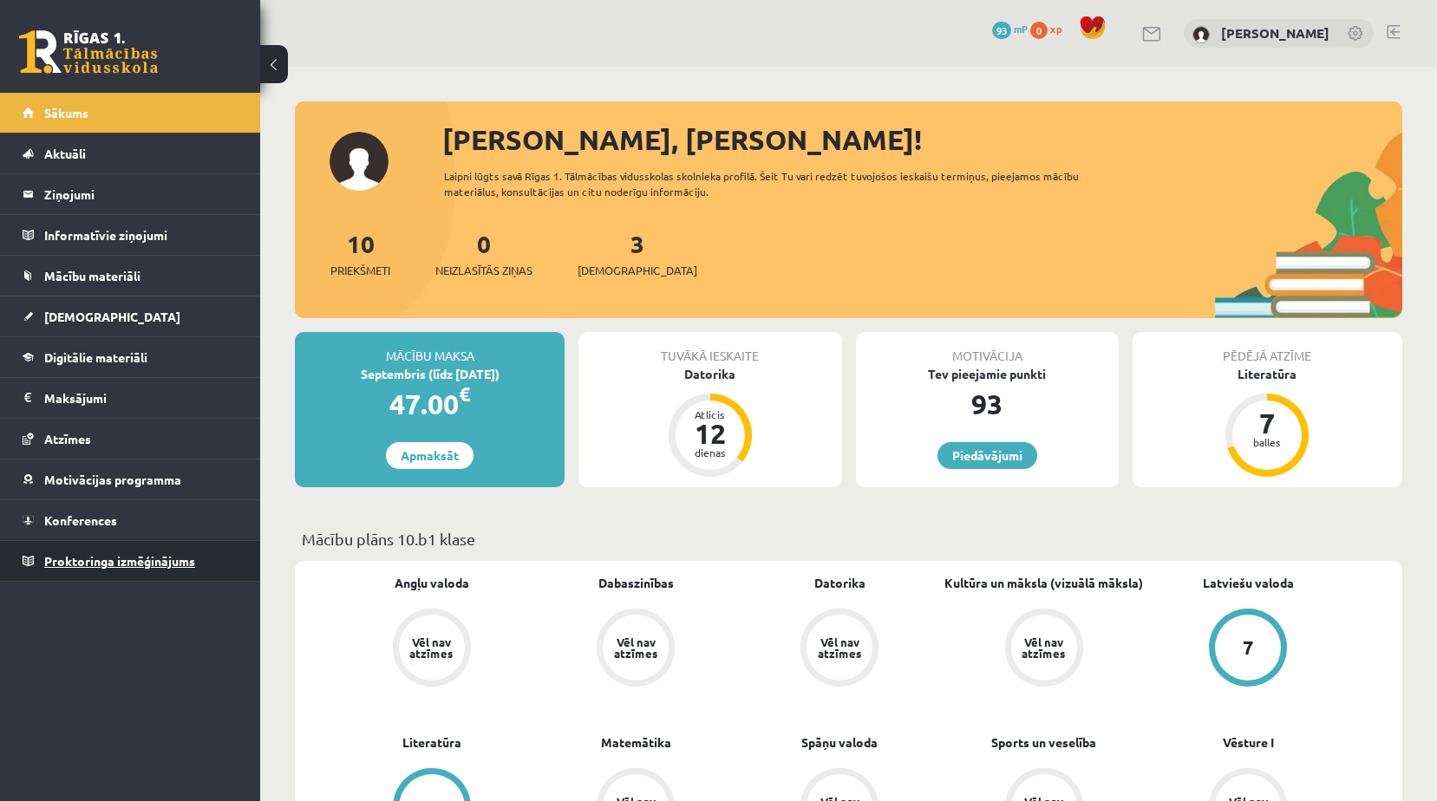
click at [114, 570] on link "Proktoringa izmēģinājums" at bounding box center [131, 561] width 216 height 40
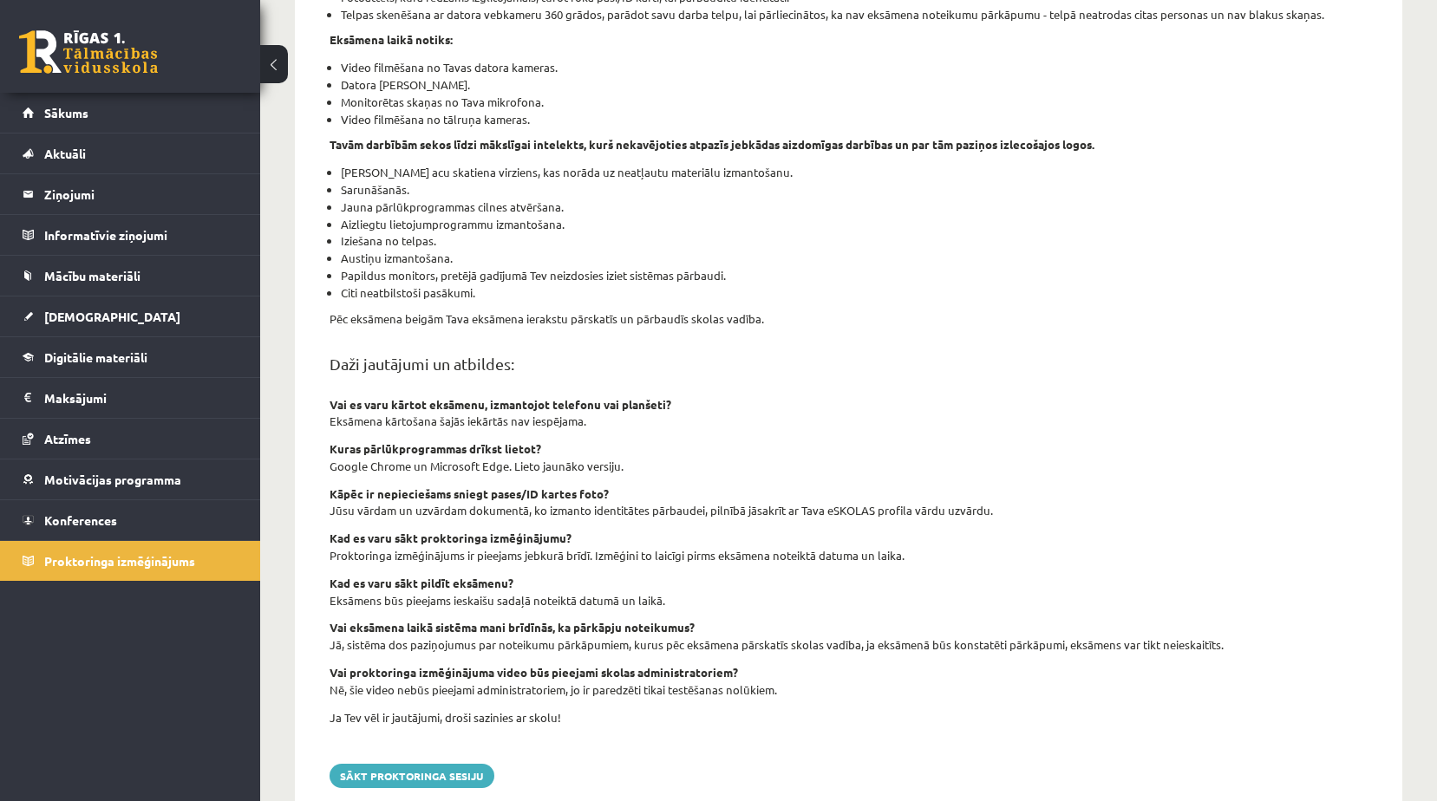
scroll to position [396, 0]
